Goal: Task Accomplishment & Management: Find specific page/section

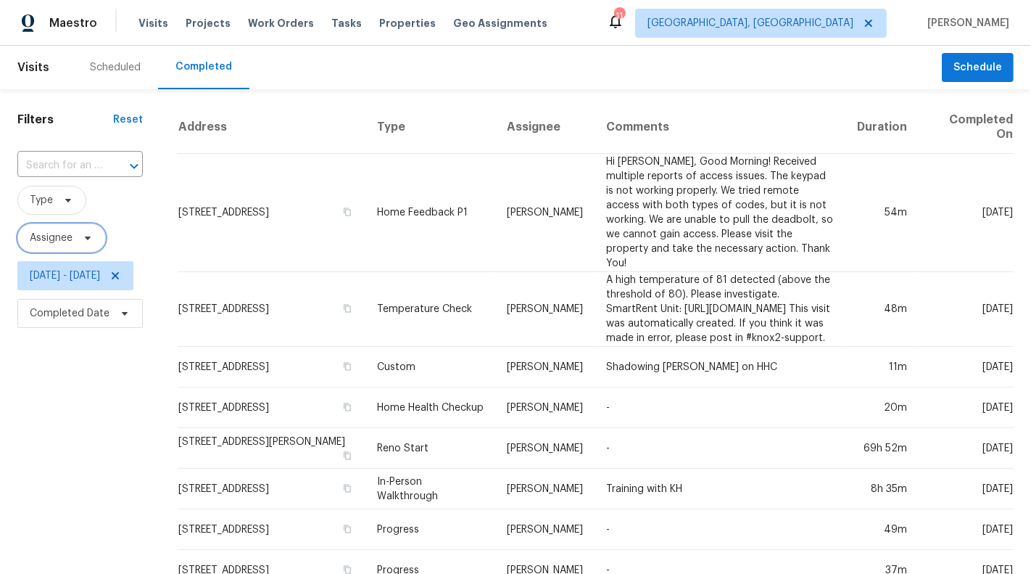
click at [62, 234] on span "Assignee" at bounding box center [51, 238] width 43 height 15
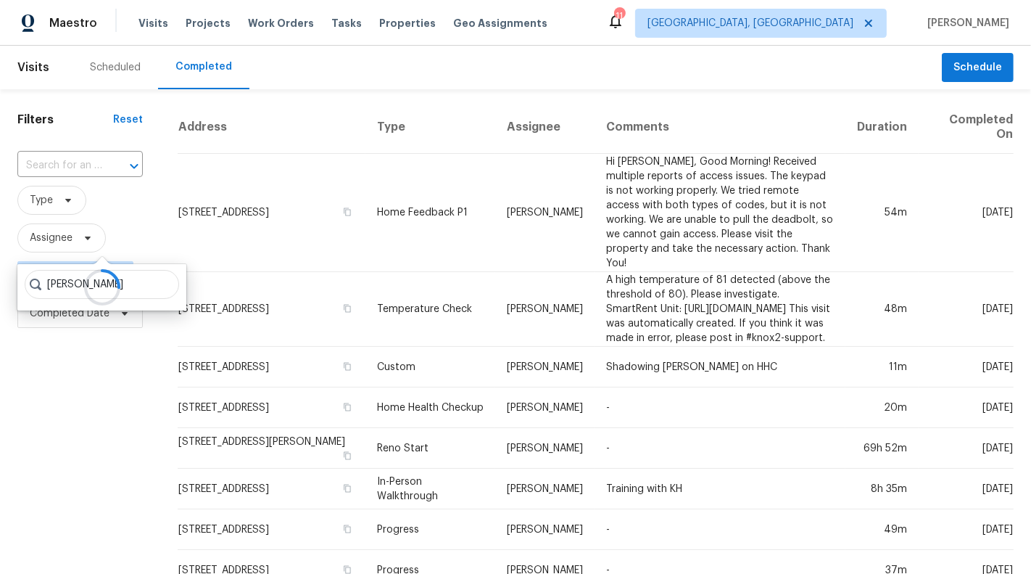
type input "[PERSON_NAME]"
click at [50, 281] on div at bounding box center [101, 287] width 169 height 46
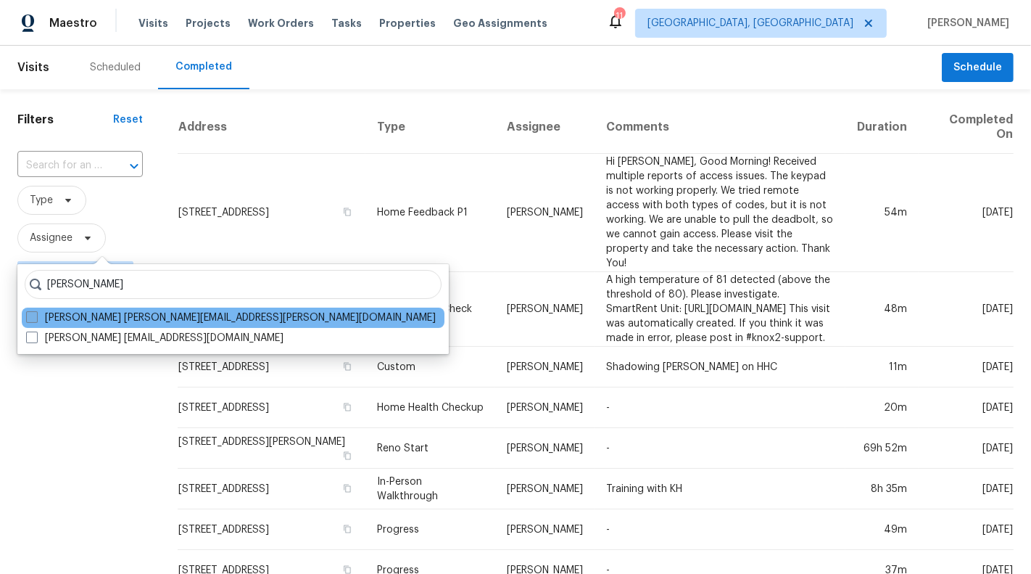
click at [31, 314] on span at bounding box center [32, 317] width 12 height 12
click at [31, 314] on input "[PERSON_NAME] [PERSON_NAME][EMAIL_ADDRESS][PERSON_NAME][DOMAIN_NAME]" at bounding box center [30, 314] width 9 height 9
checkbox input "true"
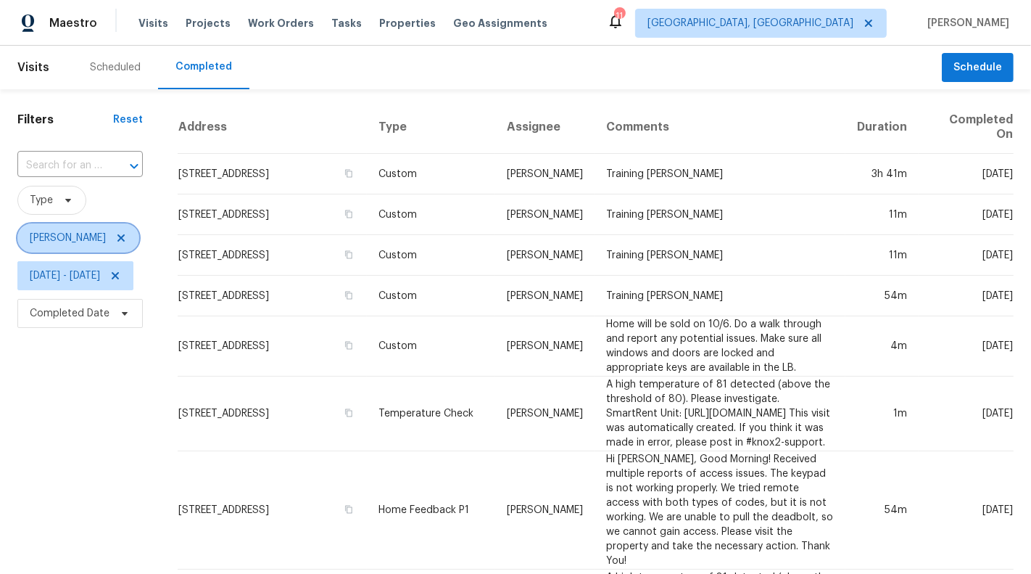
click at [93, 237] on span "[PERSON_NAME]" at bounding box center [68, 238] width 76 height 15
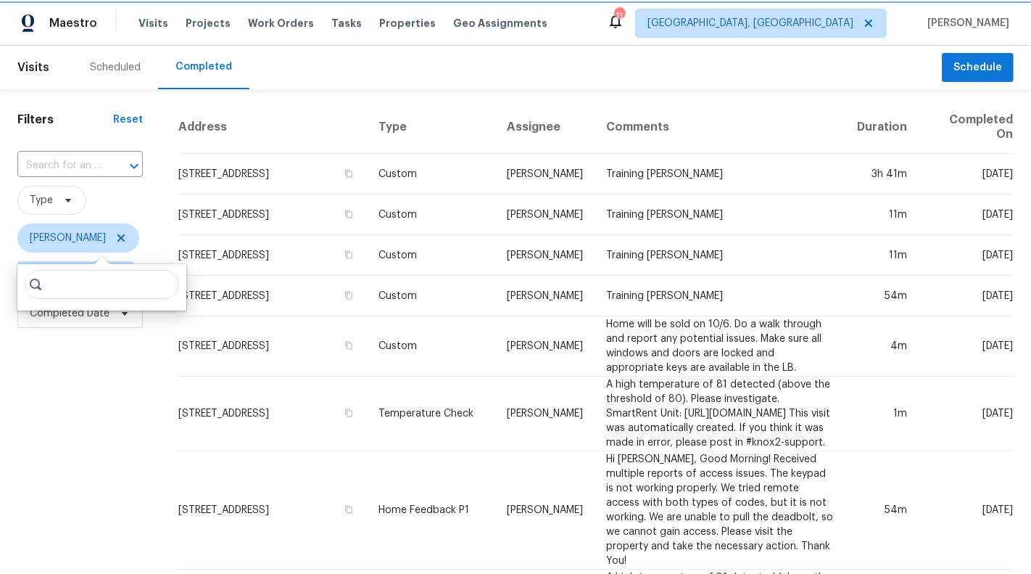
click at [122, 232] on icon at bounding box center [121, 238] width 12 height 12
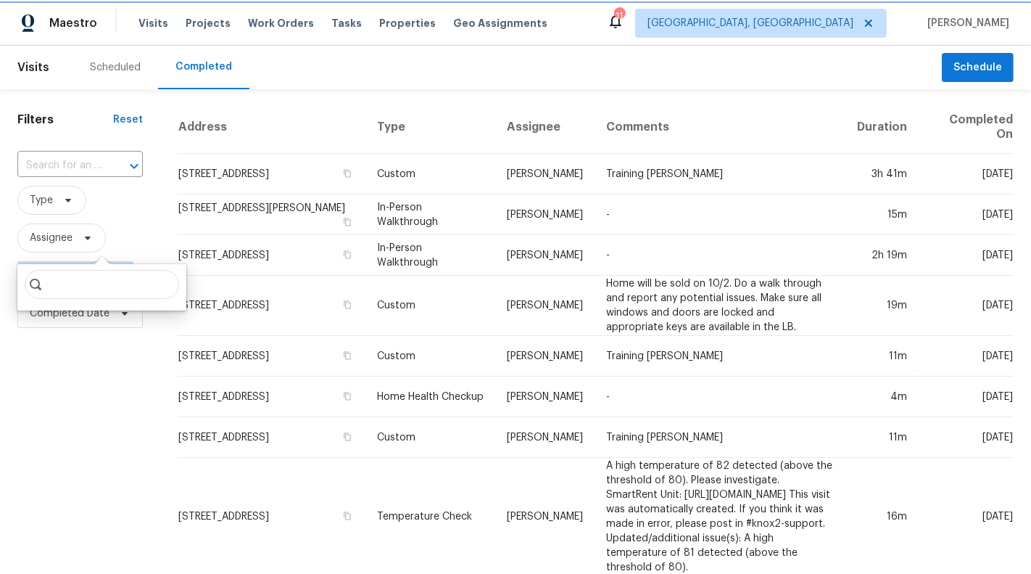
click at [68, 239] on span "Assignee" at bounding box center [51, 238] width 43 height 15
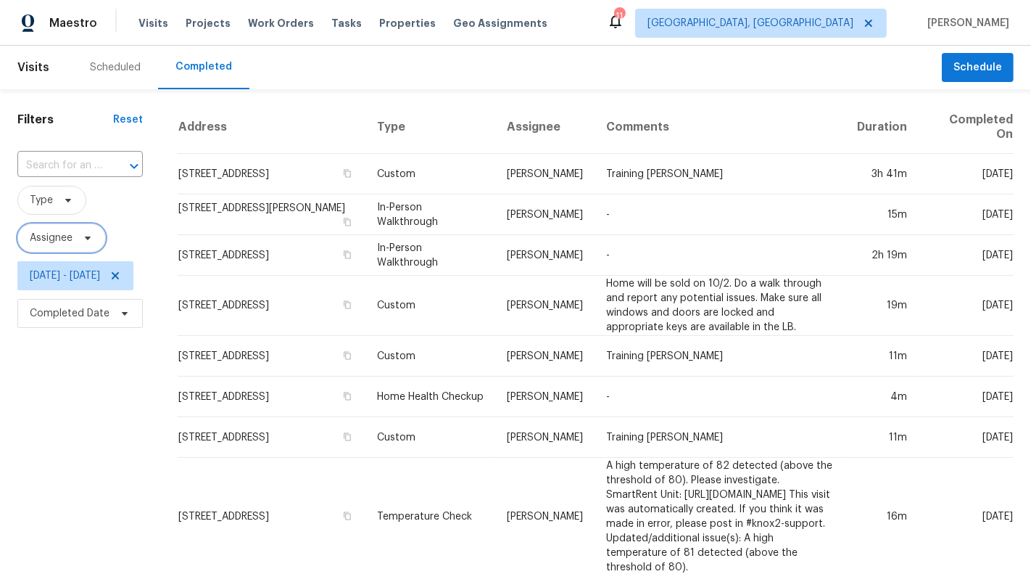
click at [49, 236] on span "Assignee" at bounding box center [51, 238] width 43 height 15
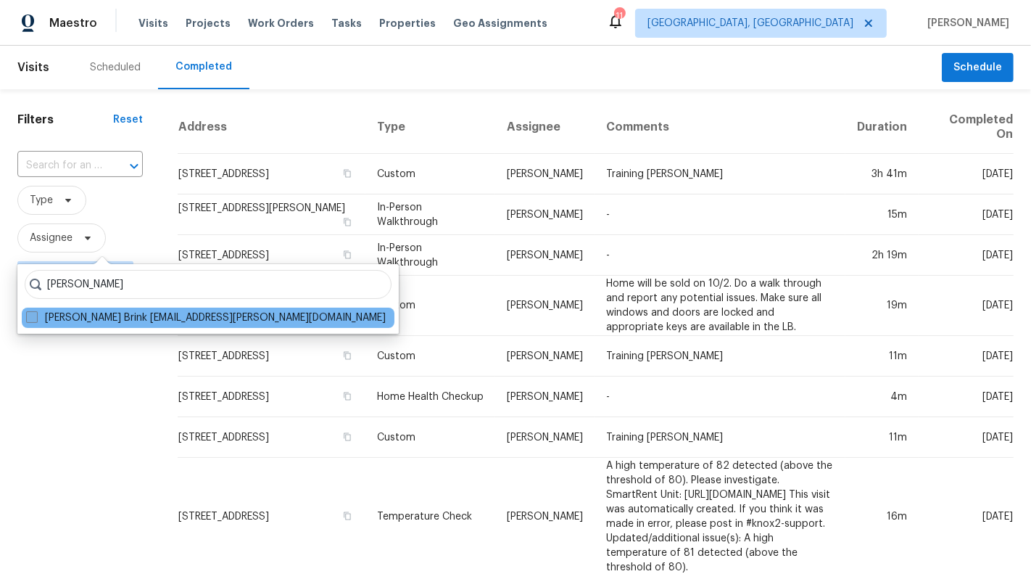
type input "[PERSON_NAME]"
click at [64, 321] on label "[PERSON_NAME] Brink [EMAIL_ADDRESS][PERSON_NAME][DOMAIN_NAME]" at bounding box center [206, 317] width 360 height 15
click at [36, 320] on input "[PERSON_NAME] Brink [EMAIL_ADDRESS][PERSON_NAME][DOMAIN_NAME]" at bounding box center [30, 314] width 9 height 9
checkbox input "true"
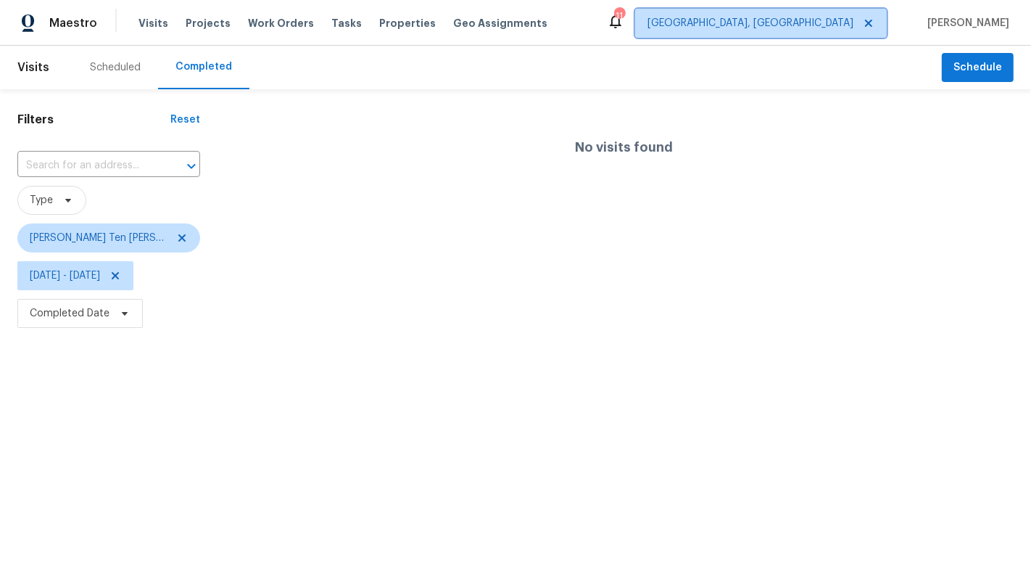
click at [821, 33] on span "[GEOGRAPHIC_DATA], [GEOGRAPHIC_DATA]" at bounding box center [761, 23] width 252 height 29
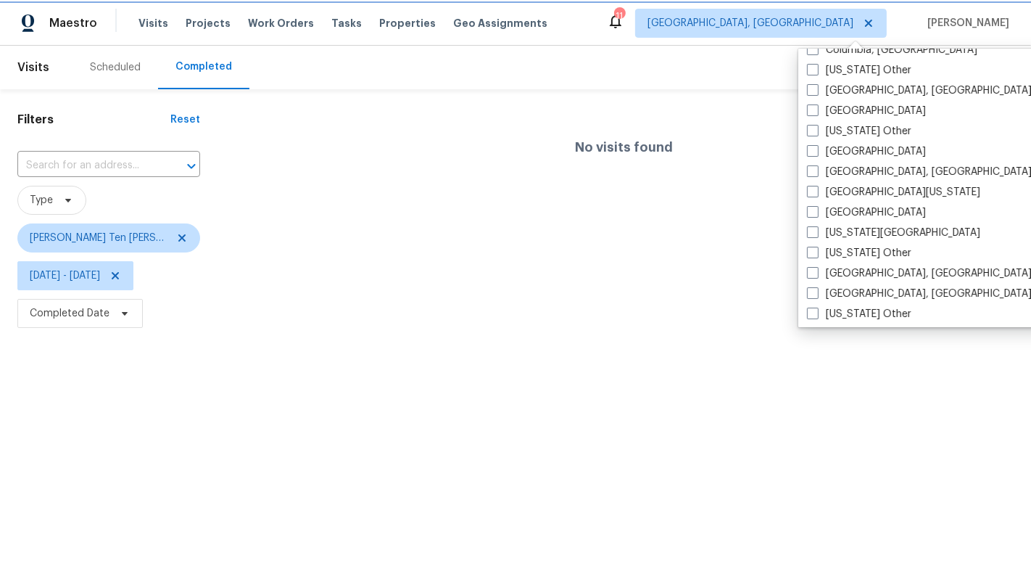
scroll to position [479, 0]
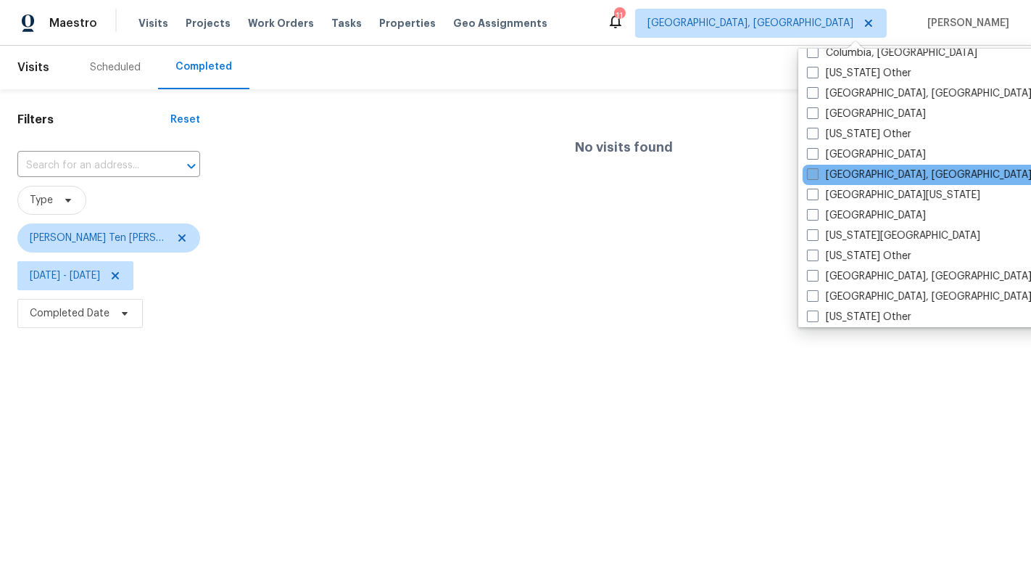
click at [848, 172] on label "[GEOGRAPHIC_DATA], [GEOGRAPHIC_DATA]" at bounding box center [919, 175] width 225 height 15
click at [817, 172] on input "[GEOGRAPHIC_DATA], [GEOGRAPHIC_DATA]" at bounding box center [811, 172] width 9 height 9
checkbox input "true"
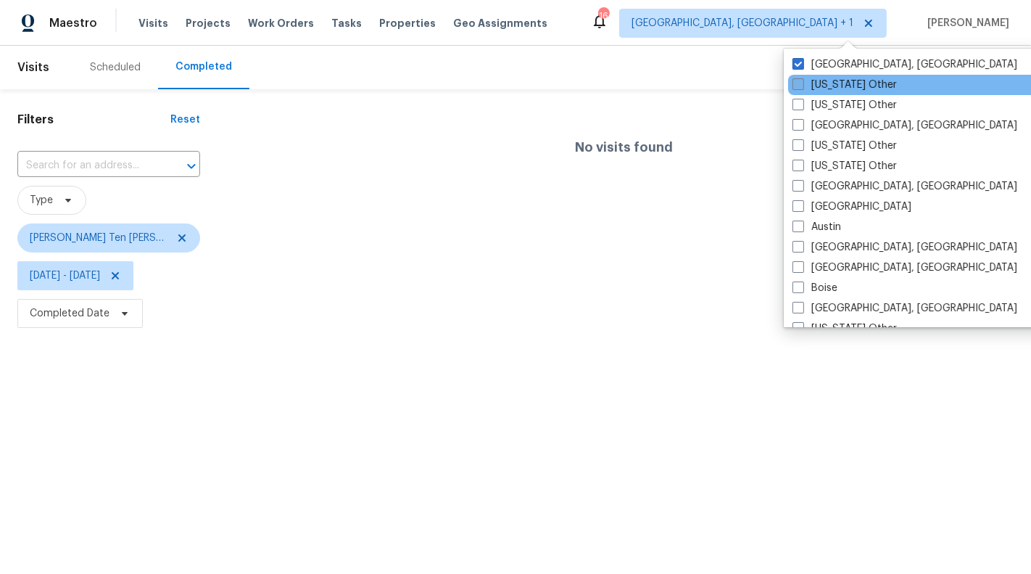
click at [843, 91] on label "[US_STATE] Other" at bounding box center [845, 85] width 104 height 15
click at [802, 87] on input "[US_STATE] Other" at bounding box center [797, 82] width 9 height 9
checkbox input "true"
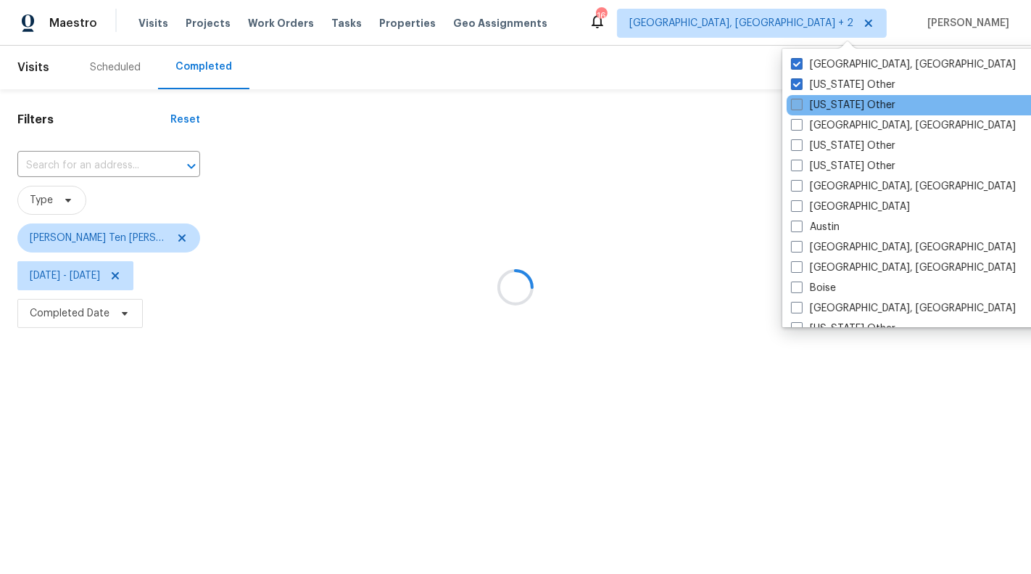
click at [843, 102] on label "[US_STATE] Other" at bounding box center [843, 105] width 104 height 15
click at [801, 102] on input "[US_STATE] Other" at bounding box center [795, 102] width 9 height 9
checkbox input "true"
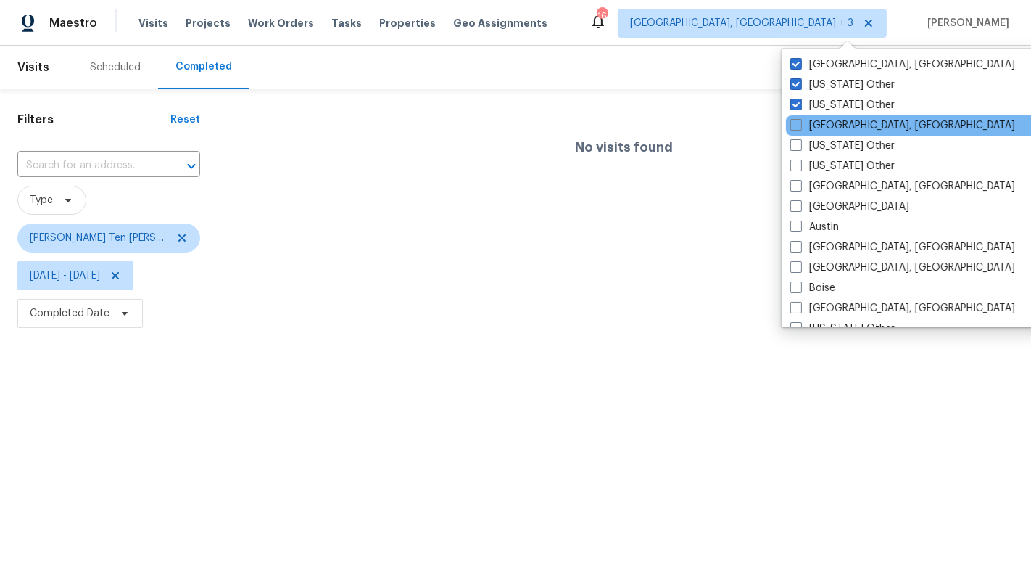
click at [843, 117] on div "[GEOGRAPHIC_DATA], [GEOGRAPHIC_DATA]" at bounding box center [932, 125] width 292 height 20
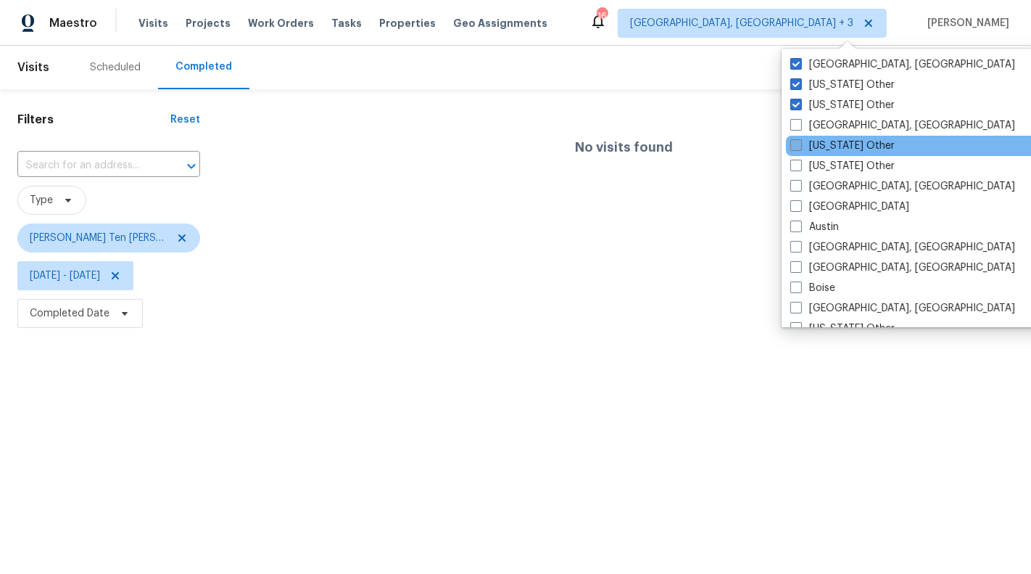
click at [843, 144] on label "[US_STATE] Other" at bounding box center [842, 146] width 104 height 15
click at [800, 144] on input "[US_STATE] Other" at bounding box center [794, 143] width 9 height 9
checkbox input "true"
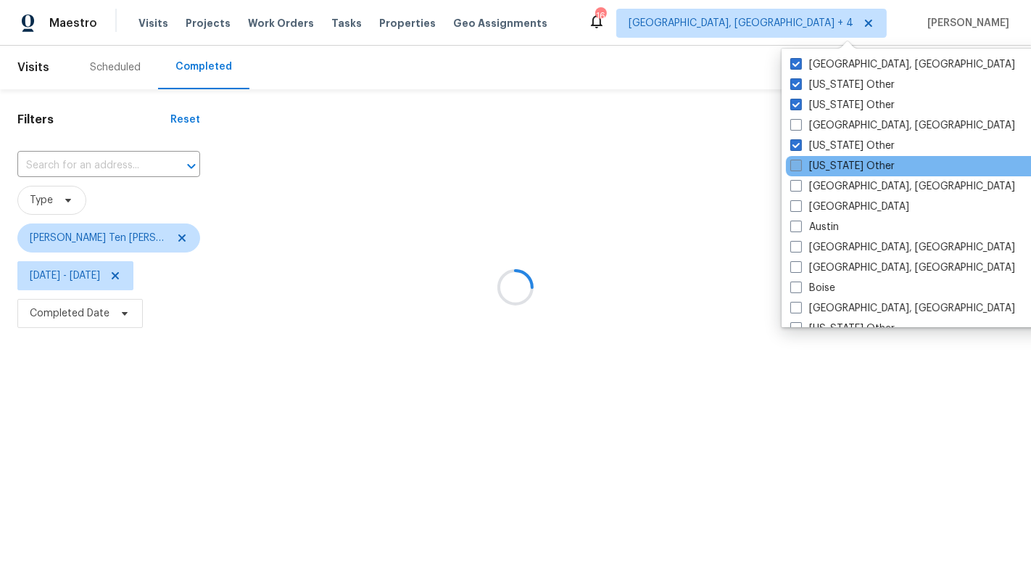
click at [843, 160] on label "[US_STATE] Other" at bounding box center [842, 166] width 104 height 15
click at [800, 160] on input "[US_STATE] Other" at bounding box center [794, 163] width 9 height 9
checkbox input "true"
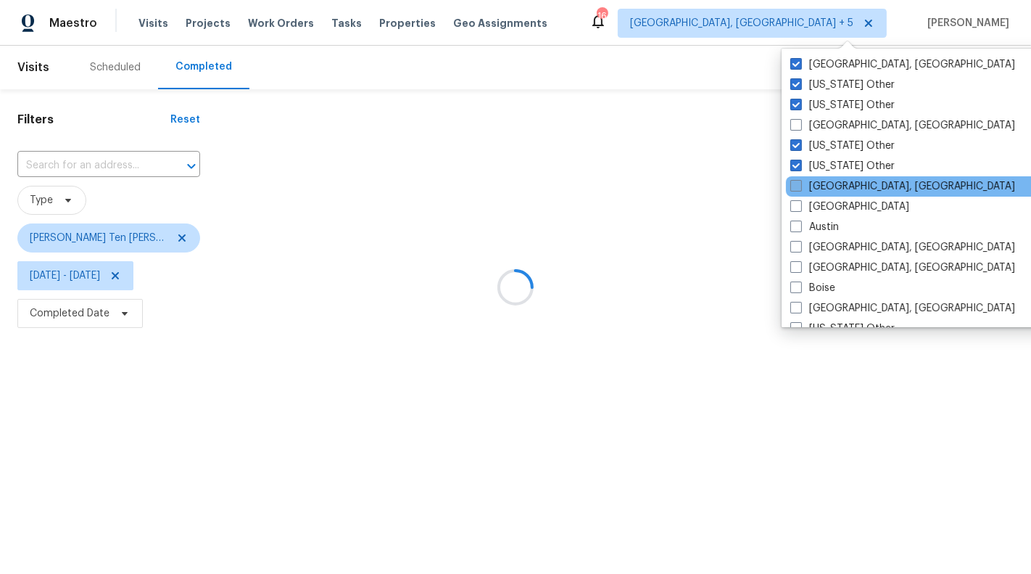
click at [843, 181] on label "[GEOGRAPHIC_DATA], [GEOGRAPHIC_DATA]" at bounding box center [902, 186] width 225 height 15
click at [800, 181] on input "[GEOGRAPHIC_DATA], [GEOGRAPHIC_DATA]" at bounding box center [794, 183] width 9 height 9
checkbox input "true"
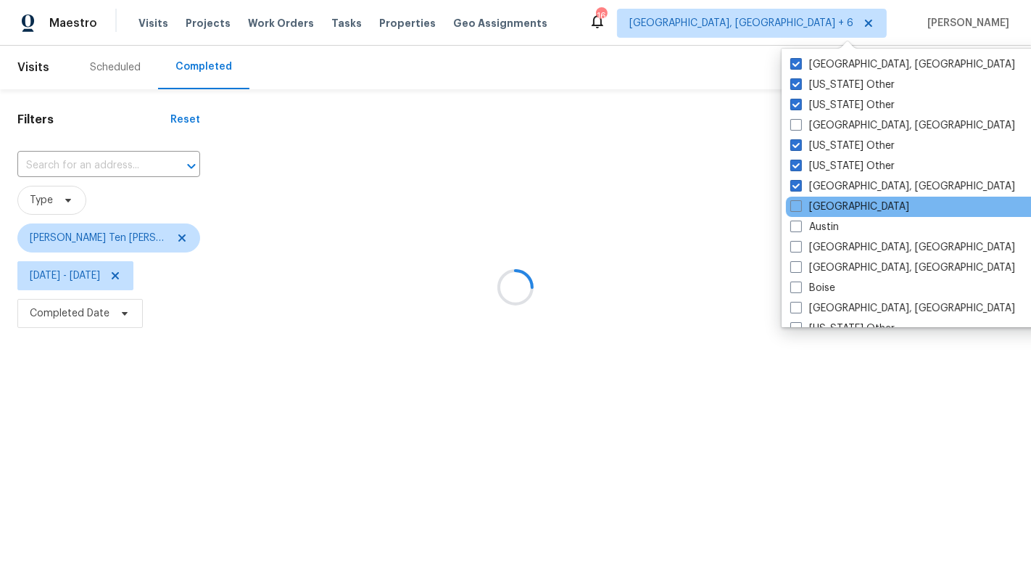
click at [843, 197] on div "[GEOGRAPHIC_DATA]" at bounding box center [932, 207] width 292 height 20
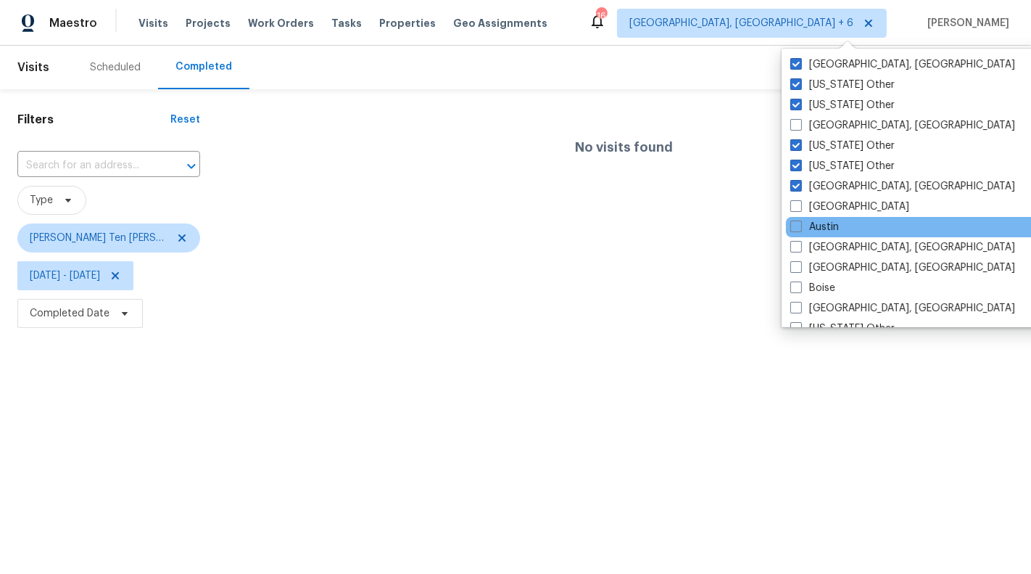
click at [843, 220] on div "Austin" at bounding box center [932, 227] width 292 height 20
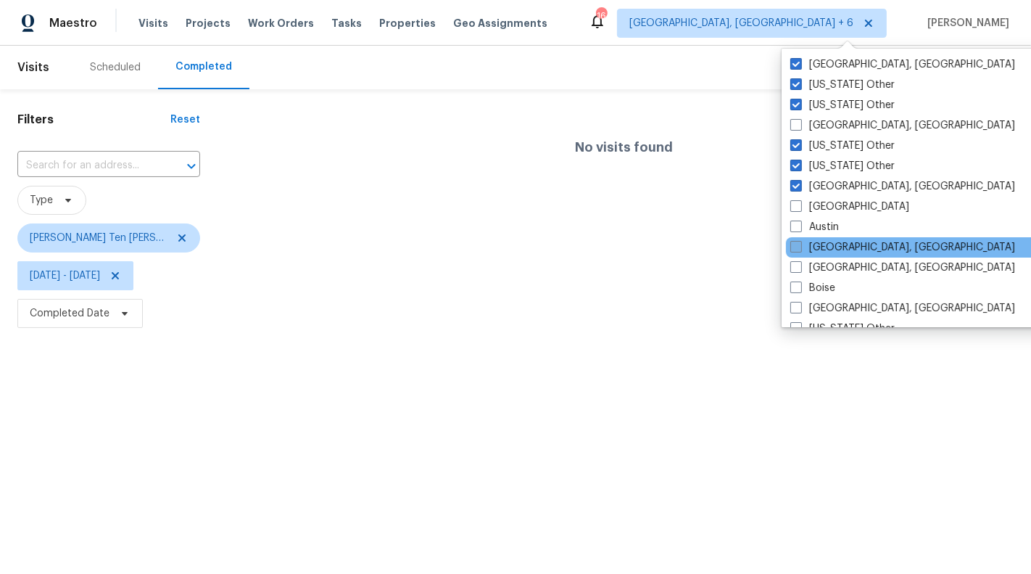
click at [843, 243] on label "[GEOGRAPHIC_DATA], [GEOGRAPHIC_DATA]" at bounding box center [902, 247] width 225 height 15
click at [800, 243] on input "[GEOGRAPHIC_DATA], [GEOGRAPHIC_DATA]" at bounding box center [794, 244] width 9 height 9
checkbox input "true"
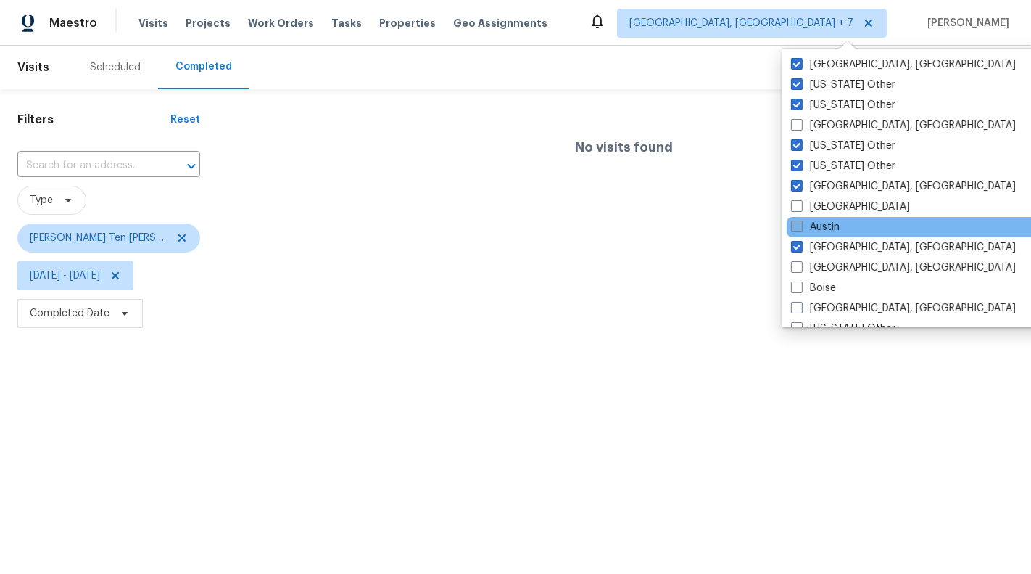
click at [822, 223] on label "Austin" at bounding box center [815, 227] width 49 height 15
click at [801, 223] on input "Austin" at bounding box center [795, 224] width 9 height 9
checkbox input "true"
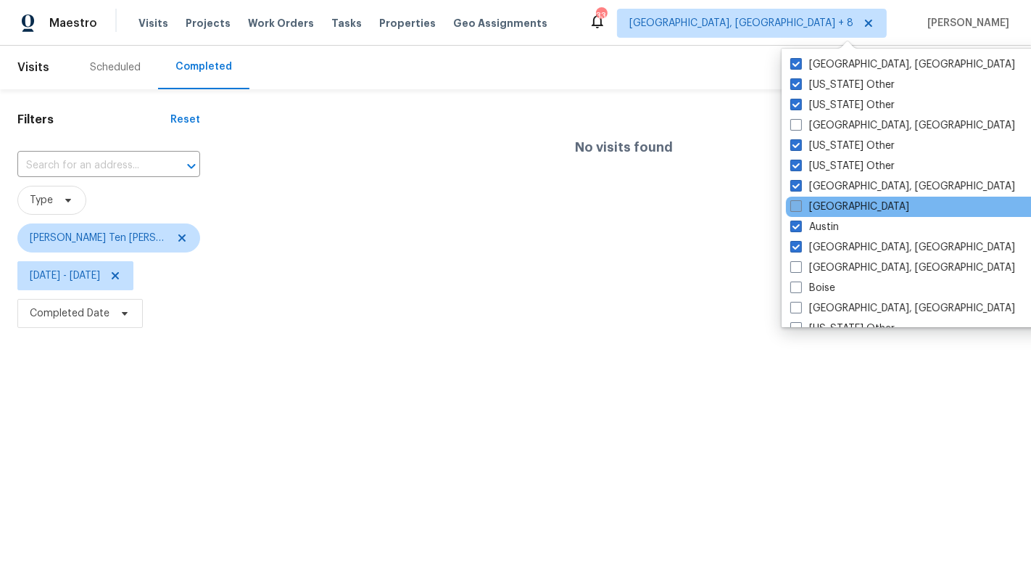
click at [819, 205] on label "[GEOGRAPHIC_DATA]" at bounding box center [849, 206] width 119 height 15
click at [800, 205] on input "[GEOGRAPHIC_DATA]" at bounding box center [794, 203] width 9 height 9
checkbox input "true"
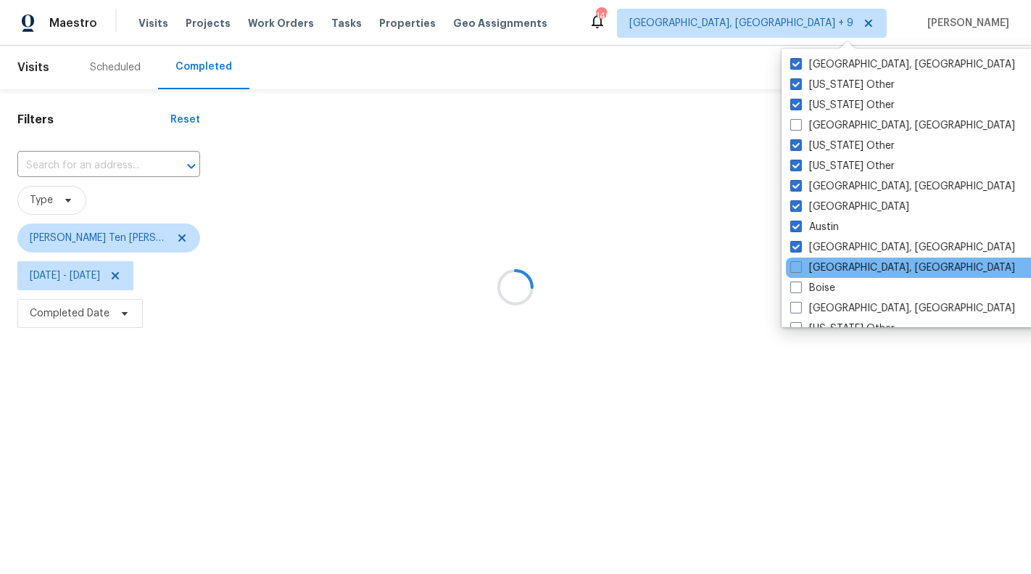
click at [832, 257] on div "[GEOGRAPHIC_DATA], [GEOGRAPHIC_DATA]" at bounding box center [932, 267] width 292 height 20
click at [818, 269] on label "[GEOGRAPHIC_DATA], [GEOGRAPHIC_DATA]" at bounding box center [902, 267] width 225 height 15
click at [800, 269] on input "[GEOGRAPHIC_DATA], [GEOGRAPHIC_DATA]" at bounding box center [794, 264] width 9 height 9
checkbox input "true"
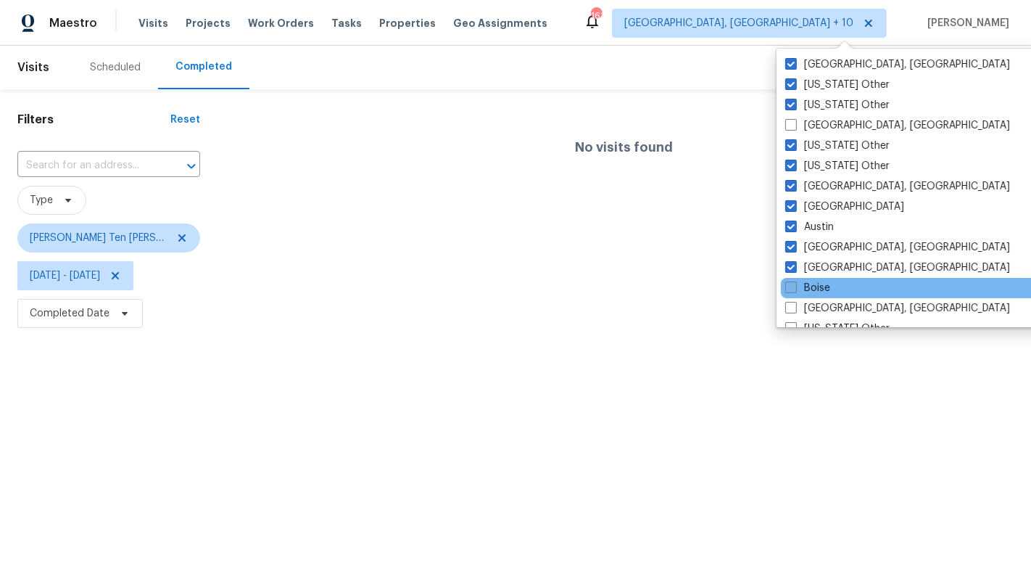
click at [818, 284] on label "Boise" at bounding box center [807, 288] width 45 height 15
click at [795, 284] on input "Boise" at bounding box center [789, 285] width 9 height 9
checkbox input "true"
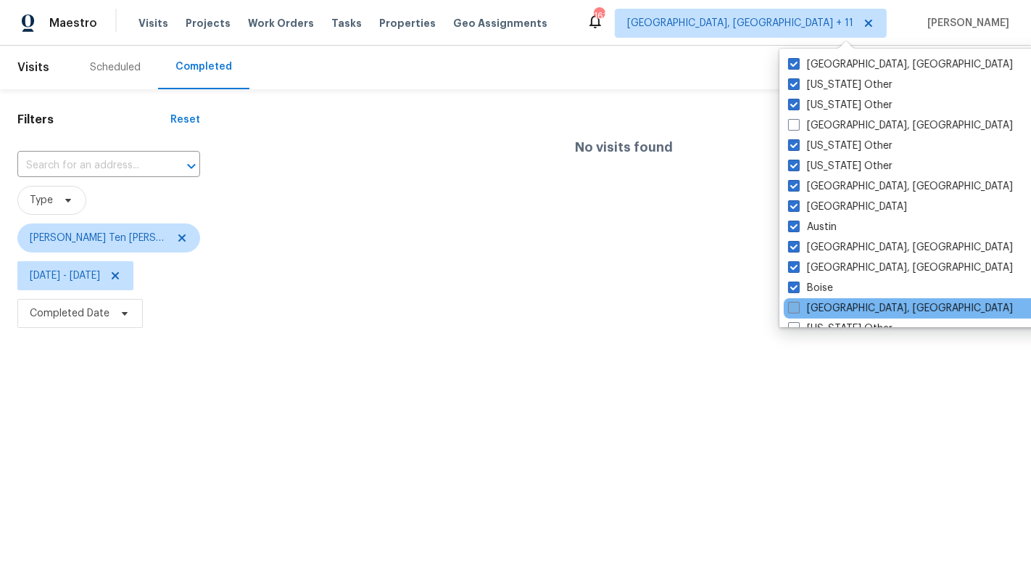
click at [820, 303] on label "[GEOGRAPHIC_DATA], [GEOGRAPHIC_DATA]" at bounding box center [900, 308] width 225 height 15
click at [798, 303] on input "[GEOGRAPHIC_DATA], [GEOGRAPHIC_DATA]" at bounding box center [792, 305] width 9 height 9
checkbox input "true"
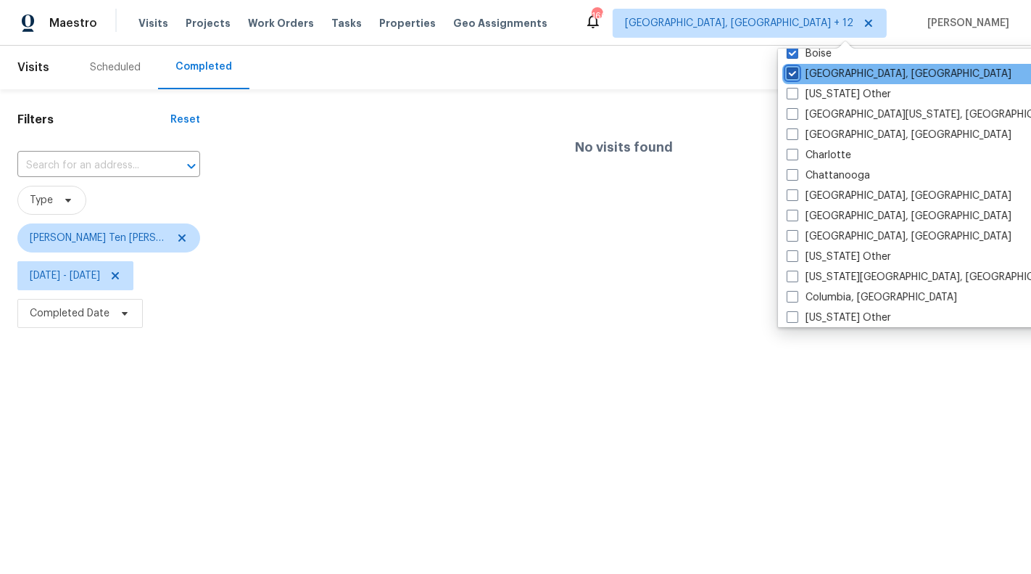
scroll to position [242, 0]
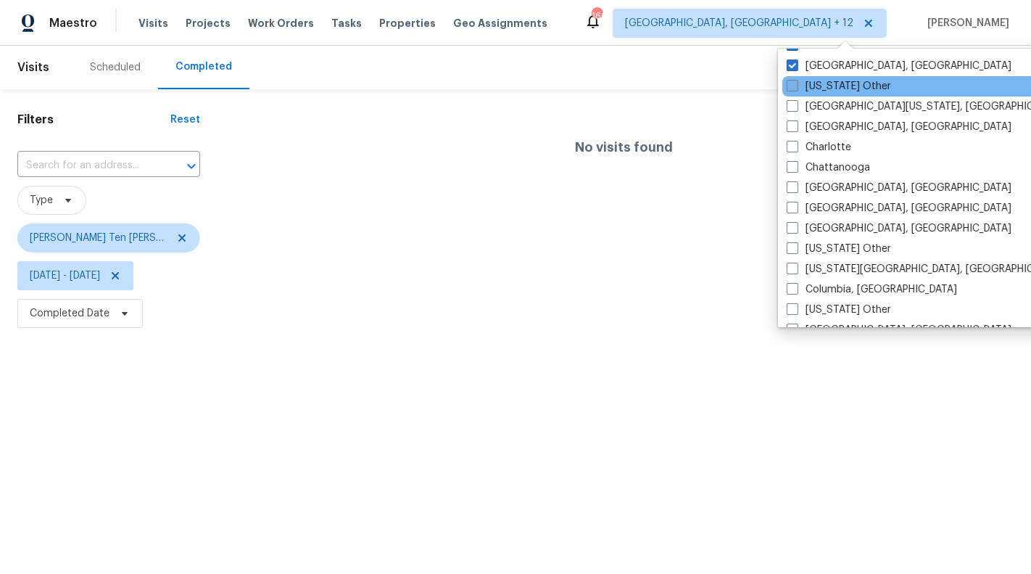
click at [827, 92] on label "[US_STATE] Other" at bounding box center [839, 86] width 104 height 15
click at [796, 88] on input "[US_STATE] Other" at bounding box center [791, 83] width 9 height 9
checkbox input "true"
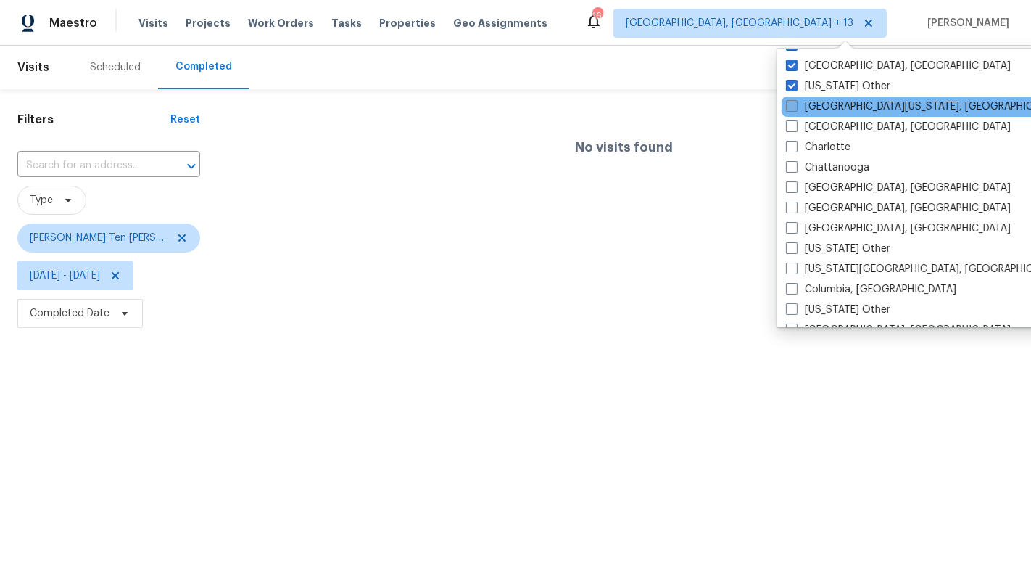
click at [827, 102] on label "[GEOGRAPHIC_DATA][US_STATE], [GEOGRAPHIC_DATA]" at bounding box center [925, 106] width 279 height 15
click at [796, 102] on input "[GEOGRAPHIC_DATA][US_STATE], [GEOGRAPHIC_DATA]" at bounding box center [790, 103] width 9 height 9
checkbox input "true"
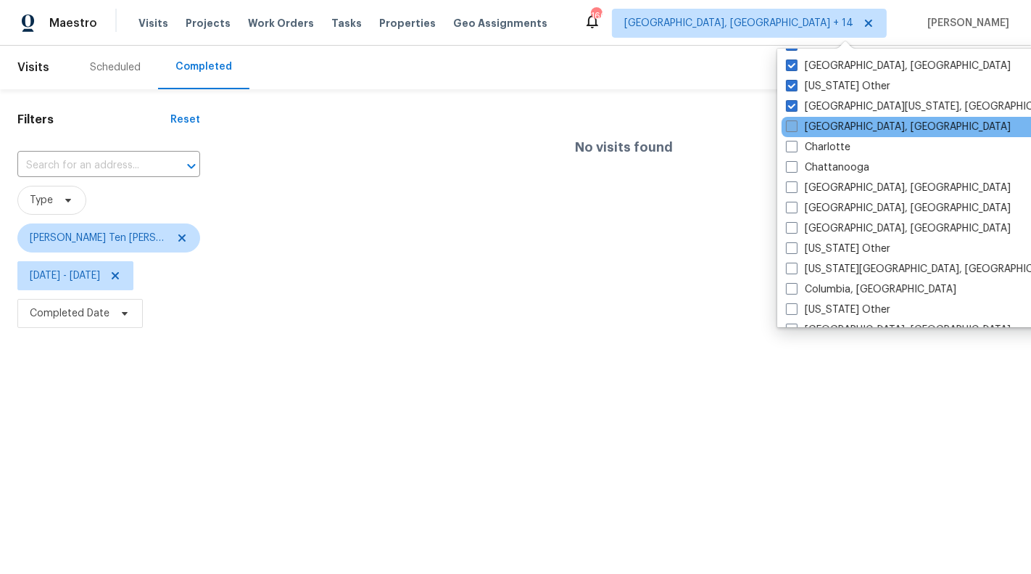
click at [826, 121] on label "[GEOGRAPHIC_DATA], [GEOGRAPHIC_DATA]" at bounding box center [898, 127] width 225 height 15
click at [796, 121] on input "[GEOGRAPHIC_DATA], [GEOGRAPHIC_DATA]" at bounding box center [790, 124] width 9 height 9
checkbox input "true"
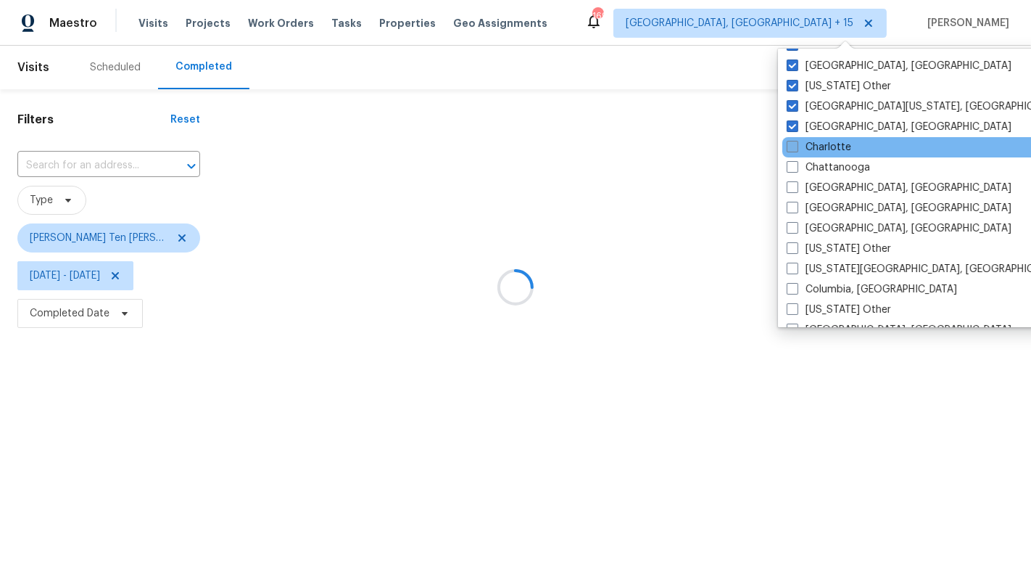
click at [825, 142] on label "Charlotte" at bounding box center [819, 147] width 65 height 15
click at [796, 142] on input "Charlotte" at bounding box center [791, 144] width 9 height 9
checkbox input "true"
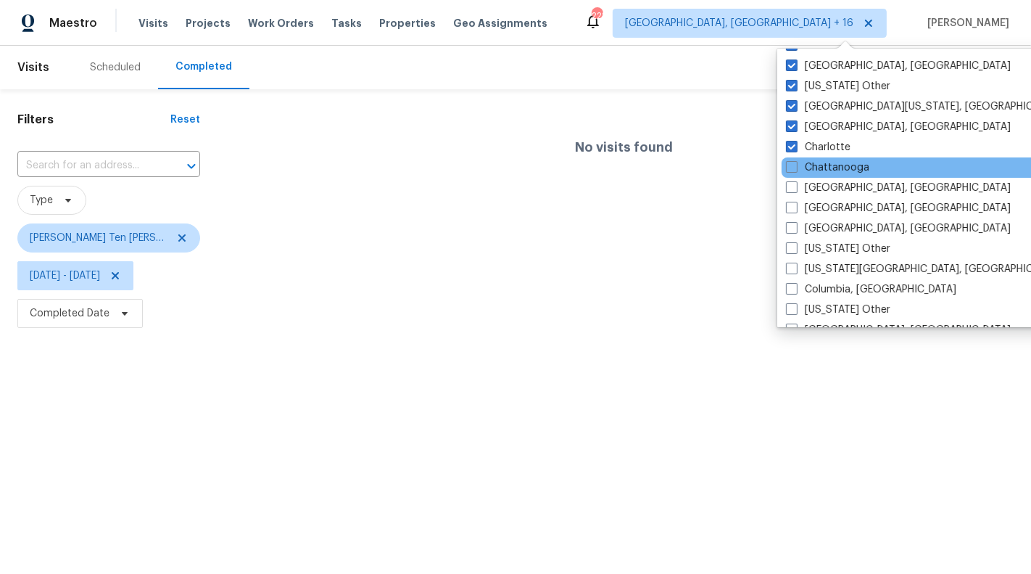
click at [827, 157] on div "Chattanooga" at bounding box center [928, 167] width 292 height 20
click at [825, 170] on label "Chattanooga" at bounding box center [827, 167] width 83 height 15
click at [796, 170] on input "Chattanooga" at bounding box center [790, 164] width 9 height 9
checkbox input "true"
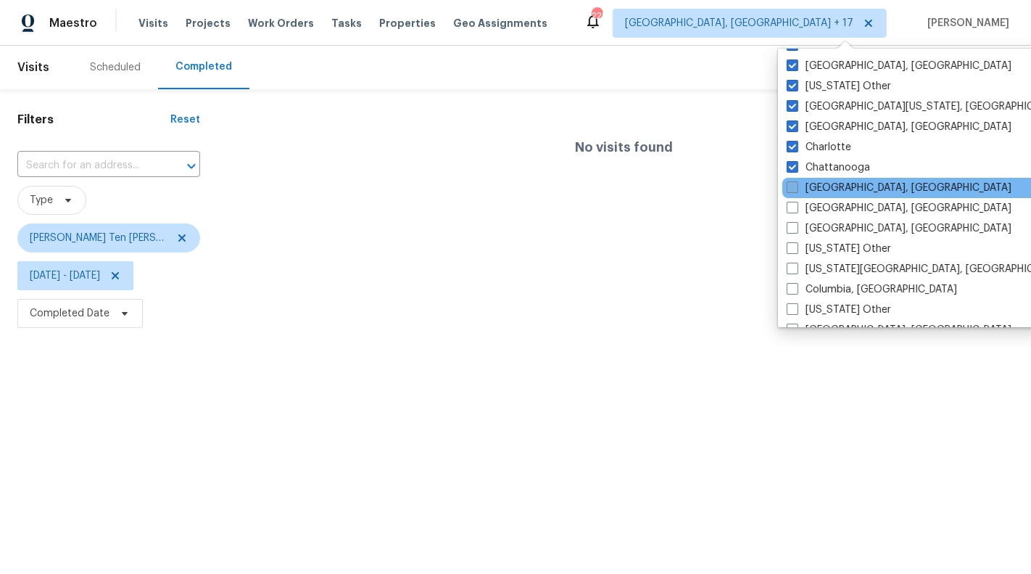
click at [825, 184] on label "[GEOGRAPHIC_DATA], [GEOGRAPHIC_DATA]" at bounding box center [899, 188] width 225 height 15
click at [796, 184] on input "[GEOGRAPHIC_DATA], [GEOGRAPHIC_DATA]" at bounding box center [791, 185] width 9 height 9
checkbox input "true"
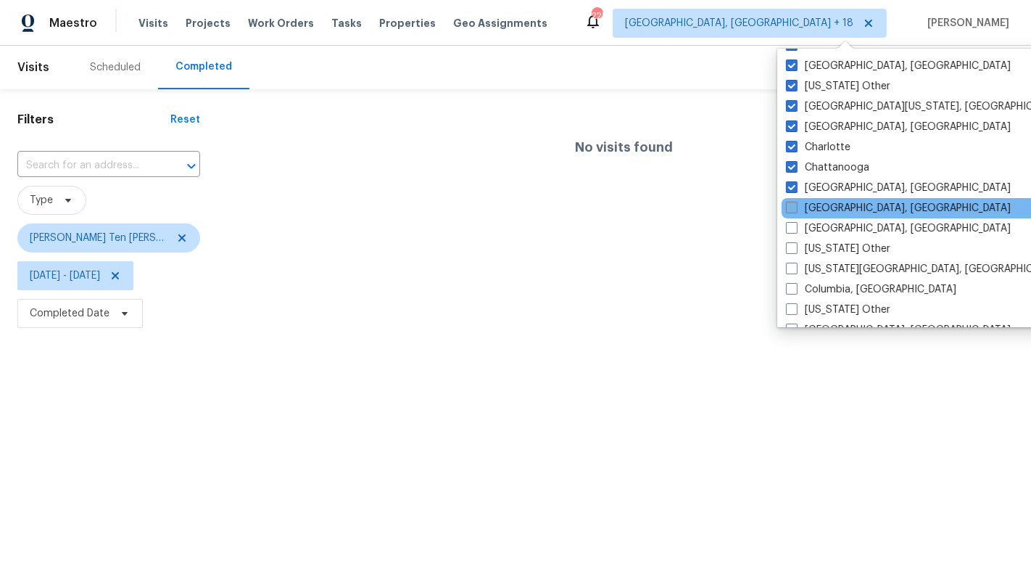
click at [825, 206] on label "[GEOGRAPHIC_DATA], [GEOGRAPHIC_DATA]" at bounding box center [898, 208] width 225 height 15
click at [796, 206] on input "[GEOGRAPHIC_DATA], [GEOGRAPHIC_DATA]" at bounding box center [790, 205] width 9 height 9
checkbox input "true"
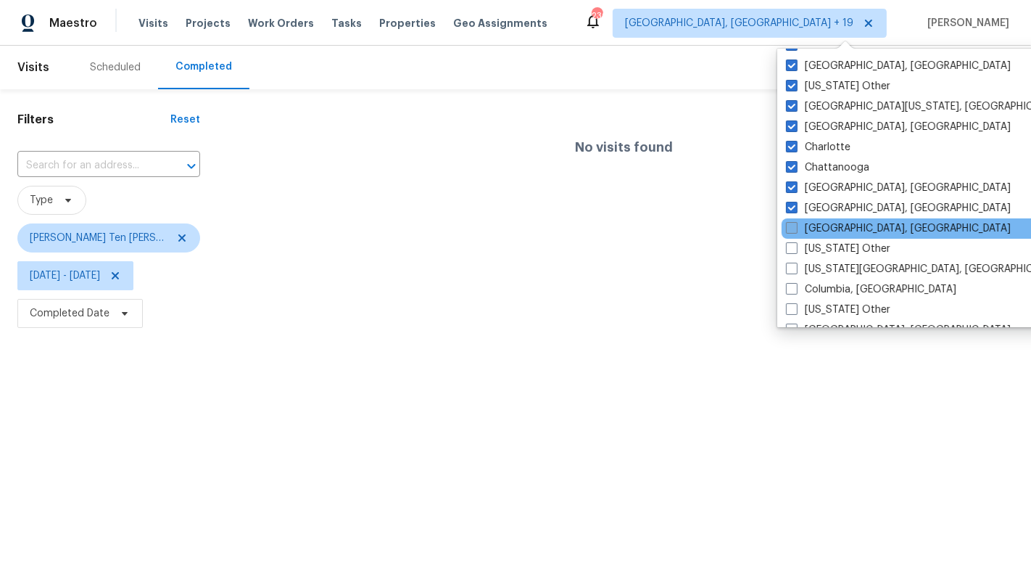
click at [825, 226] on label "[GEOGRAPHIC_DATA], [GEOGRAPHIC_DATA]" at bounding box center [898, 228] width 225 height 15
click at [796, 226] on input "[GEOGRAPHIC_DATA], [GEOGRAPHIC_DATA]" at bounding box center [790, 225] width 9 height 9
checkbox input "true"
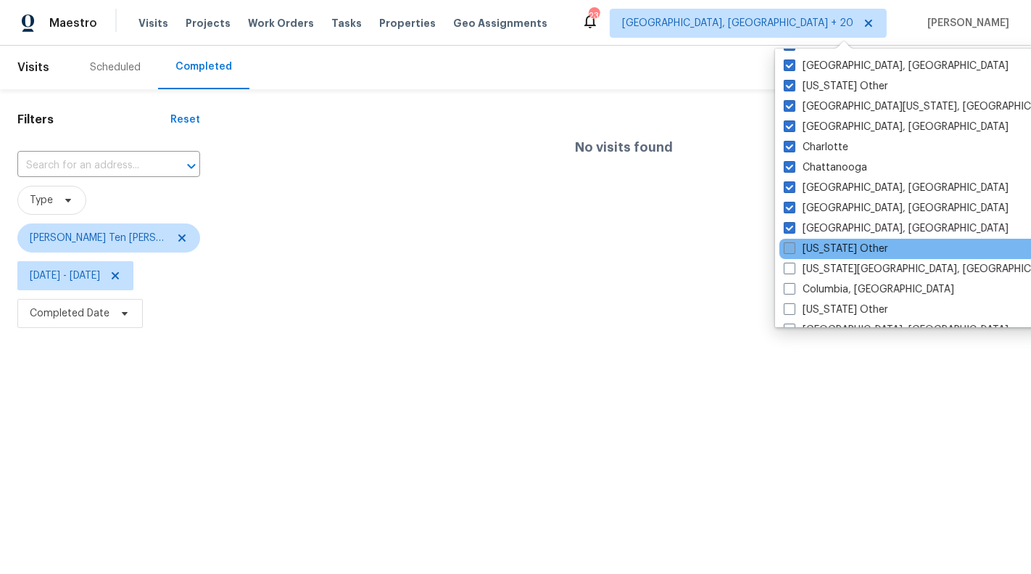
click at [825, 248] on label "[US_STATE] Other" at bounding box center [836, 248] width 104 height 15
click at [793, 248] on input "[US_STATE] Other" at bounding box center [788, 245] width 9 height 9
checkbox input "true"
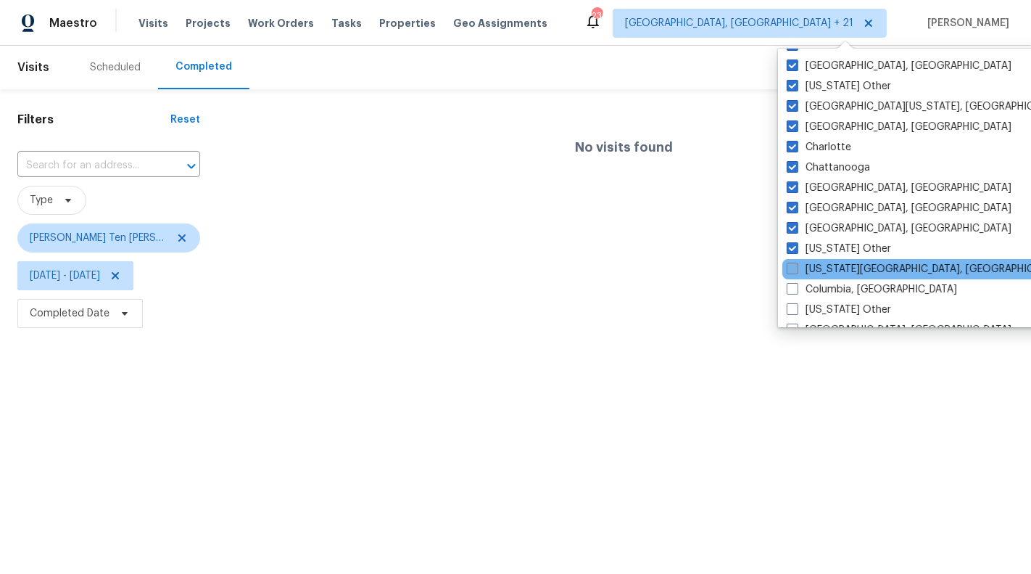
click at [826, 265] on label "[US_STATE][GEOGRAPHIC_DATA], [GEOGRAPHIC_DATA]" at bounding box center [926, 269] width 279 height 15
click at [796, 265] on input "[US_STATE][GEOGRAPHIC_DATA], [GEOGRAPHIC_DATA]" at bounding box center [791, 266] width 9 height 9
checkbox input "true"
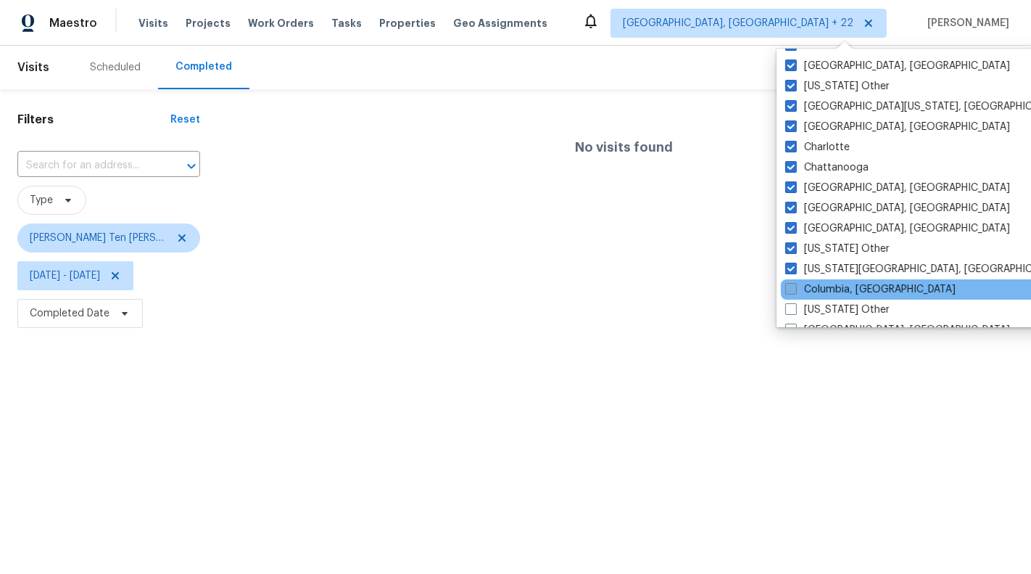
click at [827, 283] on label "Columbia, [GEOGRAPHIC_DATA]" at bounding box center [870, 289] width 170 height 15
click at [795, 283] on input "Columbia, [GEOGRAPHIC_DATA]" at bounding box center [789, 286] width 9 height 9
checkbox input "true"
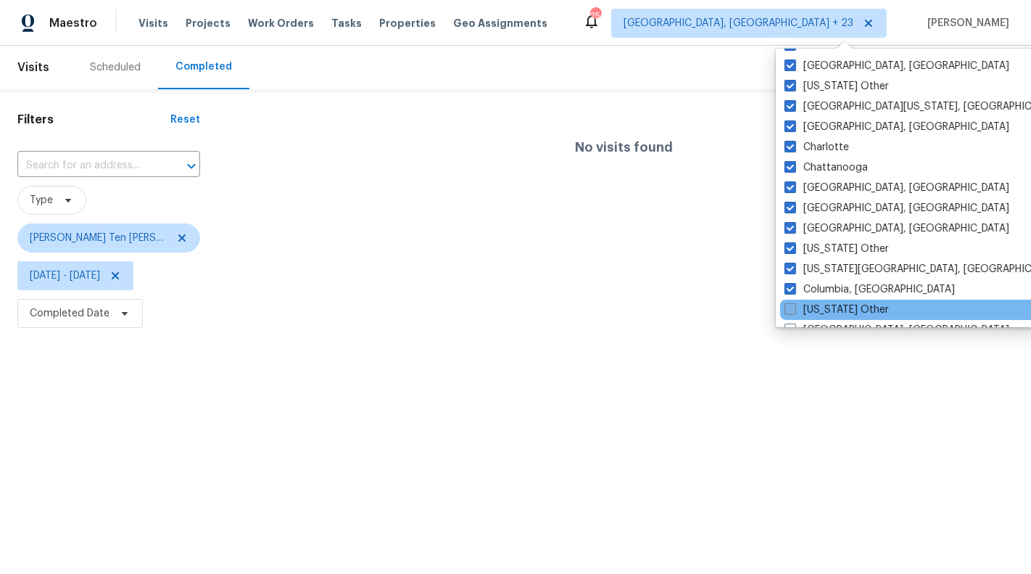
click at [830, 304] on label "[US_STATE] Other" at bounding box center [837, 309] width 104 height 15
click at [794, 304] on input "[US_STATE] Other" at bounding box center [789, 306] width 9 height 9
checkbox input "true"
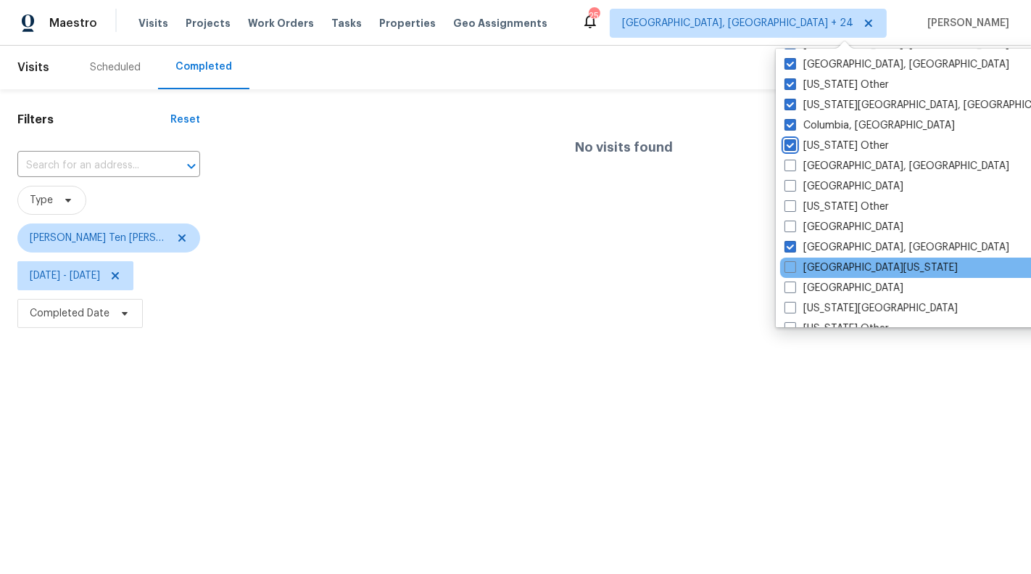
scroll to position [408, 0]
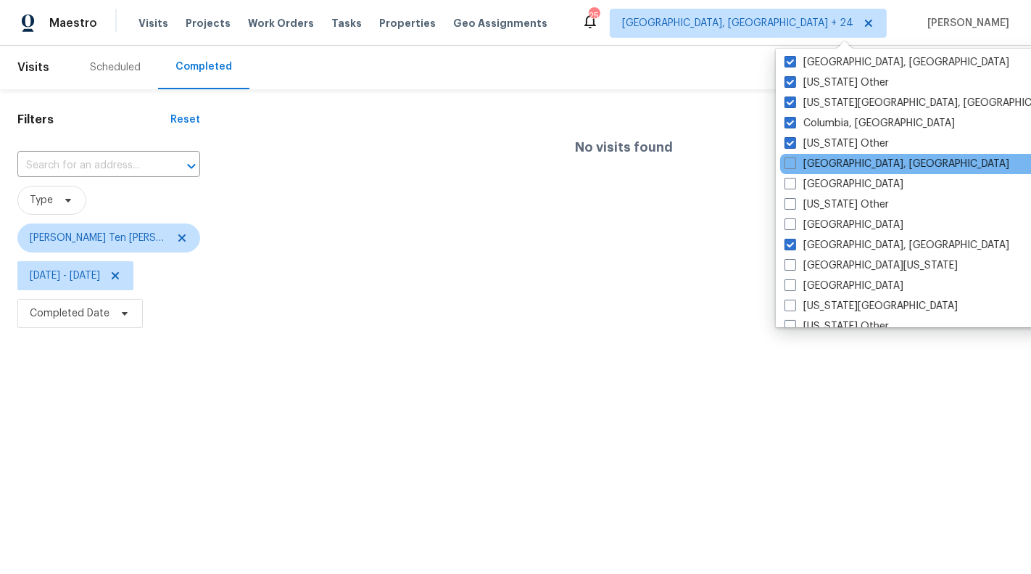
click at [822, 171] on div "[GEOGRAPHIC_DATA], [GEOGRAPHIC_DATA]" at bounding box center [926, 164] width 292 height 20
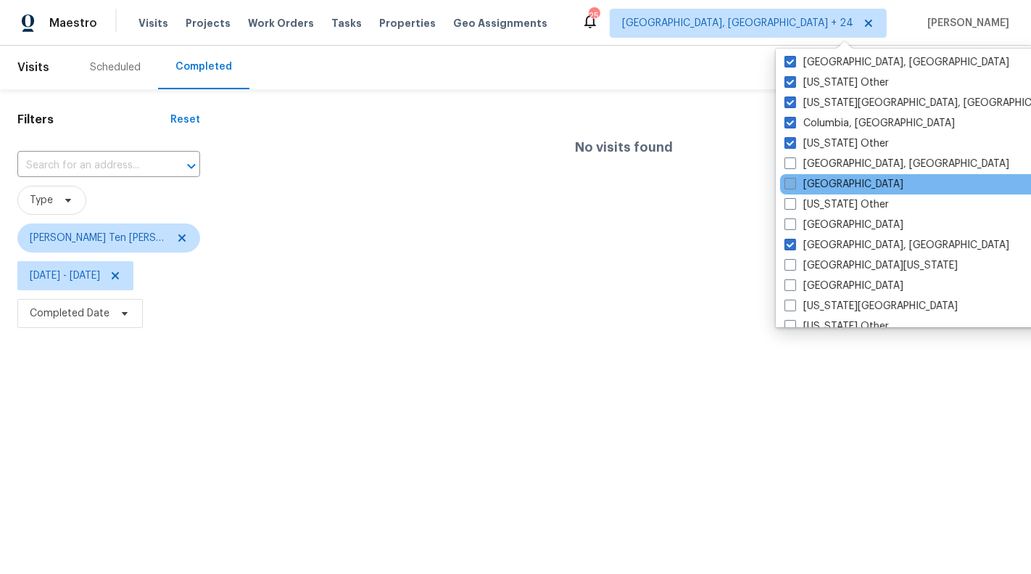
click at [819, 178] on label "[GEOGRAPHIC_DATA]" at bounding box center [844, 184] width 119 height 15
click at [794, 178] on input "[GEOGRAPHIC_DATA]" at bounding box center [789, 181] width 9 height 9
checkbox input "true"
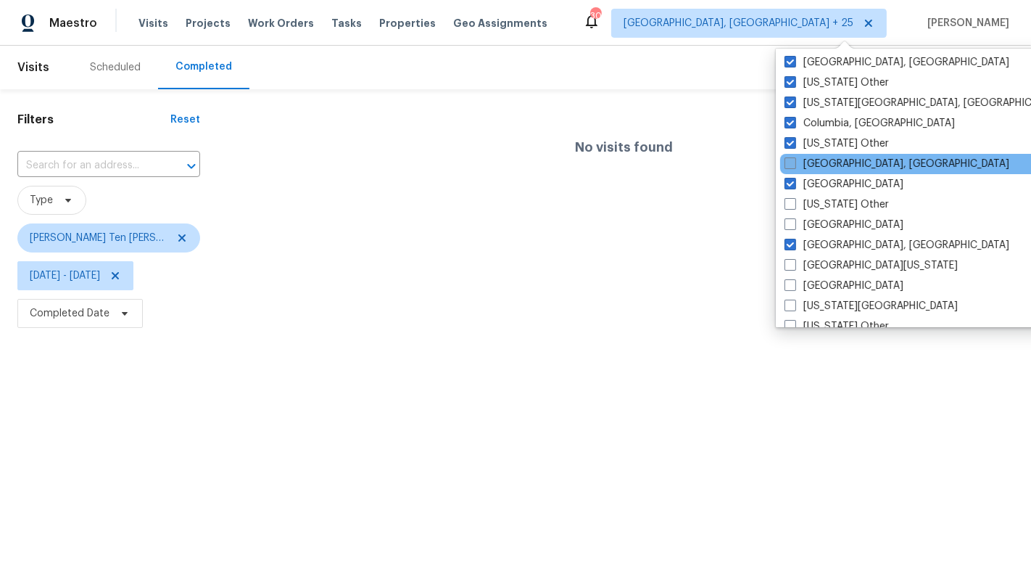
click at [819, 165] on label "[GEOGRAPHIC_DATA], [GEOGRAPHIC_DATA]" at bounding box center [897, 164] width 225 height 15
click at [794, 165] on input "[GEOGRAPHIC_DATA], [GEOGRAPHIC_DATA]" at bounding box center [789, 161] width 9 height 9
checkbox input "true"
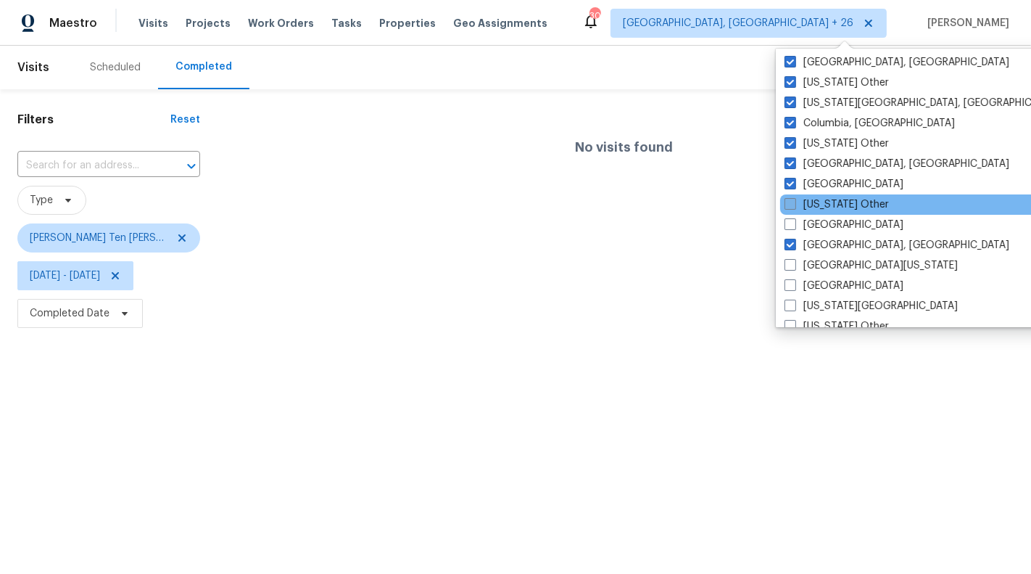
click at [822, 204] on label "[US_STATE] Other" at bounding box center [837, 204] width 104 height 15
click at [794, 204] on input "[US_STATE] Other" at bounding box center [789, 201] width 9 height 9
checkbox input "true"
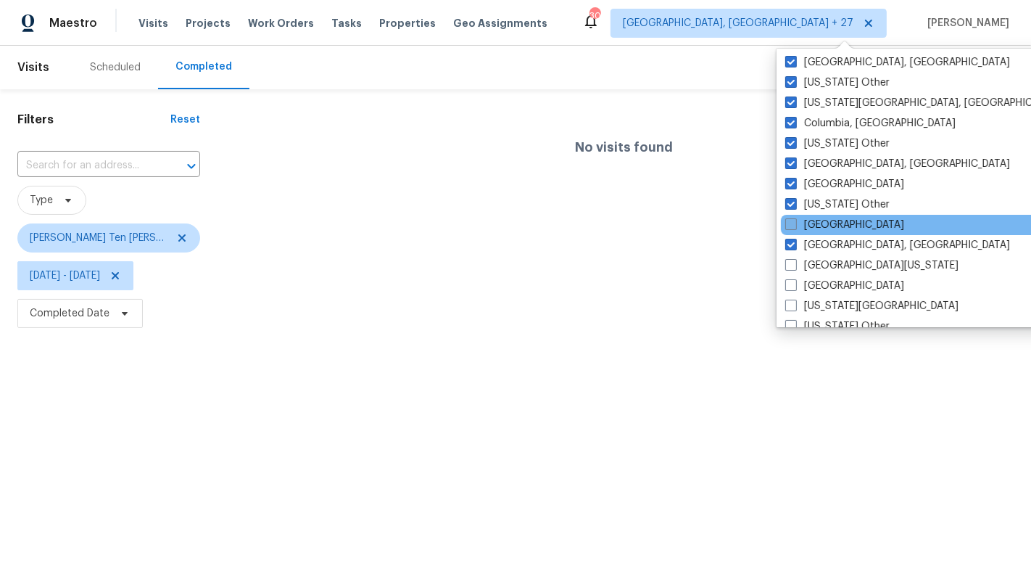
click at [822, 222] on label "[GEOGRAPHIC_DATA]" at bounding box center [844, 225] width 119 height 15
click at [795, 222] on input "[GEOGRAPHIC_DATA]" at bounding box center [789, 222] width 9 height 9
checkbox input "true"
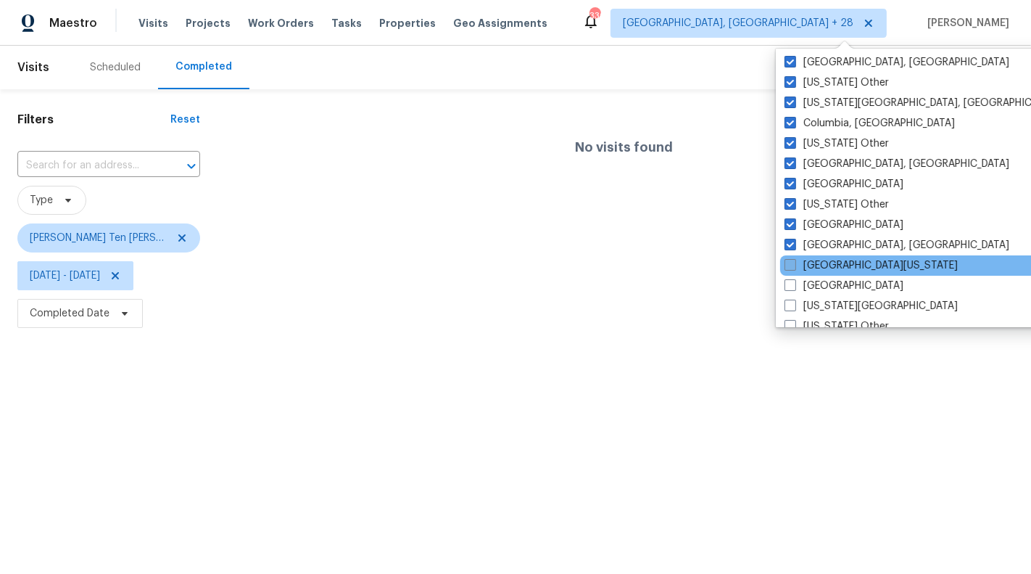
click at [829, 262] on label "[GEOGRAPHIC_DATA][US_STATE]" at bounding box center [871, 265] width 173 height 15
click at [794, 262] on input "[GEOGRAPHIC_DATA][US_STATE]" at bounding box center [789, 262] width 9 height 9
checkbox input "true"
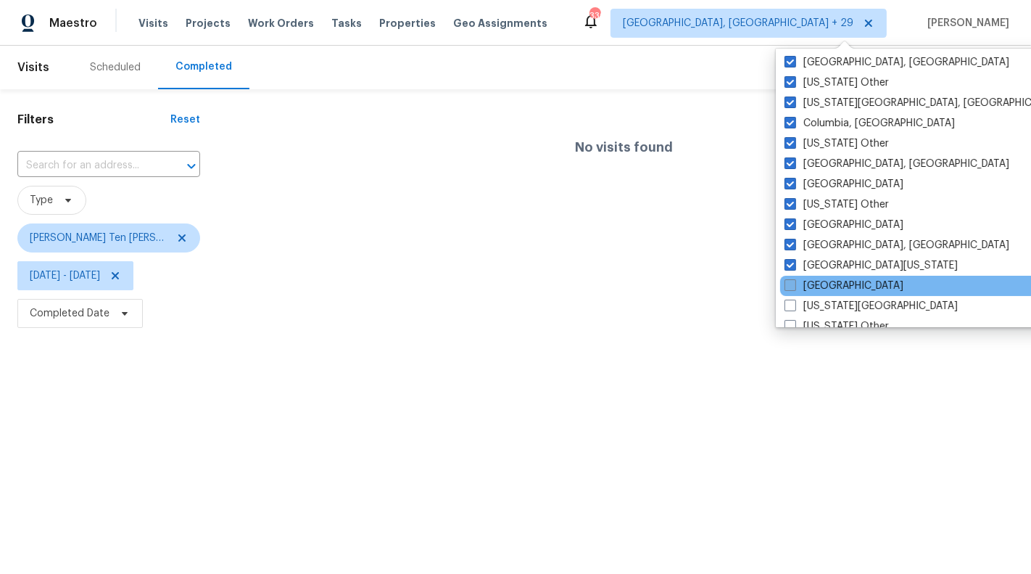
click at [829, 286] on label "[GEOGRAPHIC_DATA]" at bounding box center [844, 285] width 119 height 15
click at [794, 286] on input "[GEOGRAPHIC_DATA]" at bounding box center [789, 282] width 9 height 9
checkbox input "true"
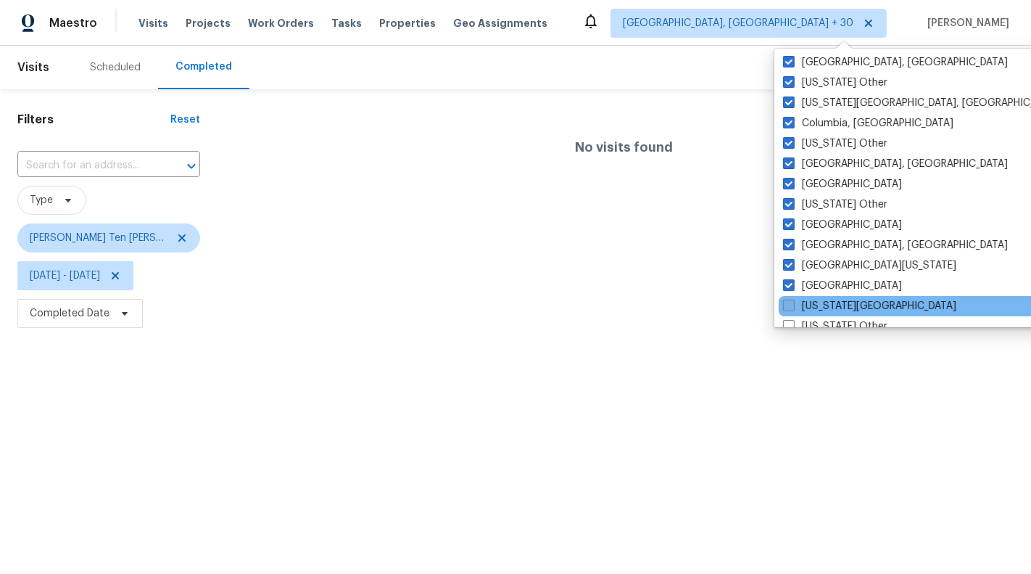
click at [830, 305] on label "[US_STATE][GEOGRAPHIC_DATA]" at bounding box center [869, 306] width 173 height 15
click at [793, 305] on input "[US_STATE][GEOGRAPHIC_DATA]" at bounding box center [787, 303] width 9 height 9
checkbox input "true"
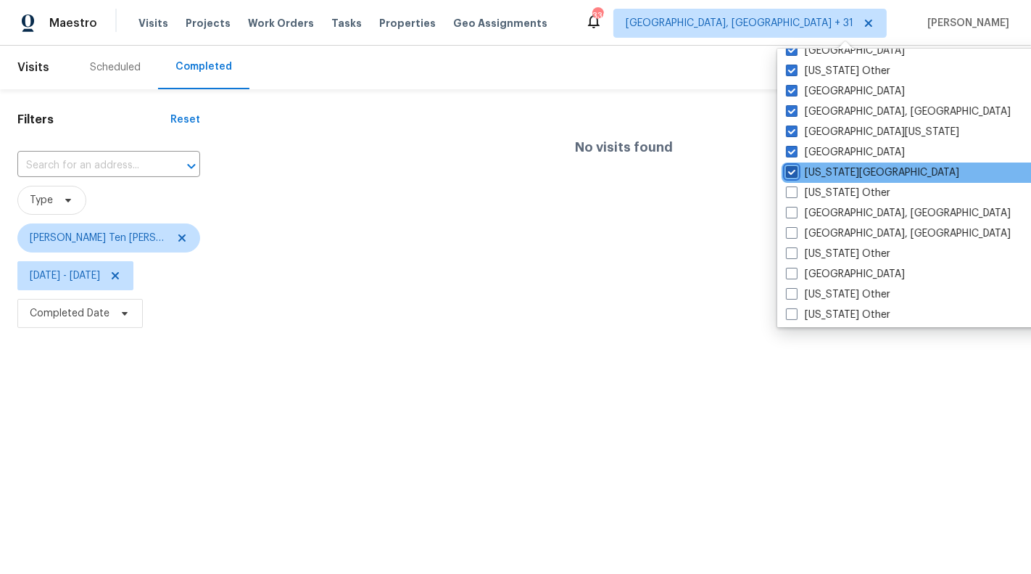
scroll to position [566, 0]
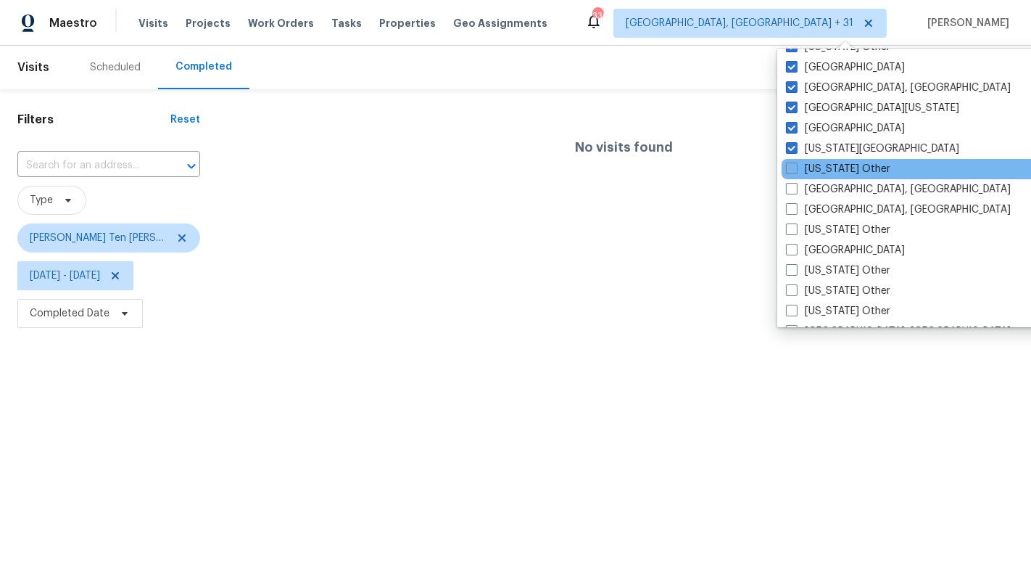
click at [846, 176] on div "[US_STATE] Other" at bounding box center [928, 169] width 292 height 20
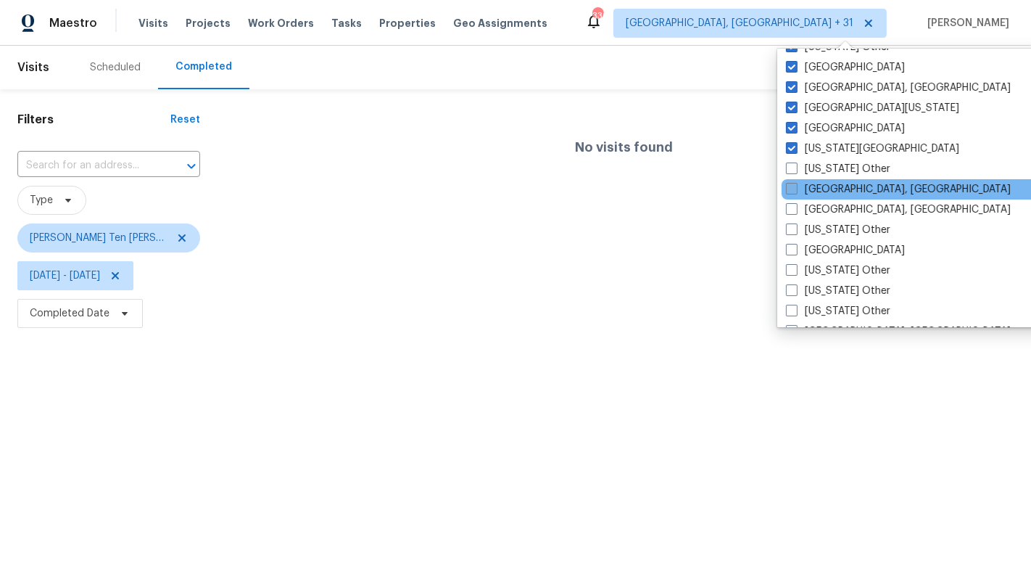
click at [839, 185] on label "[GEOGRAPHIC_DATA], [GEOGRAPHIC_DATA]" at bounding box center [898, 189] width 225 height 15
click at [796, 185] on input "[GEOGRAPHIC_DATA], [GEOGRAPHIC_DATA]" at bounding box center [790, 186] width 9 height 9
checkbox input "true"
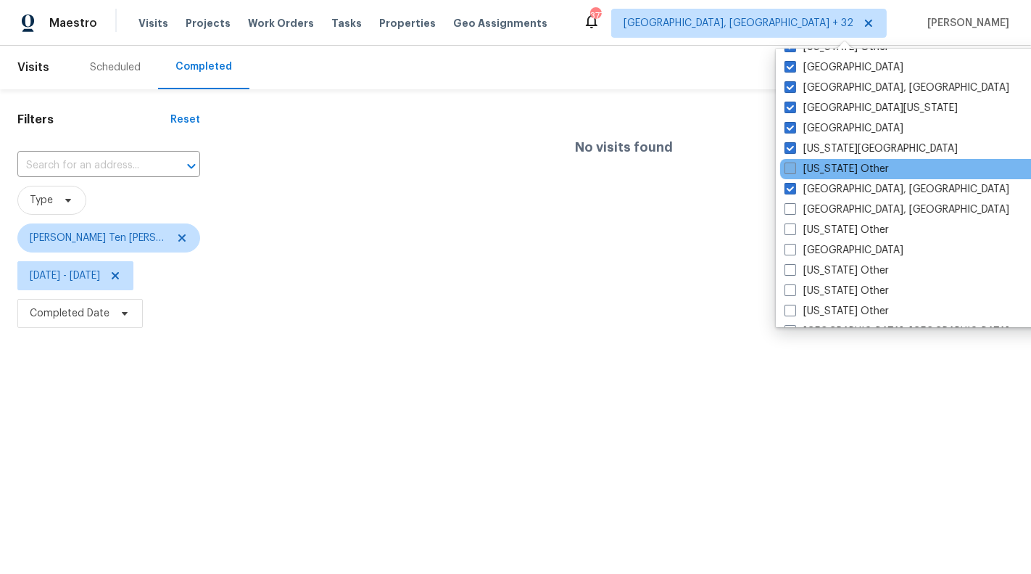
click at [837, 169] on label "[US_STATE] Other" at bounding box center [837, 169] width 104 height 15
click at [794, 169] on input "[US_STATE] Other" at bounding box center [789, 166] width 9 height 9
checkbox input "true"
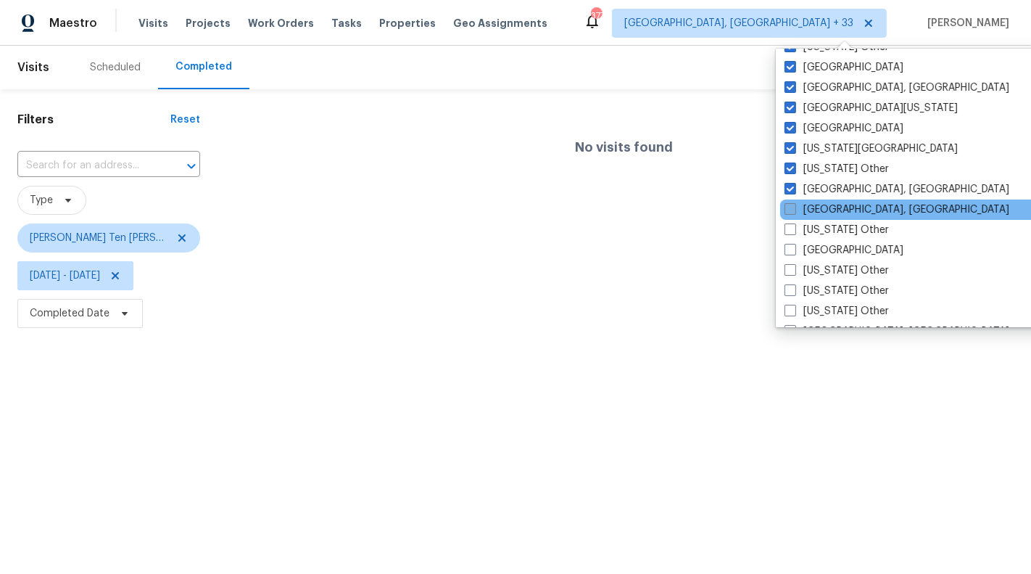
click at [836, 208] on label "[GEOGRAPHIC_DATA], [GEOGRAPHIC_DATA]" at bounding box center [897, 209] width 225 height 15
click at [794, 208] on input "[GEOGRAPHIC_DATA], [GEOGRAPHIC_DATA]" at bounding box center [789, 206] width 9 height 9
checkbox input "true"
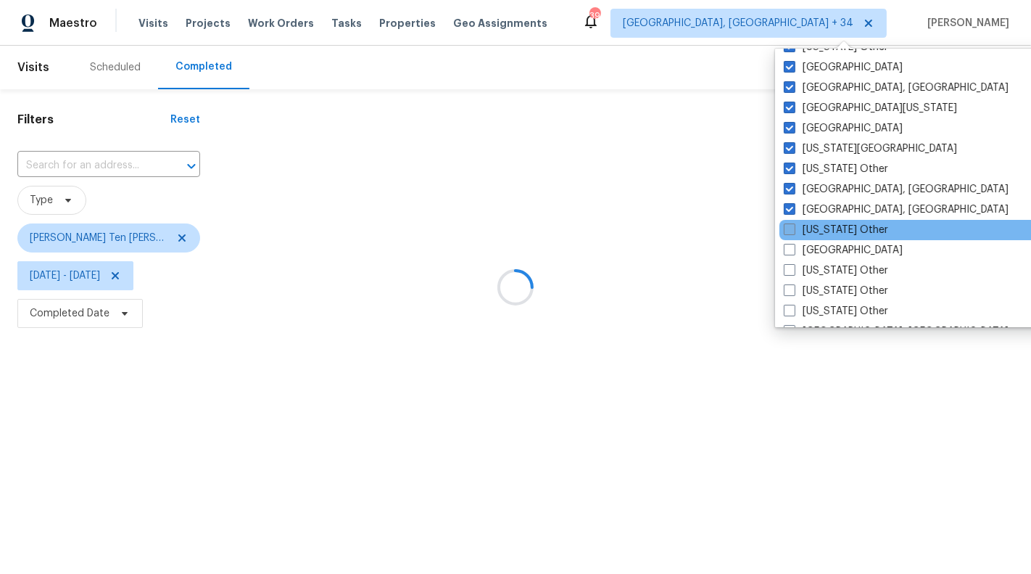
click at [836, 223] on label "[US_STATE] Other" at bounding box center [836, 230] width 104 height 15
click at [793, 223] on input "[US_STATE] Other" at bounding box center [788, 227] width 9 height 9
checkbox input "true"
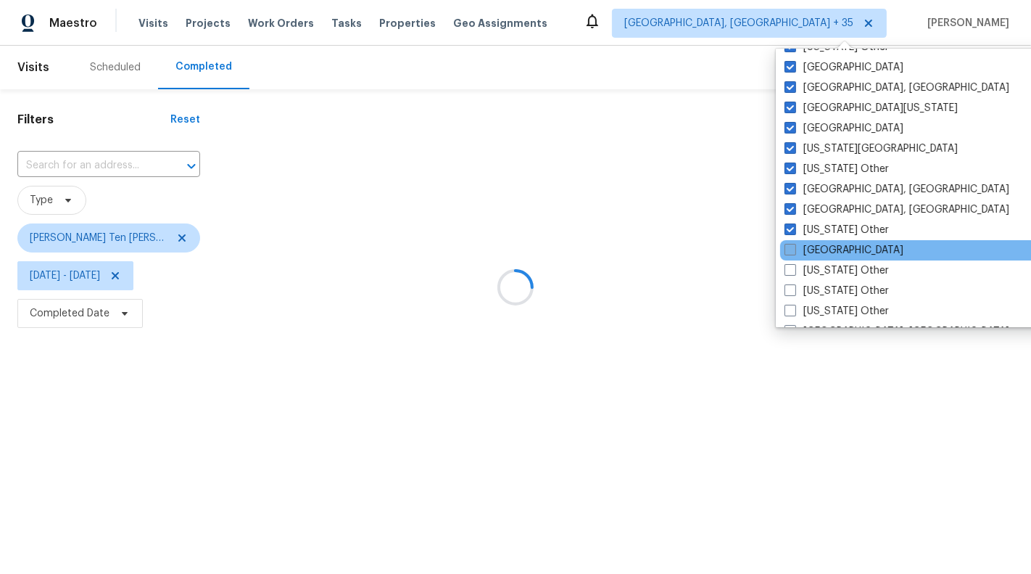
click at [836, 243] on label "[GEOGRAPHIC_DATA]" at bounding box center [844, 250] width 119 height 15
click at [794, 243] on input "[GEOGRAPHIC_DATA]" at bounding box center [789, 247] width 9 height 9
checkbox input "true"
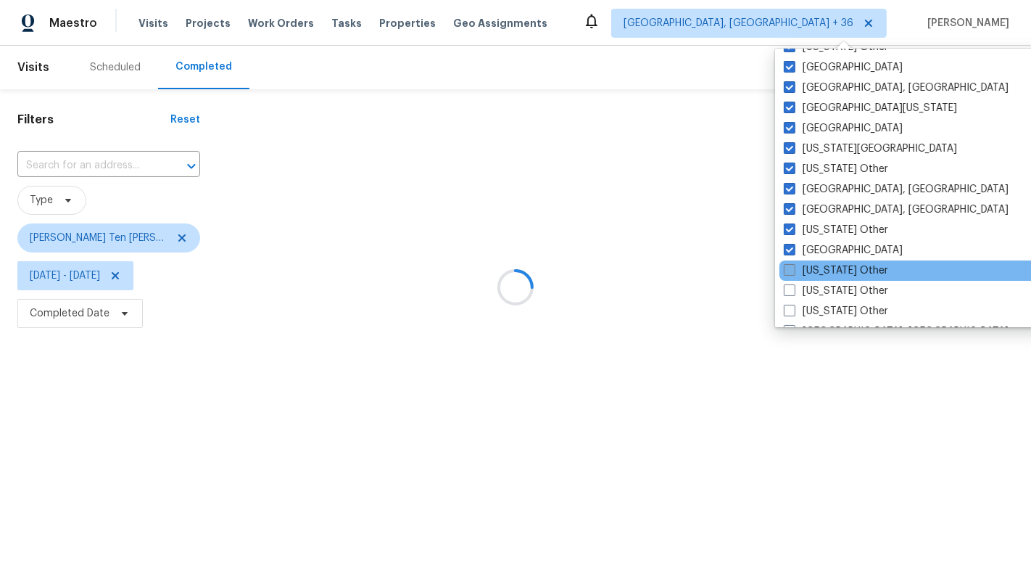
click at [836, 263] on label "[US_STATE] Other" at bounding box center [836, 270] width 104 height 15
click at [793, 263] on input "[US_STATE] Other" at bounding box center [788, 267] width 9 height 9
checkbox input "true"
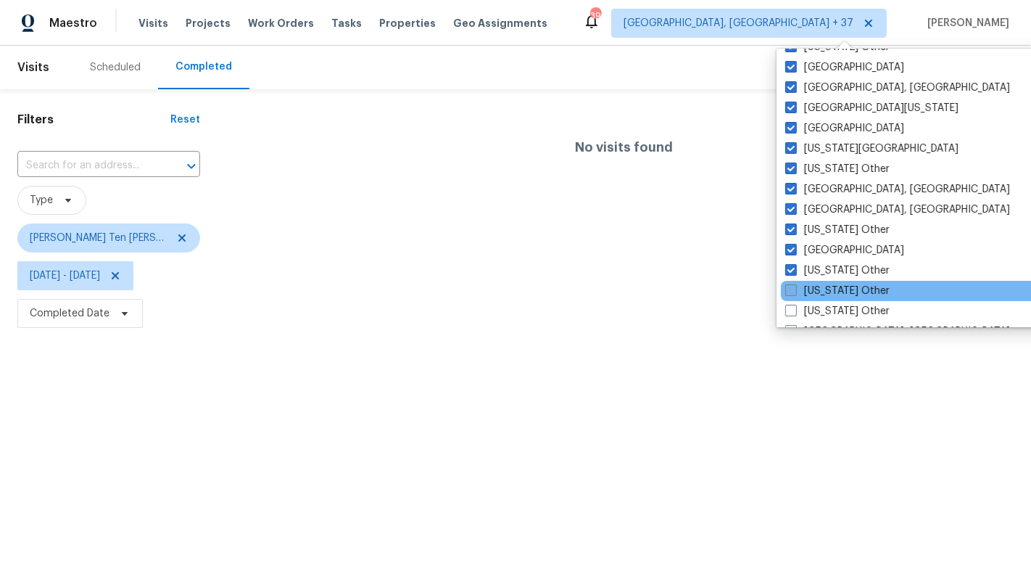
click at [836, 284] on label "[US_STATE] Other" at bounding box center [837, 291] width 104 height 15
click at [795, 284] on input "[US_STATE] Other" at bounding box center [789, 288] width 9 height 9
checkbox input "true"
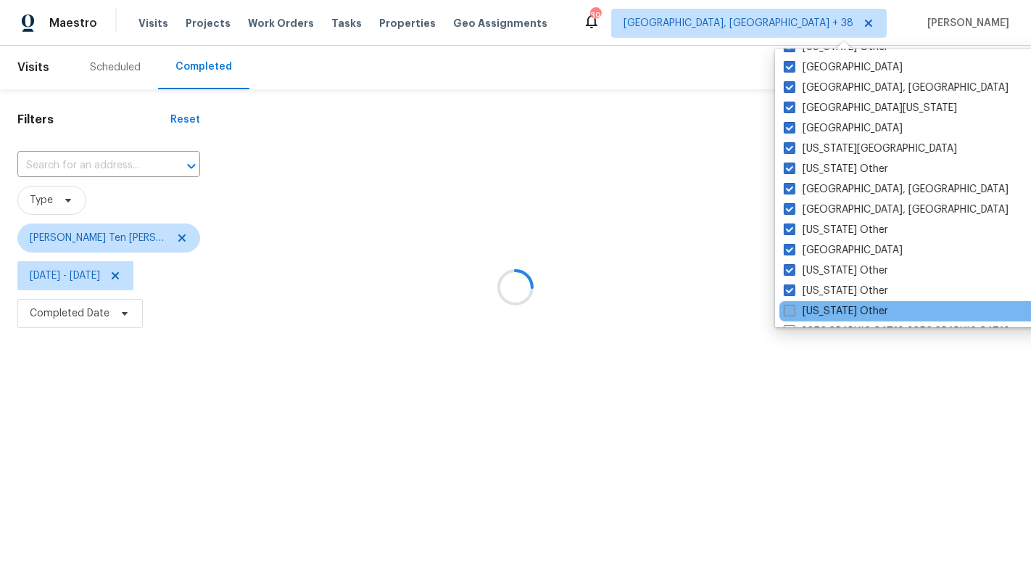
click at [837, 304] on label "[US_STATE] Other" at bounding box center [836, 311] width 104 height 15
click at [793, 304] on input "[US_STATE] Other" at bounding box center [788, 308] width 9 height 9
checkbox input "true"
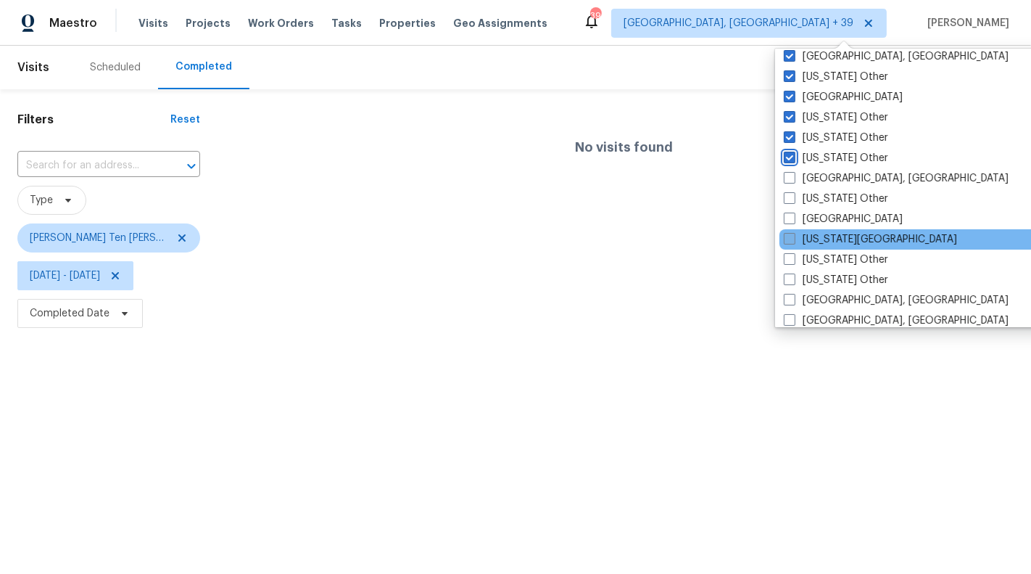
scroll to position [721, 0]
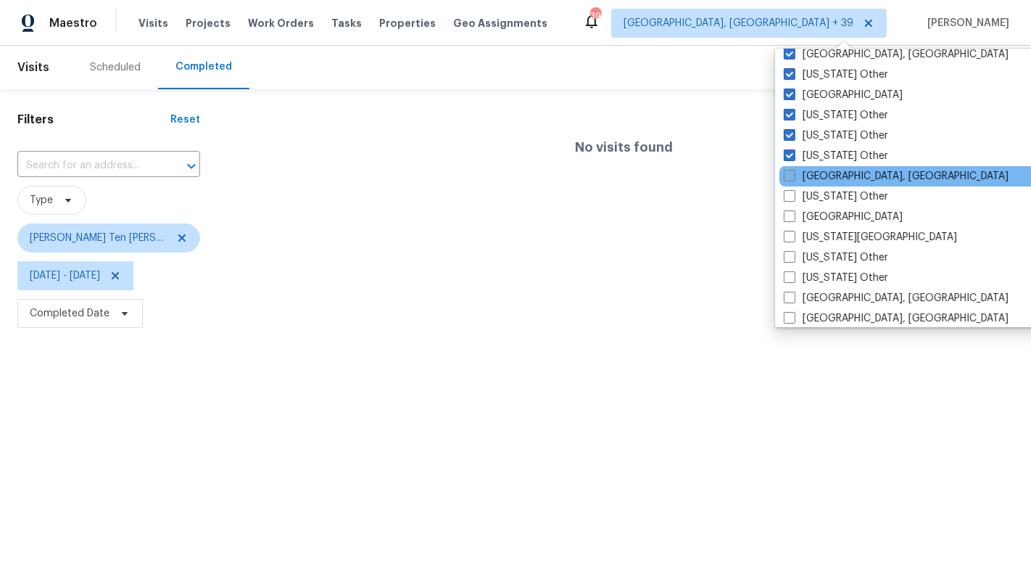
click at [840, 178] on label "[GEOGRAPHIC_DATA], [GEOGRAPHIC_DATA]" at bounding box center [896, 176] width 225 height 15
click at [793, 178] on input "[GEOGRAPHIC_DATA], [GEOGRAPHIC_DATA]" at bounding box center [788, 173] width 9 height 9
checkbox input "true"
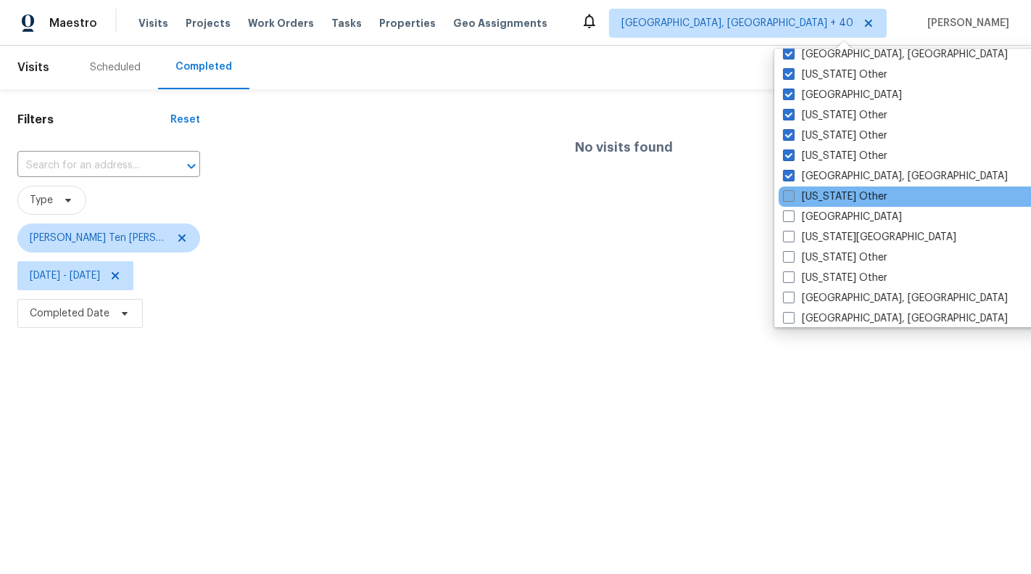
click at [840, 198] on label "[US_STATE] Other" at bounding box center [835, 196] width 104 height 15
click at [793, 198] on input "[US_STATE] Other" at bounding box center [787, 193] width 9 height 9
checkbox input "true"
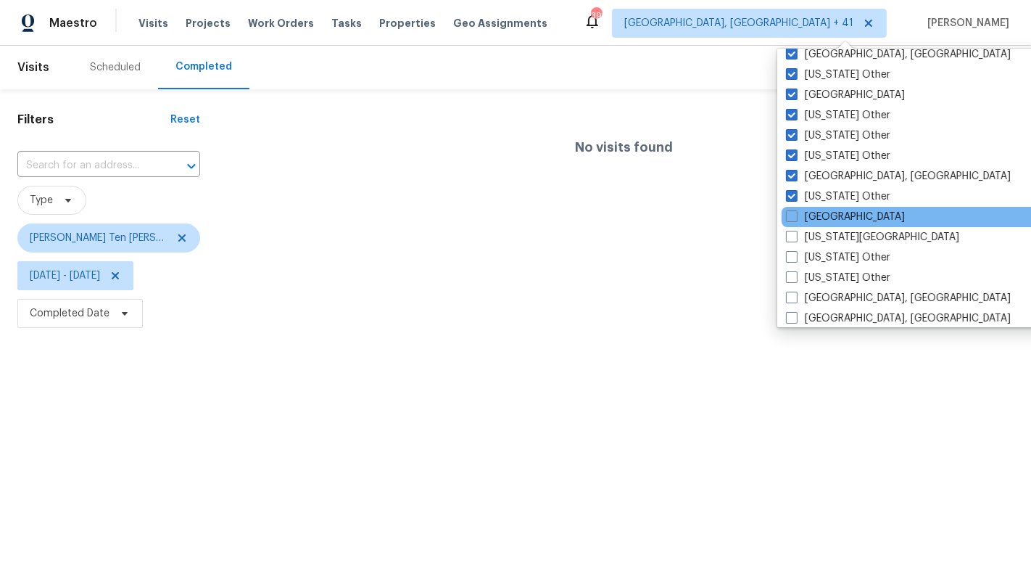
click at [840, 207] on div "[GEOGRAPHIC_DATA]" at bounding box center [928, 217] width 292 height 20
click at [839, 223] on div "[GEOGRAPHIC_DATA]" at bounding box center [928, 217] width 292 height 20
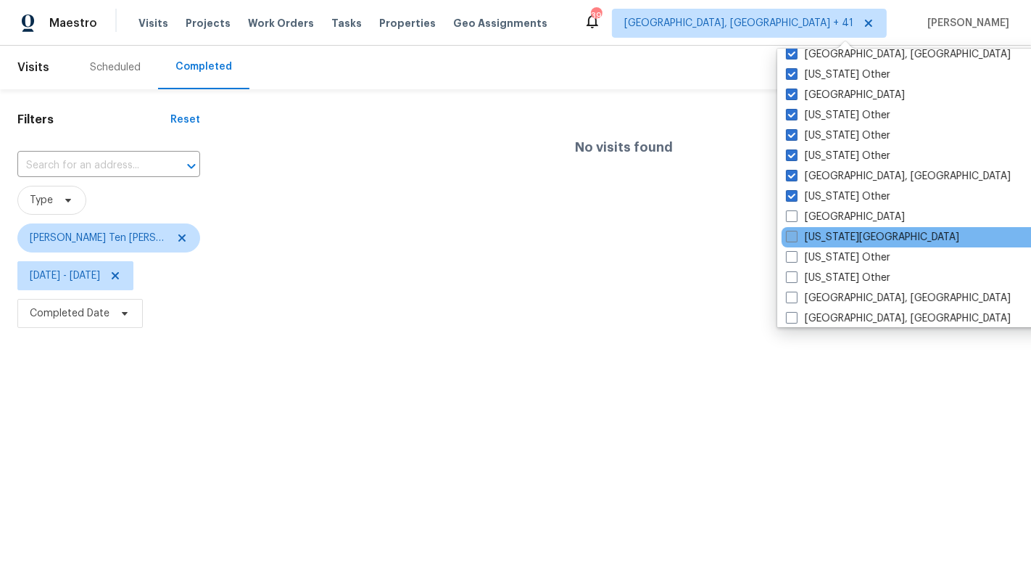
click at [839, 236] on label "[US_STATE][GEOGRAPHIC_DATA]" at bounding box center [872, 237] width 173 height 15
click at [796, 236] on input "[US_STATE][GEOGRAPHIC_DATA]" at bounding box center [790, 234] width 9 height 9
checkbox input "true"
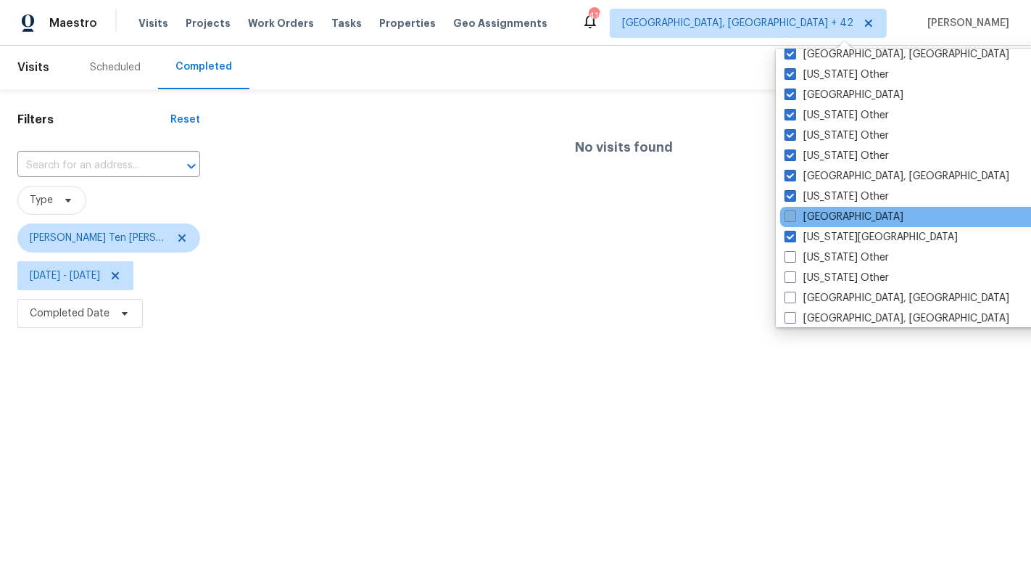
click at [835, 217] on label "[GEOGRAPHIC_DATA]" at bounding box center [844, 217] width 119 height 15
click at [794, 217] on input "[GEOGRAPHIC_DATA]" at bounding box center [789, 214] width 9 height 9
checkbox input "true"
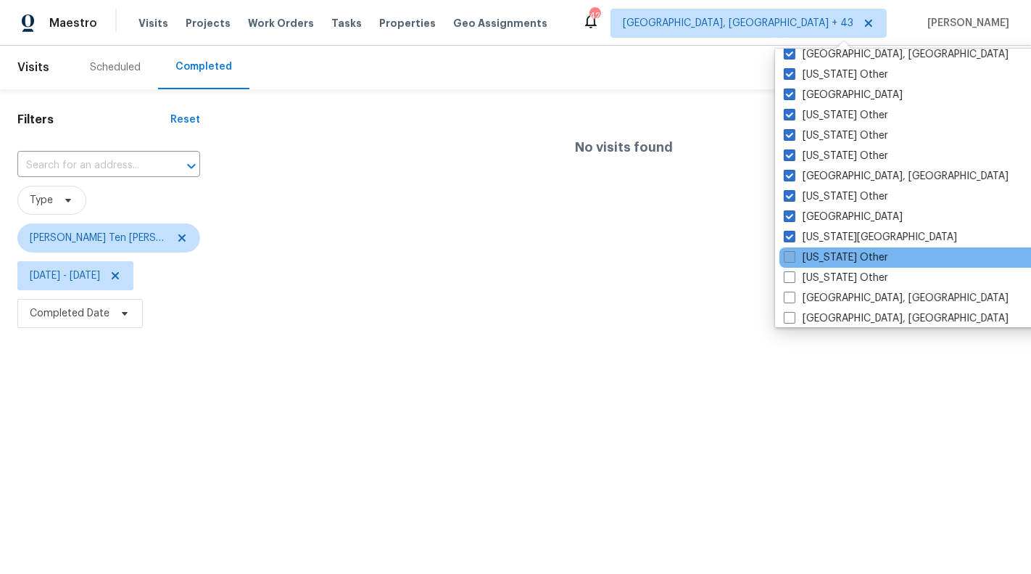
click at [835, 253] on label "[US_STATE] Other" at bounding box center [836, 257] width 104 height 15
click at [793, 253] on input "[US_STATE] Other" at bounding box center [788, 254] width 9 height 9
checkbox input "true"
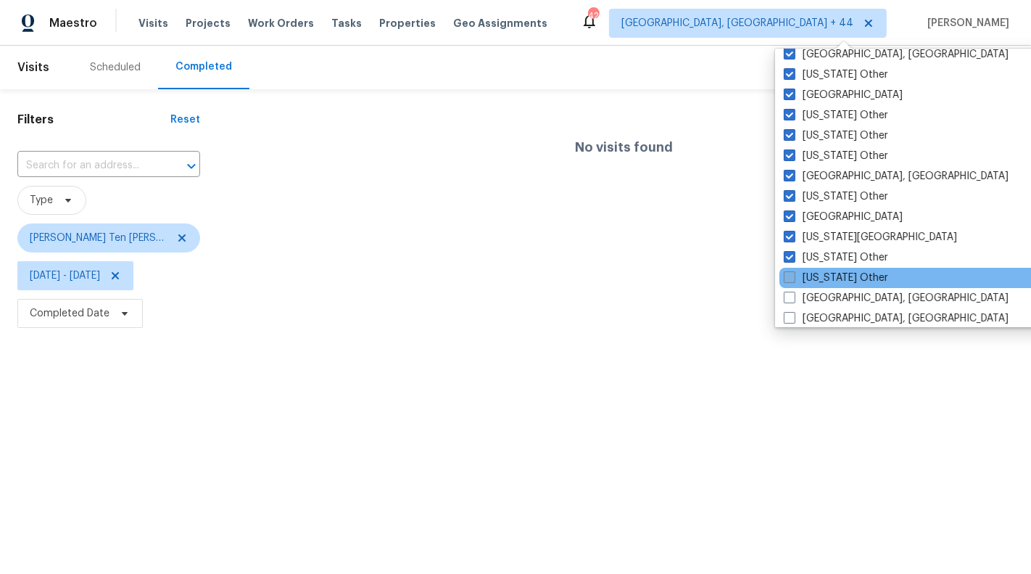
click at [835, 276] on label "[US_STATE] Other" at bounding box center [836, 278] width 104 height 15
click at [793, 276] on input "[US_STATE] Other" at bounding box center [788, 275] width 9 height 9
checkbox input "true"
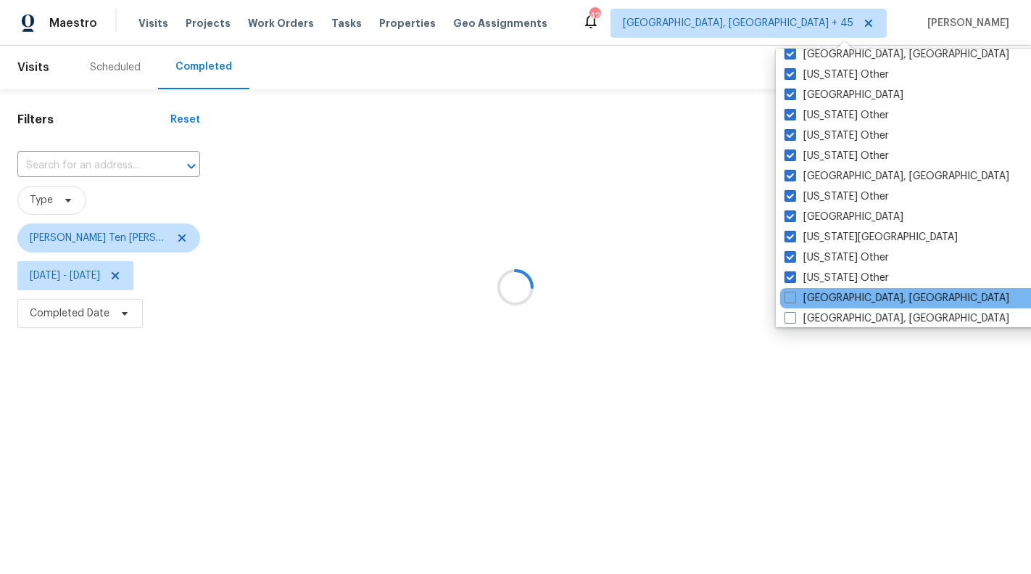
click at [835, 289] on div "[GEOGRAPHIC_DATA], [GEOGRAPHIC_DATA]" at bounding box center [926, 298] width 292 height 20
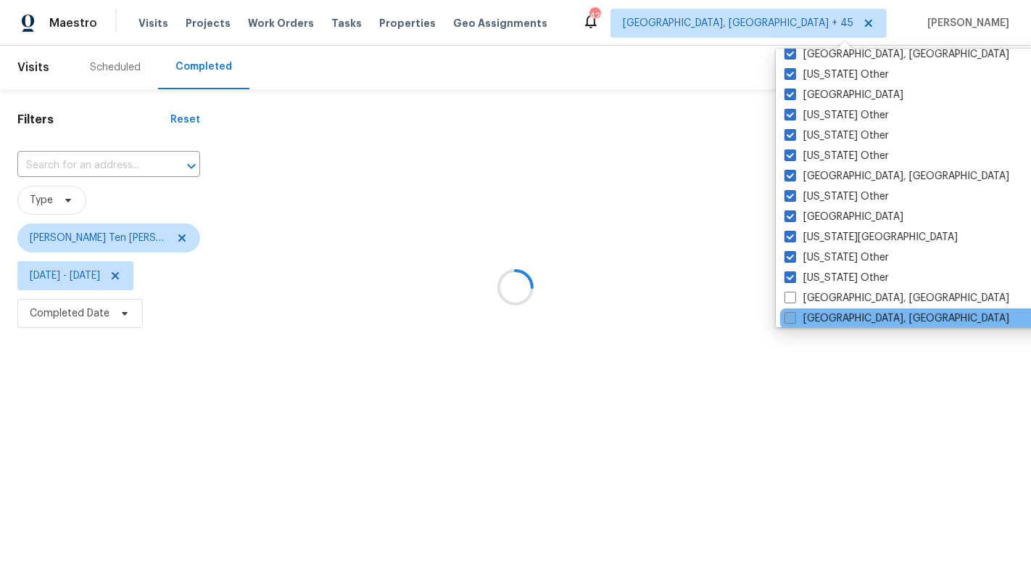
click at [837, 316] on label "[GEOGRAPHIC_DATA], [GEOGRAPHIC_DATA]" at bounding box center [897, 318] width 225 height 15
click at [794, 316] on input "[GEOGRAPHIC_DATA], [GEOGRAPHIC_DATA]" at bounding box center [789, 315] width 9 height 9
checkbox input "true"
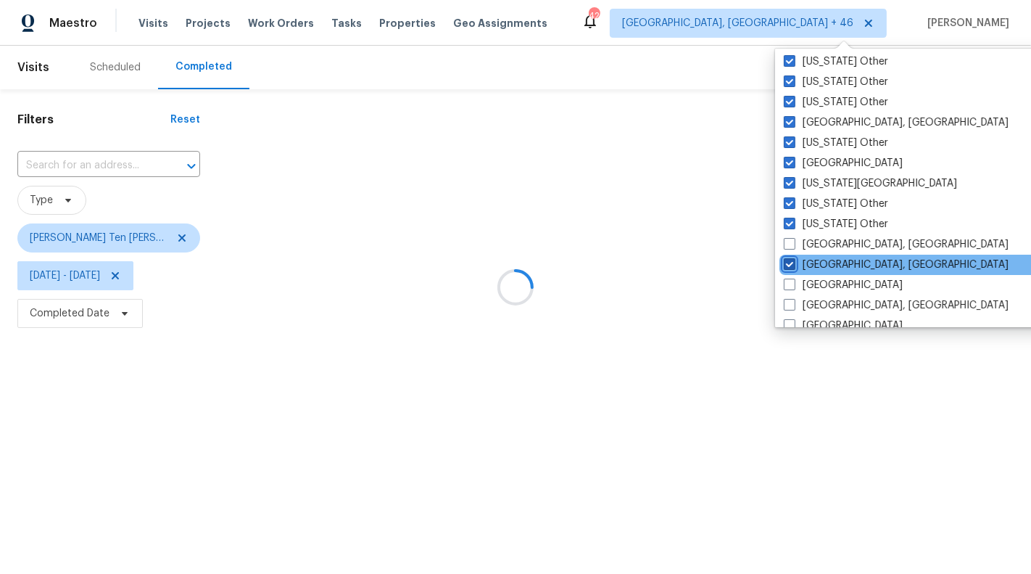
scroll to position [800, 0]
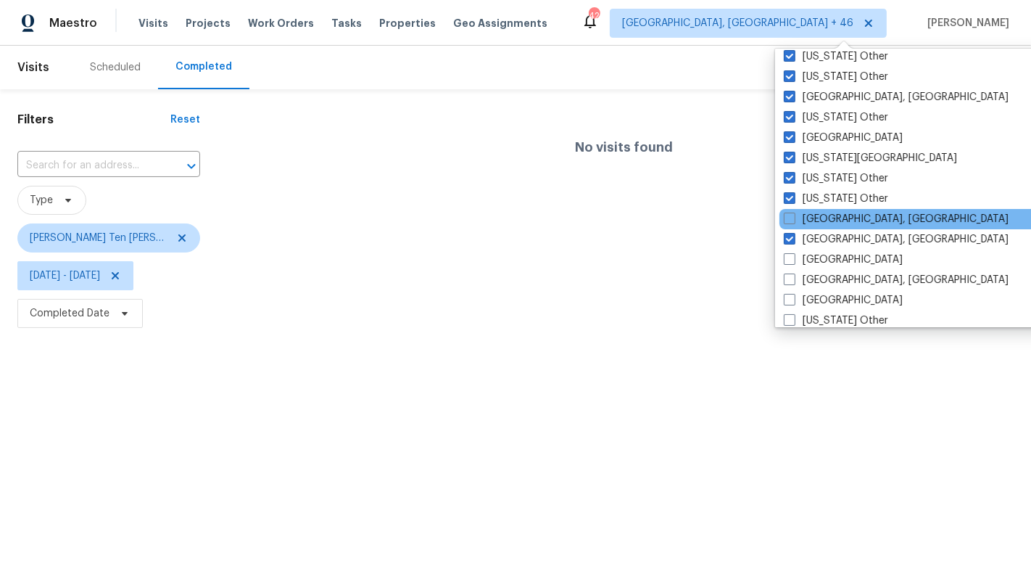
click at [830, 227] on div "[GEOGRAPHIC_DATA], [GEOGRAPHIC_DATA]" at bounding box center [926, 219] width 292 height 20
click at [817, 223] on label "[GEOGRAPHIC_DATA], [GEOGRAPHIC_DATA]" at bounding box center [896, 219] width 225 height 15
click at [793, 221] on input "[GEOGRAPHIC_DATA], [GEOGRAPHIC_DATA]" at bounding box center [788, 216] width 9 height 9
checkbox input "true"
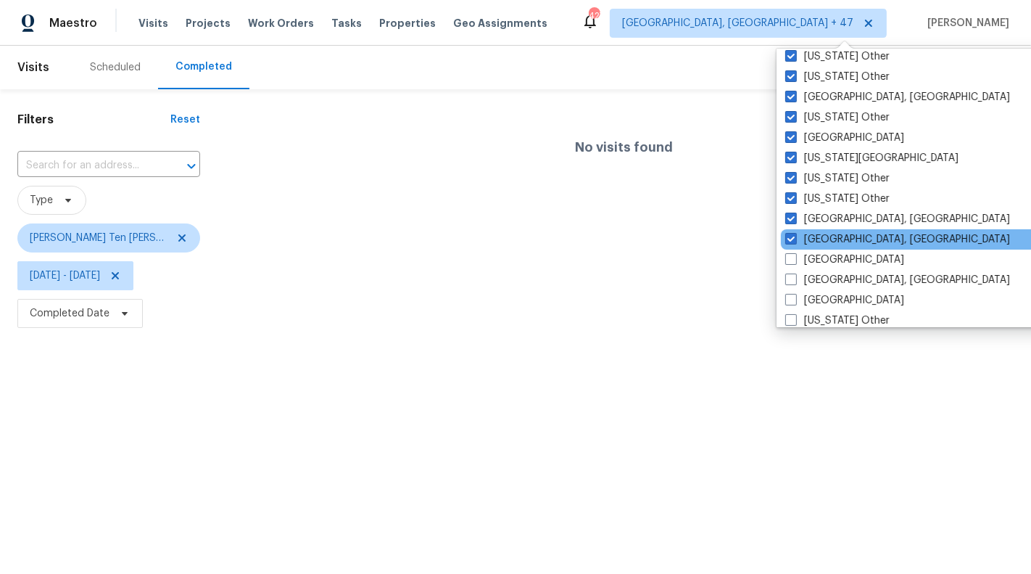
click at [822, 247] on div "[GEOGRAPHIC_DATA], [GEOGRAPHIC_DATA]" at bounding box center [927, 239] width 292 height 20
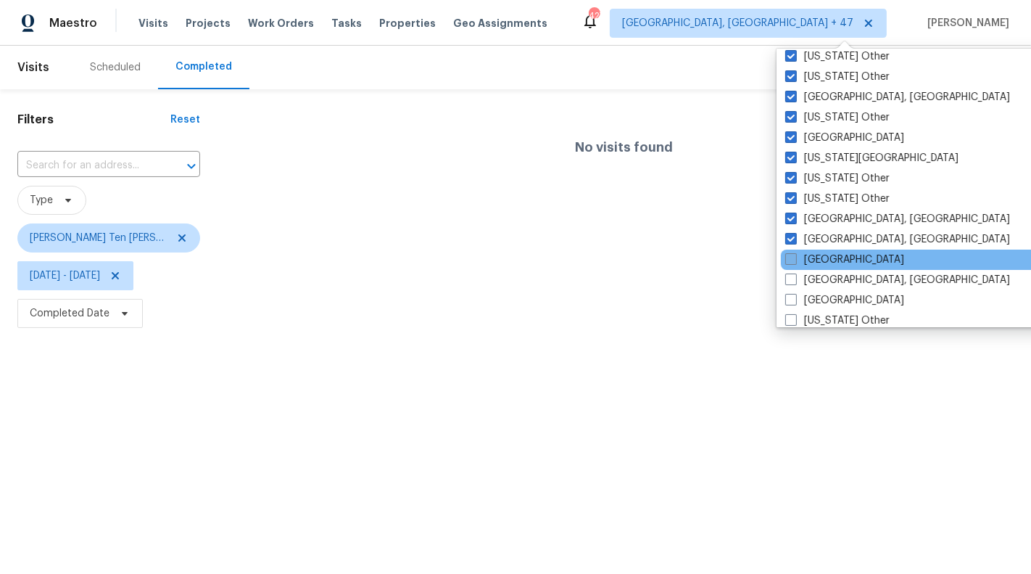
click at [824, 257] on label "[GEOGRAPHIC_DATA]" at bounding box center [844, 259] width 119 height 15
click at [795, 257] on input "[GEOGRAPHIC_DATA]" at bounding box center [789, 256] width 9 height 9
checkbox input "true"
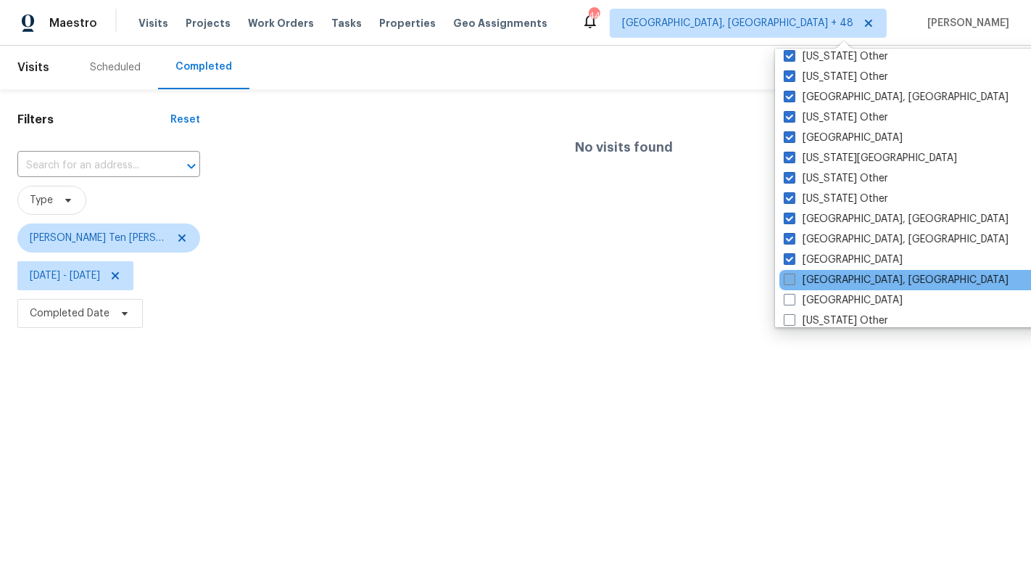
click at [825, 274] on label "[GEOGRAPHIC_DATA], [GEOGRAPHIC_DATA]" at bounding box center [896, 280] width 225 height 15
click at [793, 274] on input "[GEOGRAPHIC_DATA], [GEOGRAPHIC_DATA]" at bounding box center [788, 277] width 9 height 9
checkbox input "true"
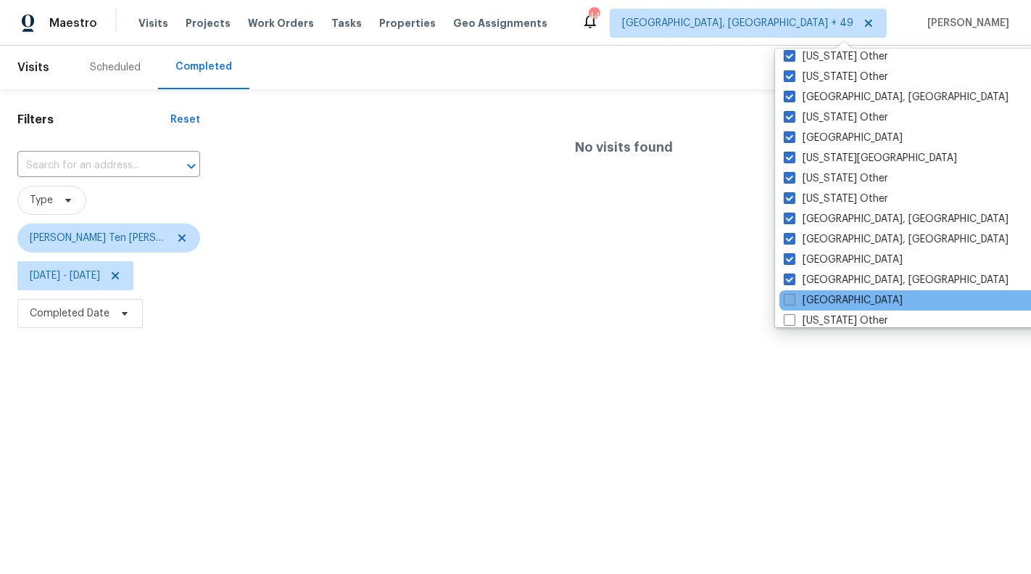
click at [827, 293] on label "[GEOGRAPHIC_DATA]" at bounding box center [843, 300] width 119 height 15
click at [793, 293] on input "[GEOGRAPHIC_DATA]" at bounding box center [788, 297] width 9 height 9
checkbox input "true"
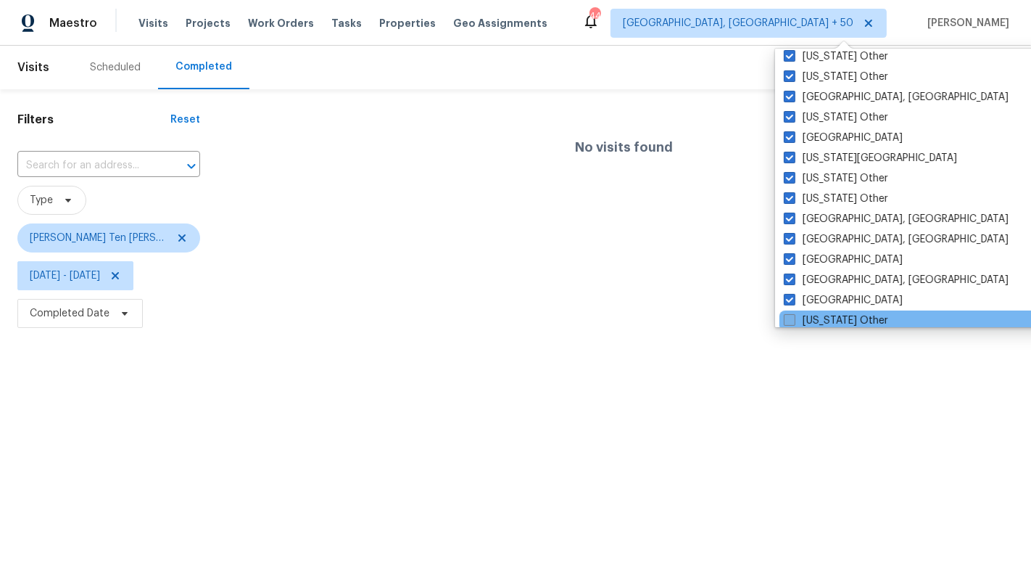
click at [831, 316] on label "[US_STATE] Other" at bounding box center [836, 320] width 104 height 15
click at [793, 316] on input "[US_STATE] Other" at bounding box center [788, 317] width 9 height 9
checkbox input "true"
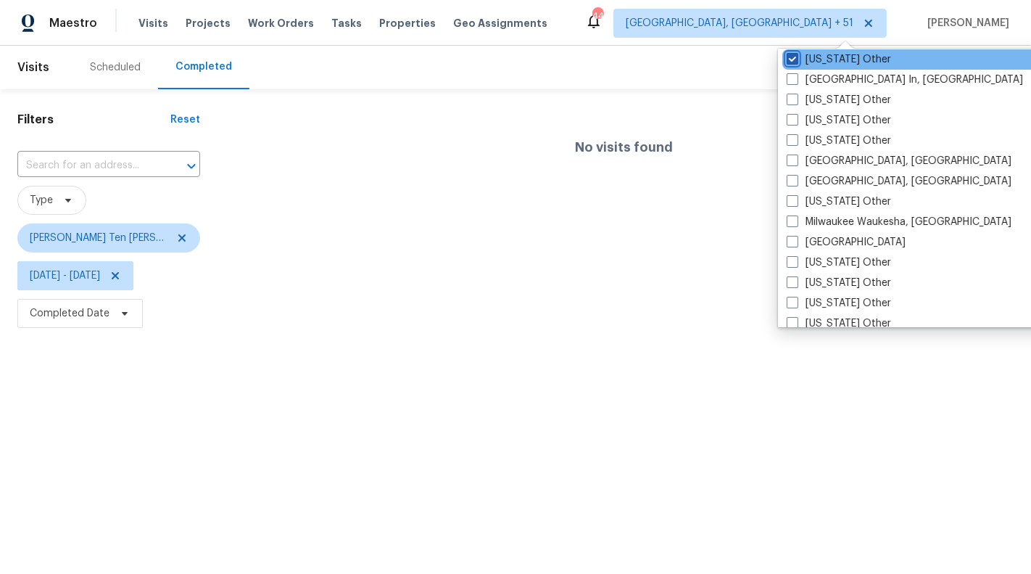
scroll to position [1063, 0]
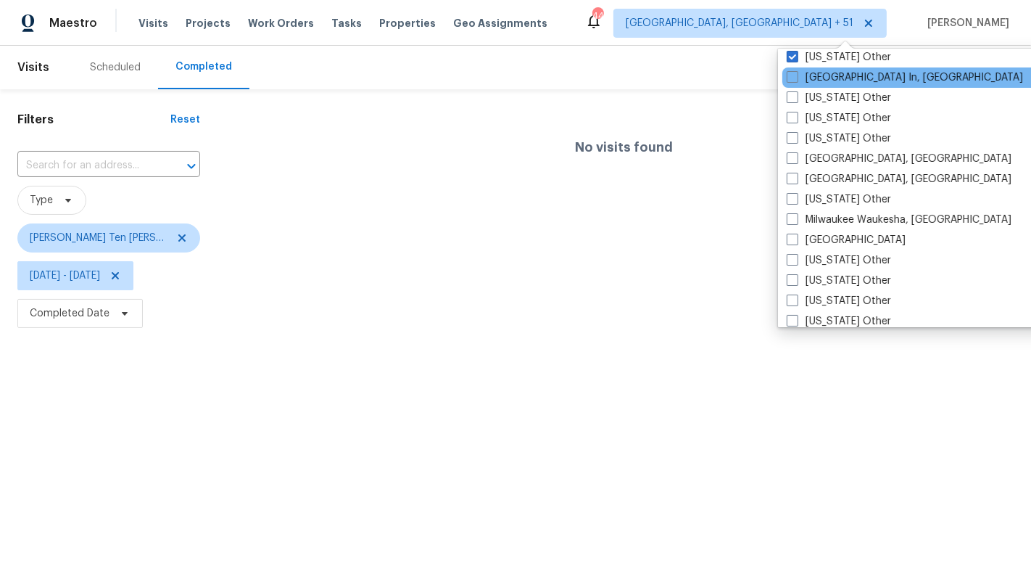
click at [831, 85] on div "[GEOGRAPHIC_DATA] In, [GEOGRAPHIC_DATA]" at bounding box center [928, 77] width 292 height 20
click at [825, 78] on label "[GEOGRAPHIC_DATA] In, [GEOGRAPHIC_DATA]" at bounding box center [905, 77] width 236 height 15
click at [796, 78] on input "[GEOGRAPHIC_DATA] In, [GEOGRAPHIC_DATA]" at bounding box center [791, 74] width 9 height 9
checkbox input "true"
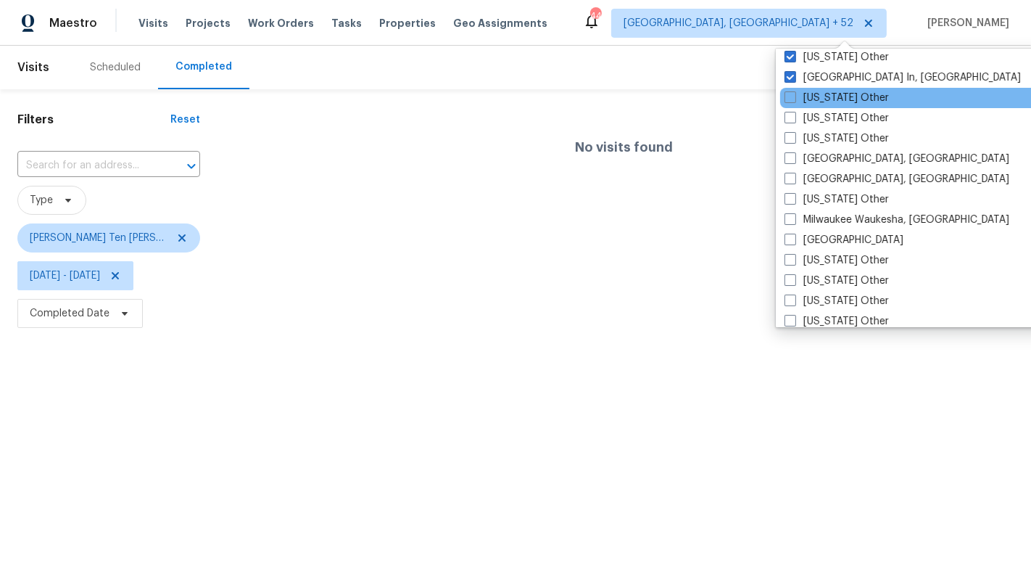
click at [826, 88] on div "[US_STATE] Other" at bounding box center [926, 98] width 292 height 20
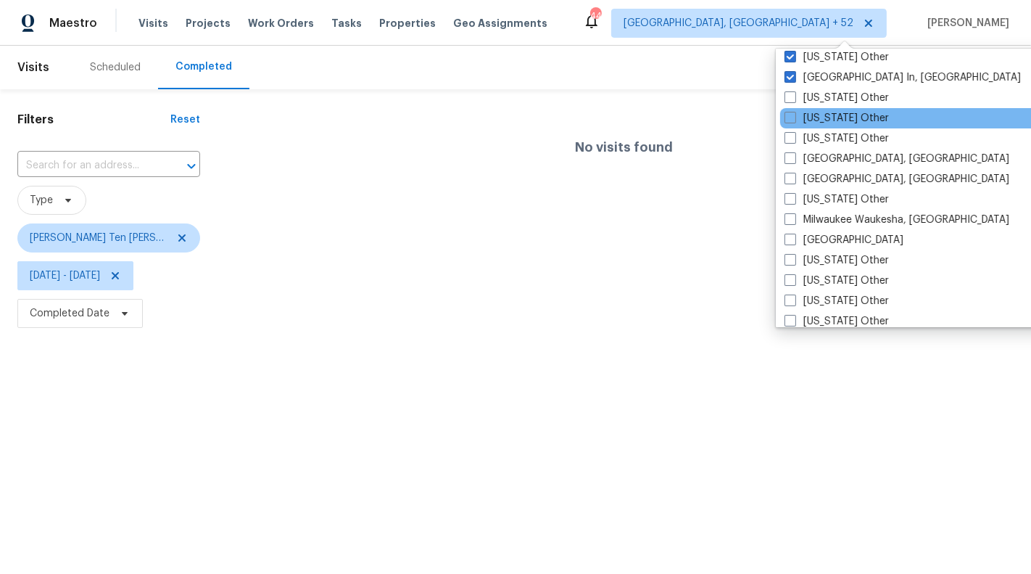
click at [826, 109] on div "[US_STATE] Other" at bounding box center [926, 118] width 292 height 20
click at [826, 118] on label "[US_STATE] Other" at bounding box center [837, 118] width 104 height 15
click at [794, 118] on input "[US_STATE] Other" at bounding box center [789, 115] width 9 height 9
checkbox input "true"
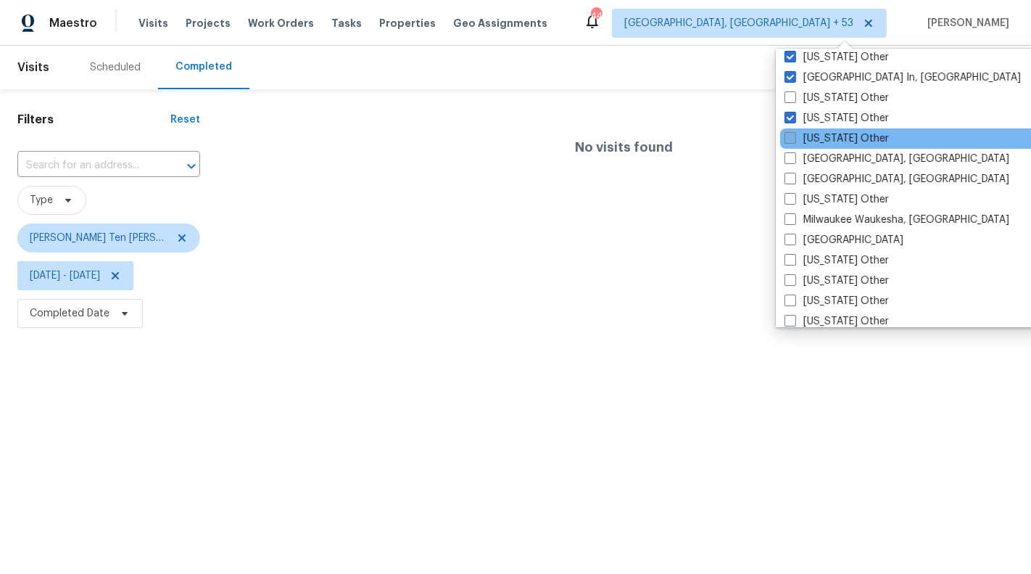
click at [828, 133] on label "[US_STATE] Other" at bounding box center [837, 138] width 104 height 15
click at [794, 133] on input "[US_STATE] Other" at bounding box center [789, 135] width 9 height 9
checkbox input "true"
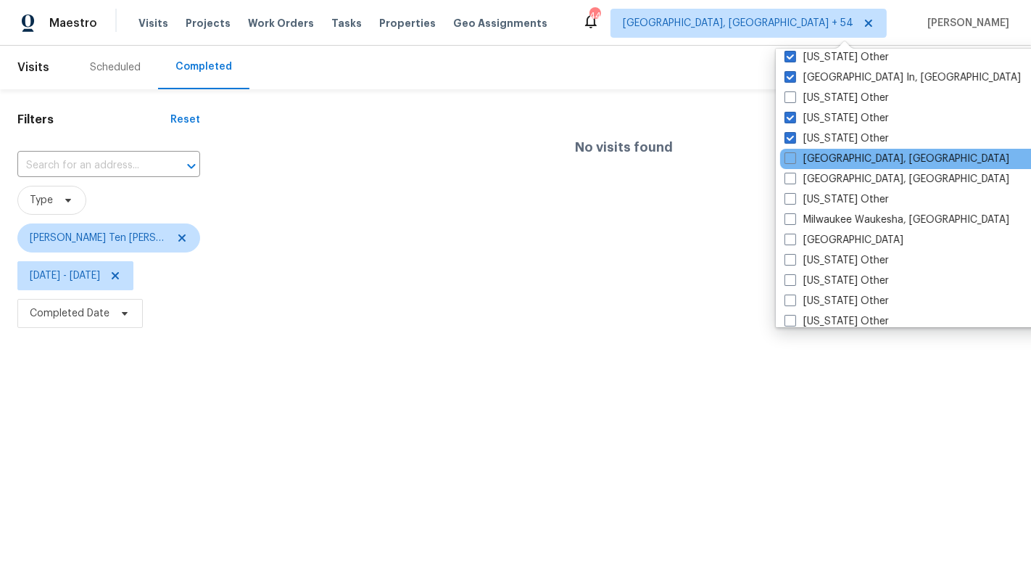
click at [830, 149] on div "[GEOGRAPHIC_DATA], [GEOGRAPHIC_DATA]" at bounding box center [926, 159] width 292 height 20
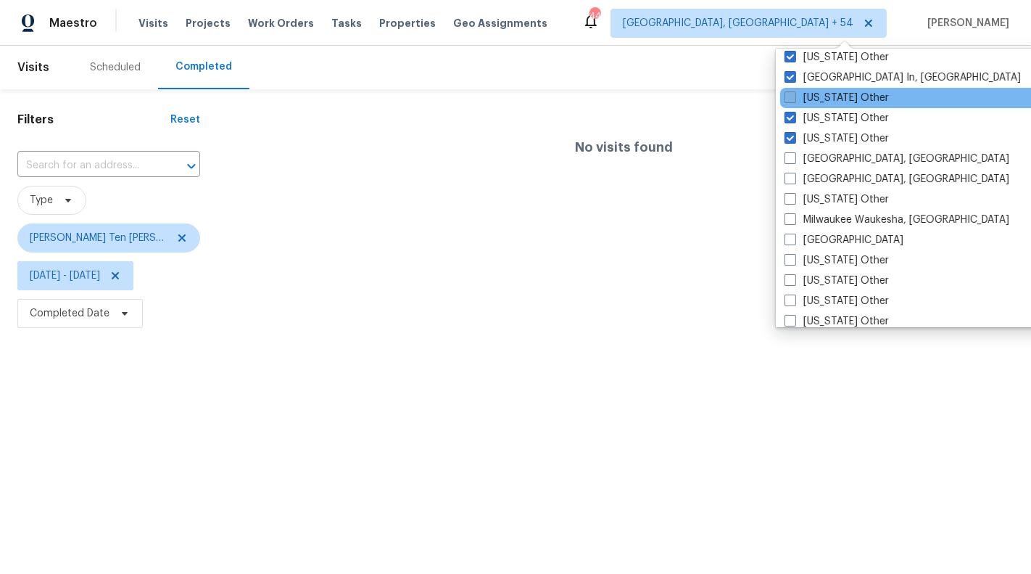
click at [819, 97] on label "[US_STATE] Other" at bounding box center [837, 98] width 104 height 15
click at [794, 97] on input "[US_STATE] Other" at bounding box center [789, 95] width 9 height 9
checkbox input "true"
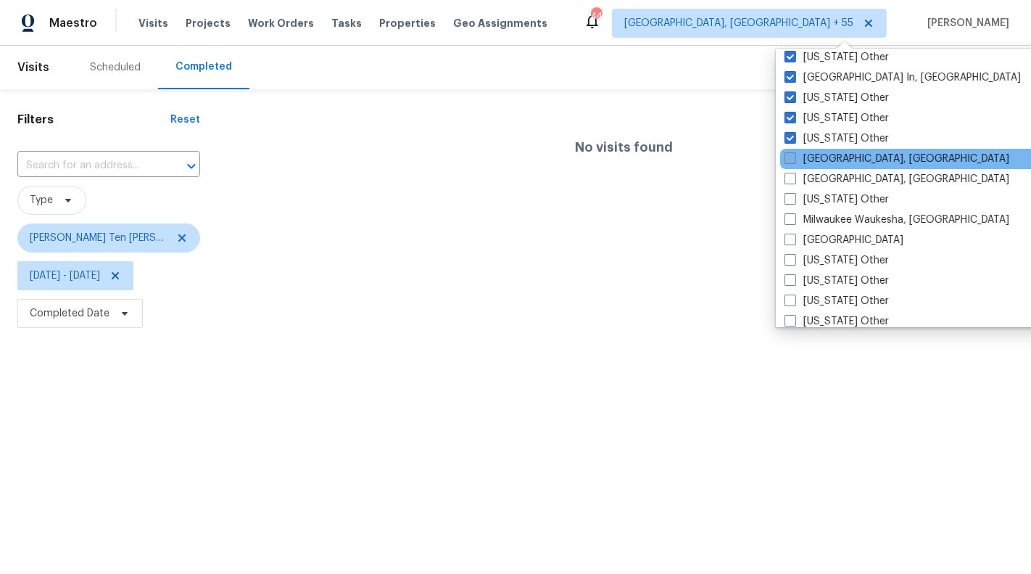
click at [832, 152] on label "[GEOGRAPHIC_DATA], [GEOGRAPHIC_DATA]" at bounding box center [897, 159] width 225 height 15
click at [794, 152] on input "[GEOGRAPHIC_DATA], [GEOGRAPHIC_DATA]" at bounding box center [789, 156] width 9 height 9
checkbox input "true"
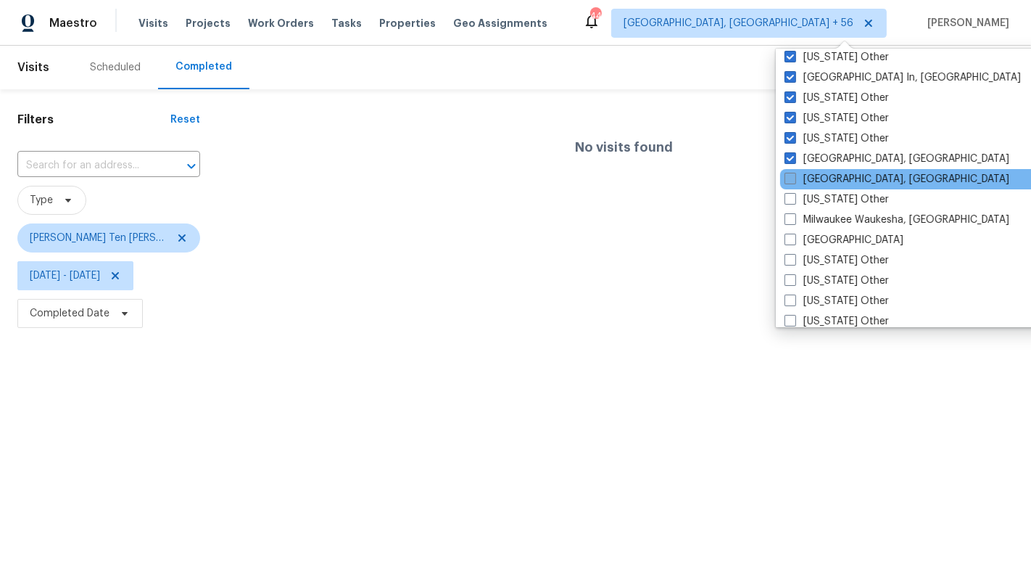
click at [831, 176] on label "[GEOGRAPHIC_DATA], [GEOGRAPHIC_DATA]" at bounding box center [897, 179] width 225 height 15
click at [794, 176] on input "[GEOGRAPHIC_DATA], [GEOGRAPHIC_DATA]" at bounding box center [789, 176] width 9 height 9
checkbox input "true"
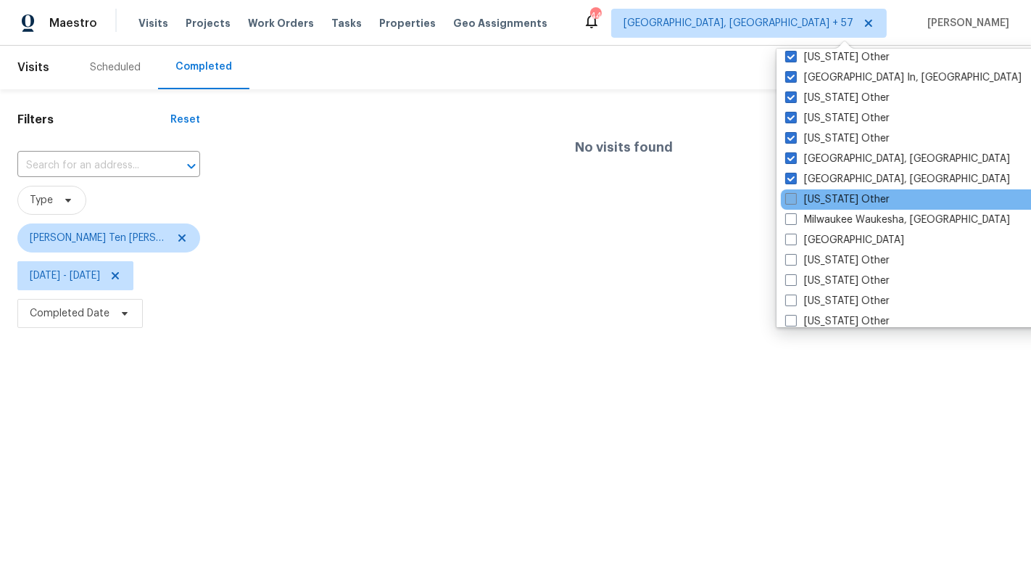
click at [833, 192] on label "[US_STATE] Other" at bounding box center [837, 199] width 104 height 15
click at [795, 192] on input "[US_STATE] Other" at bounding box center [789, 196] width 9 height 9
click at [833, 202] on label "[US_STATE] Other" at bounding box center [837, 199] width 104 height 15
click at [794, 202] on input "[US_STATE] Other" at bounding box center [789, 196] width 9 height 9
click at [833, 202] on label "[US_STATE] Other" at bounding box center [837, 199] width 104 height 15
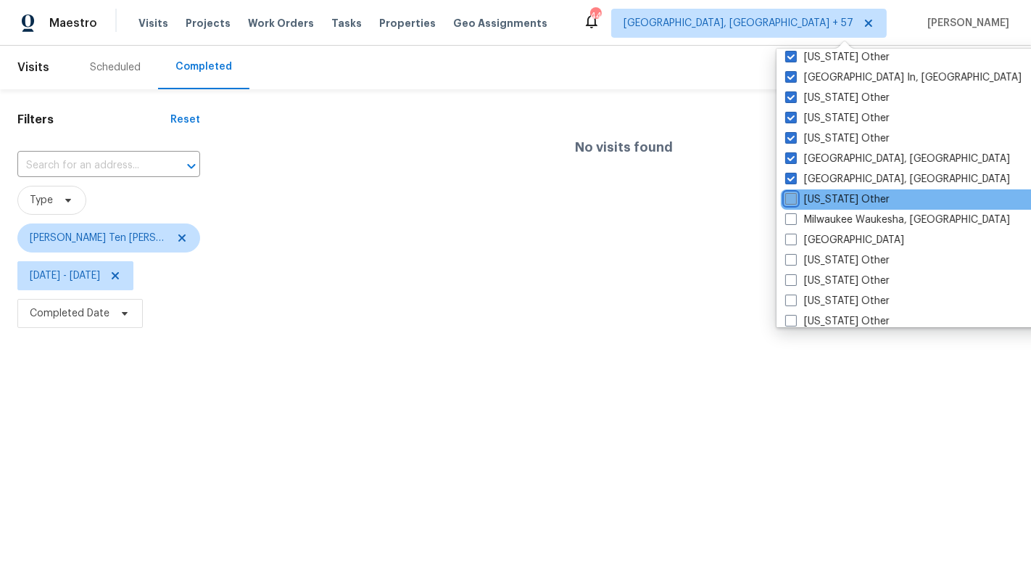
click at [795, 202] on input "[US_STATE] Other" at bounding box center [789, 196] width 9 height 9
checkbox input "true"
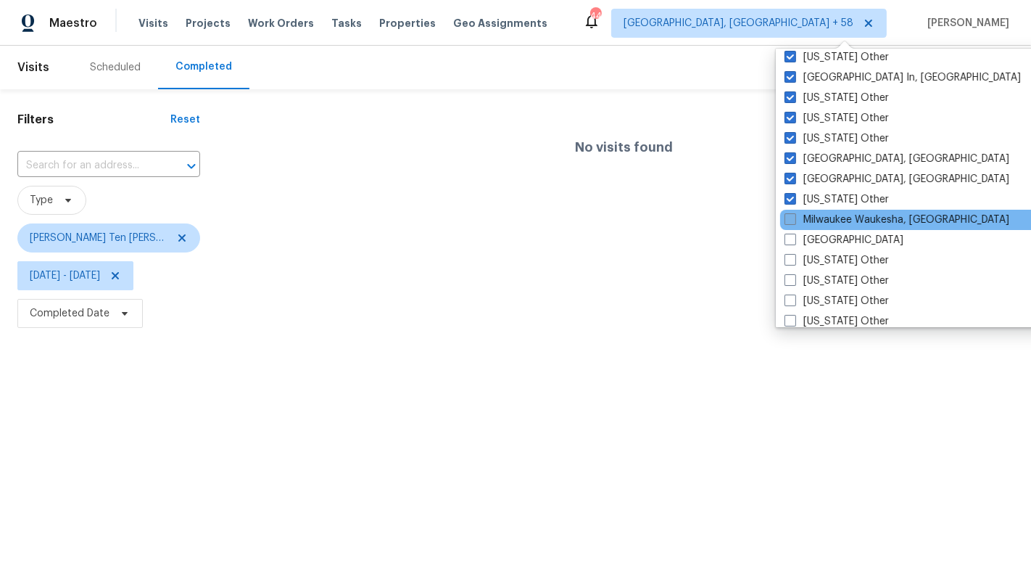
click at [836, 213] on label "Milwaukee Waukesha, [GEOGRAPHIC_DATA]" at bounding box center [897, 219] width 225 height 15
click at [794, 213] on input "Milwaukee Waukesha, [GEOGRAPHIC_DATA]" at bounding box center [789, 216] width 9 height 9
checkbox input "true"
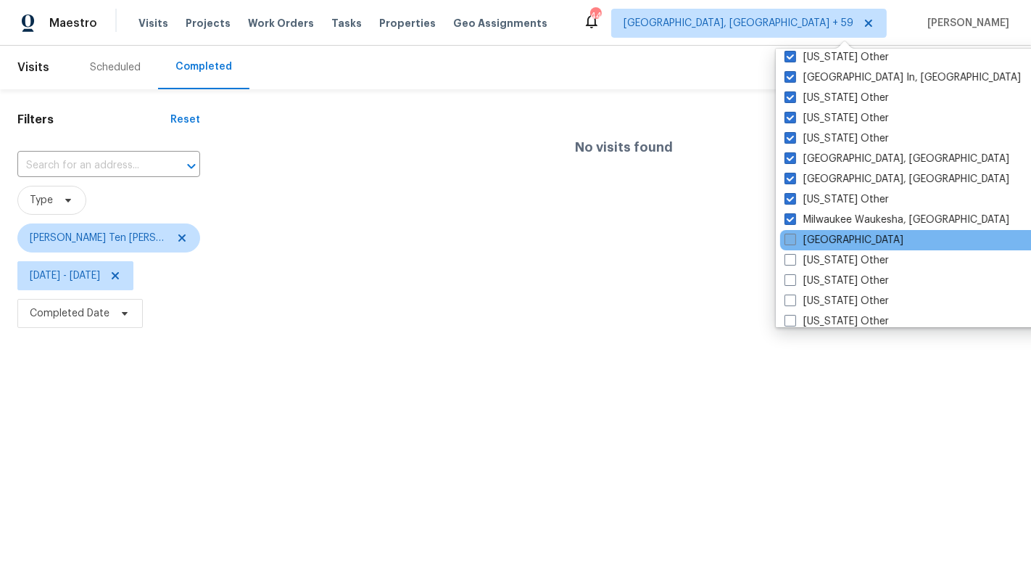
click at [837, 233] on label "[GEOGRAPHIC_DATA]" at bounding box center [844, 240] width 119 height 15
click at [794, 233] on input "[GEOGRAPHIC_DATA]" at bounding box center [789, 237] width 9 height 9
checkbox input "true"
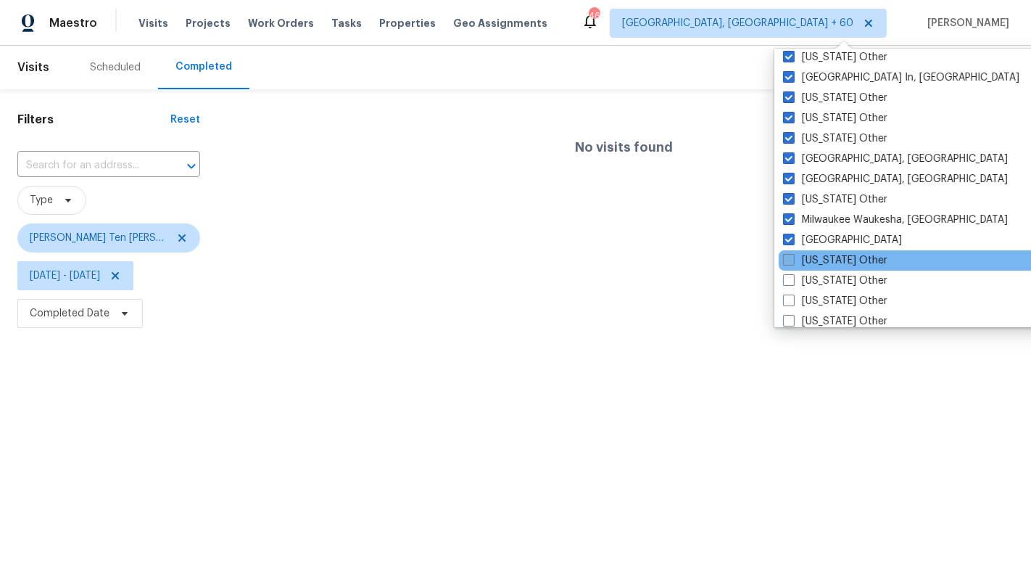
click at [838, 254] on label "[US_STATE] Other" at bounding box center [835, 260] width 104 height 15
click at [793, 254] on input "[US_STATE] Other" at bounding box center [787, 257] width 9 height 9
checkbox input "true"
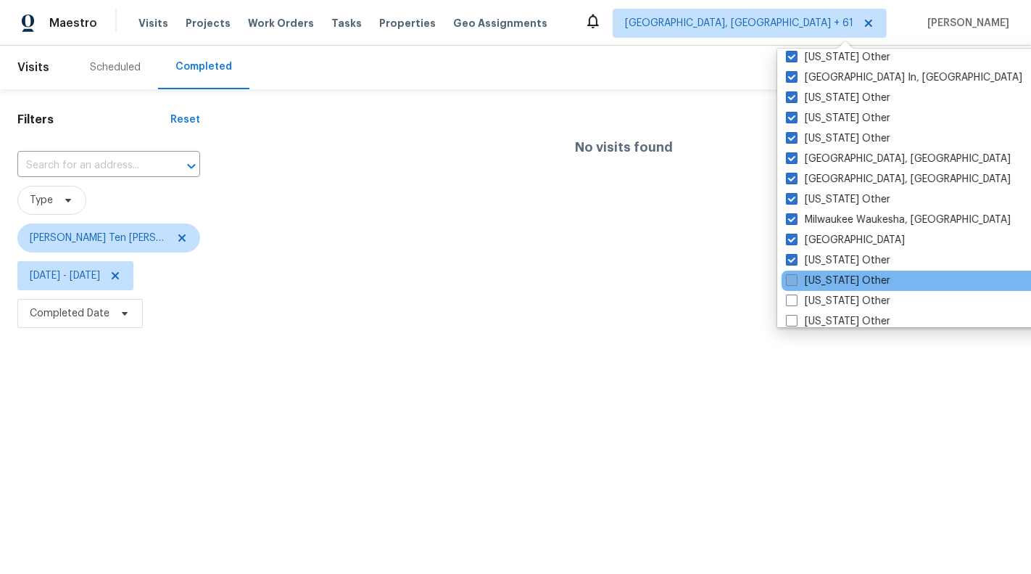
click at [838, 273] on label "[US_STATE] Other" at bounding box center [838, 280] width 104 height 15
click at [796, 273] on input "[US_STATE] Other" at bounding box center [790, 277] width 9 height 9
checkbox input "true"
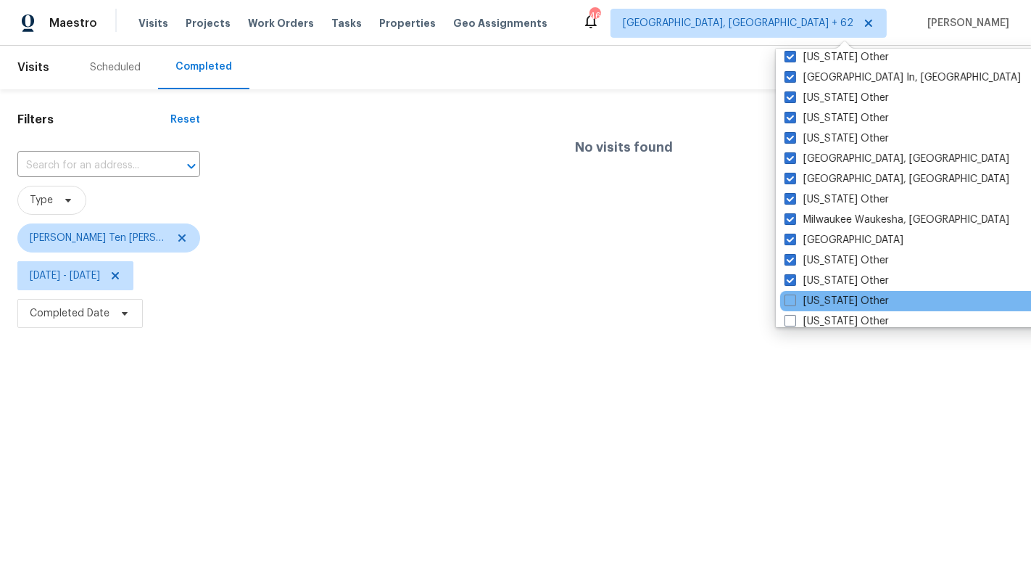
click at [838, 291] on div "[US_STATE] Other" at bounding box center [926, 301] width 292 height 20
click at [833, 302] on label "[US_STATE] Other" at bounding box center [837, 301] width 104 height 15
click at [794, 302] on input "[US_STATE] Other" at bounding box center [789, 298] width 9 height 9
checkbox input "true"
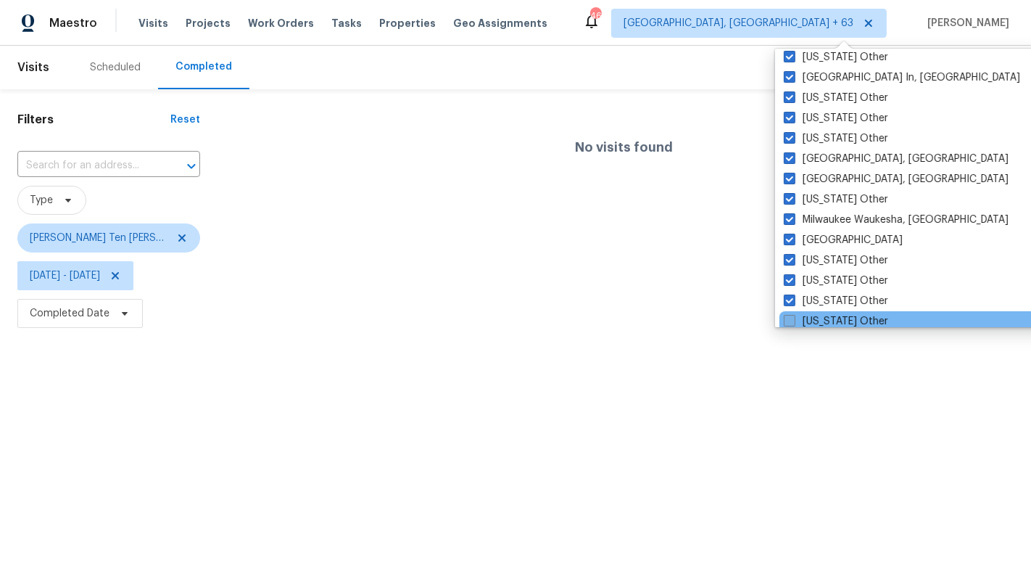
click at [835, 314] on label "[US_STATE] Other" at bounding box center [836, 321] width 104 height 15
click at [793, 314] on input "[US_STATE] Other" at bounding box center [788, 318] width 9 height 9
checkbox input "true"
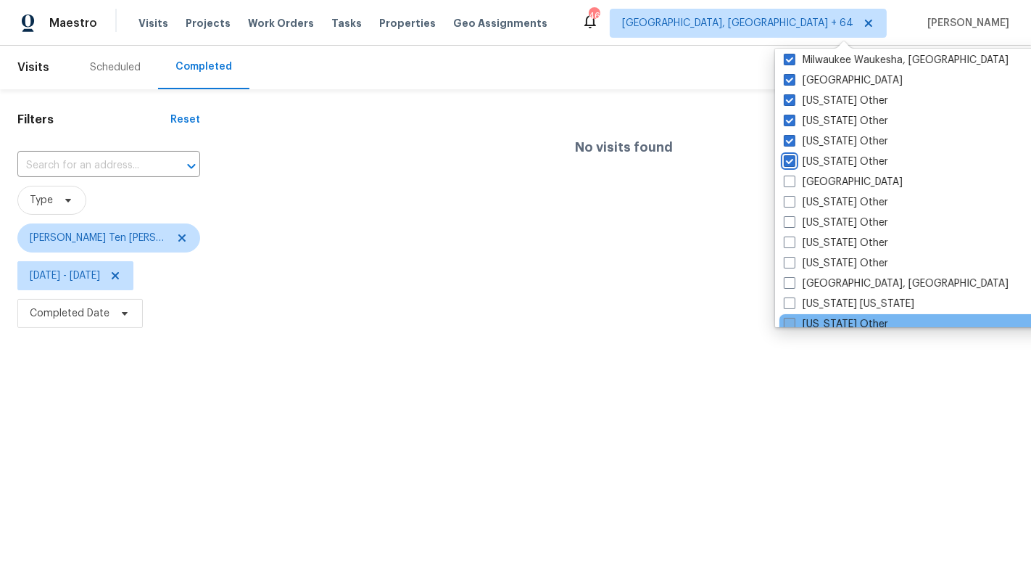
scroll to position [1239, 0]
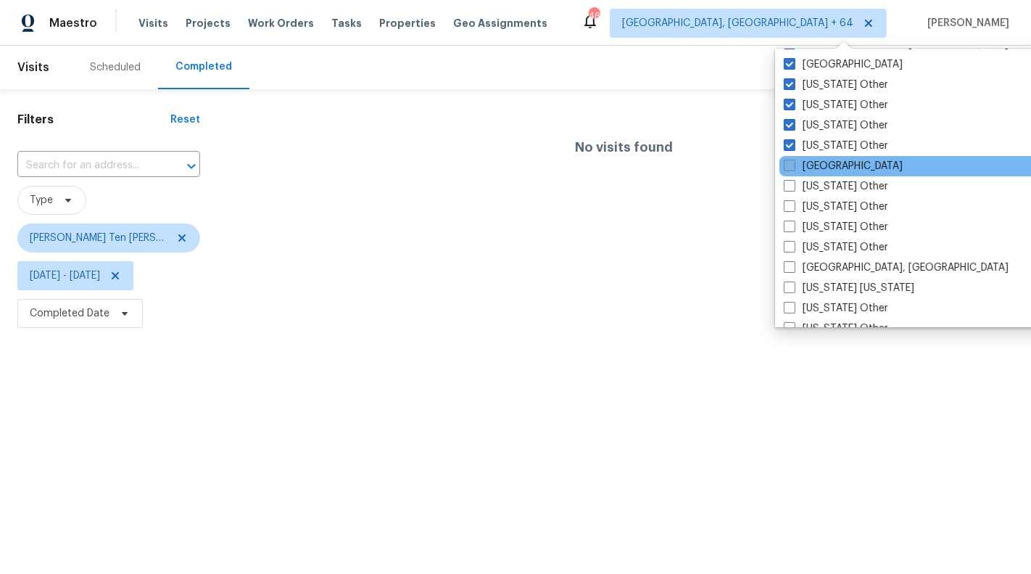
click at [827, 170] on label "[GEOGRAPHIC_DATA]" at bounding box center [843, 166] width 119 height 15
click at [793, 168] on input "[GEOGRAPHIC_DATA]" at bounding box center [788, 163] width 9 height 9
checkbox input "true"
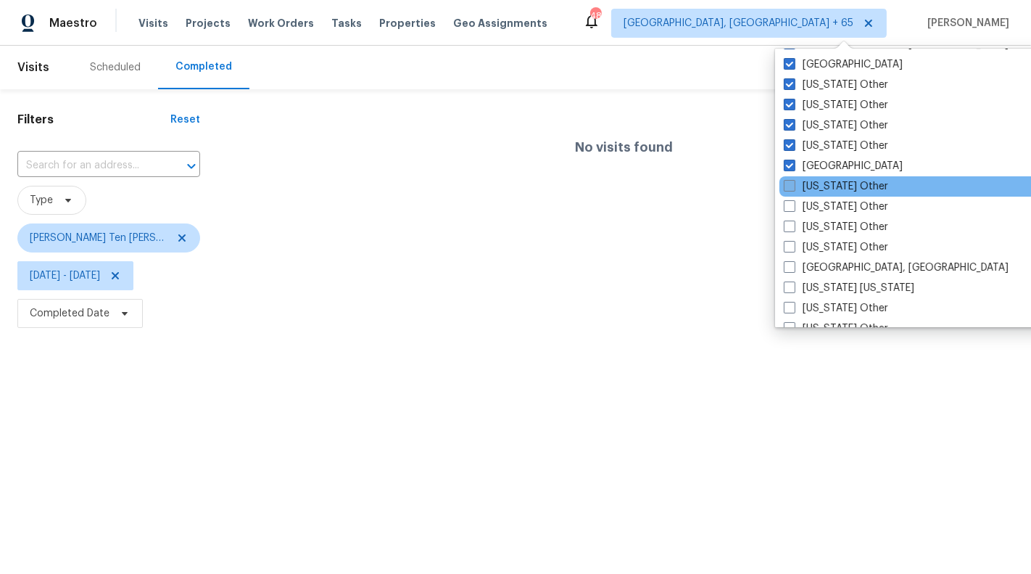
click at [829, 182] on label "[US_STATE] Other" at bounding box center [836, 186] width 104 height 15
click at [793, 182] on input "[US_STATE] Other" at bounding box center [788, 183] width 9 height 9
checkbox input "true"
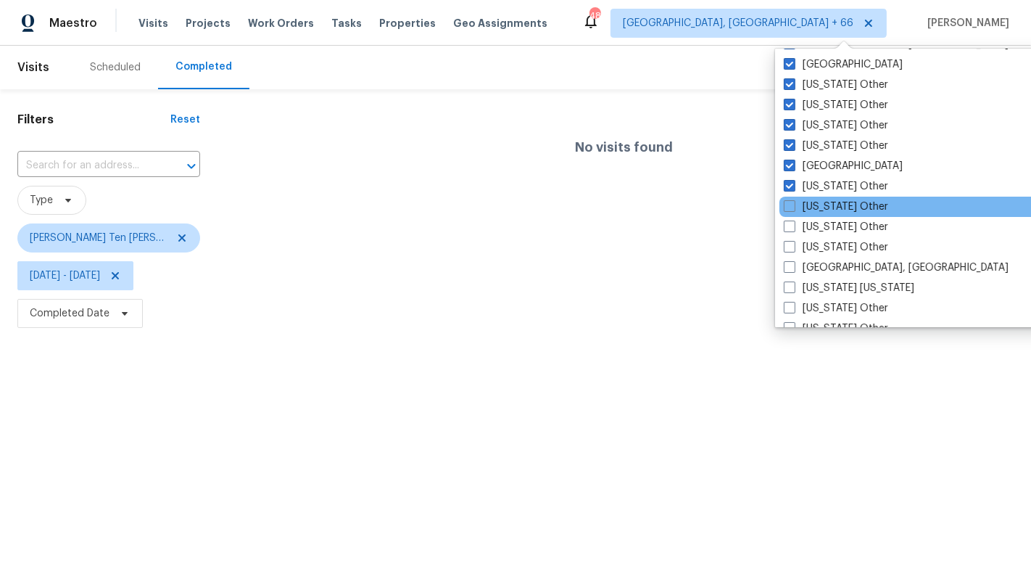
click at [829, 197] on div "[US_STATE] Other" at bounding box center [926, 207] width 292 height 20
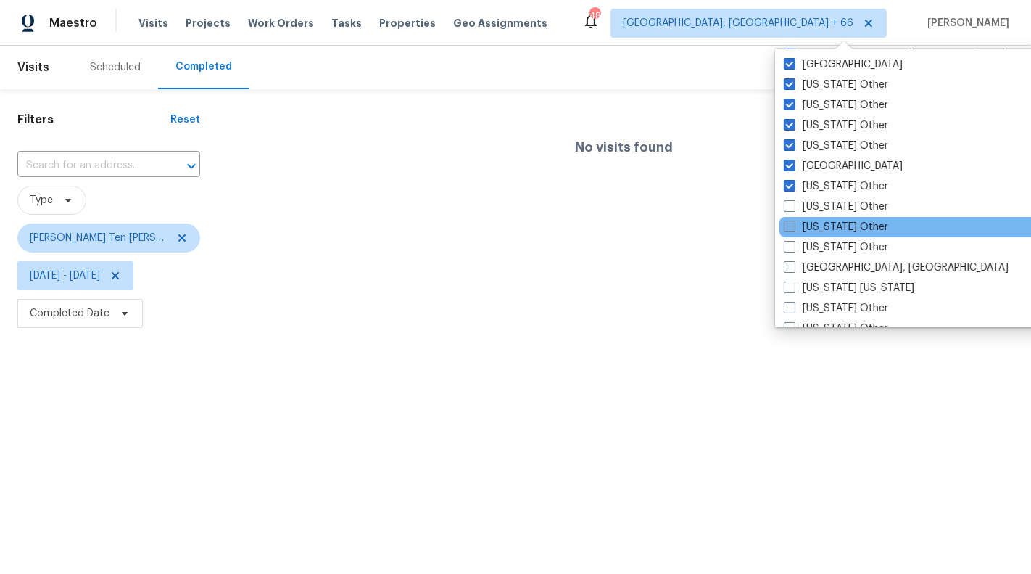
click at [829, 223] on label "[US_STATE] Other" at bounding box center [836, 227] width 104 height 15
click at [793, 223] on input "[US_STATE] Other" at bounding box center [788, 224] width 9 height 9
checkbox input "true"
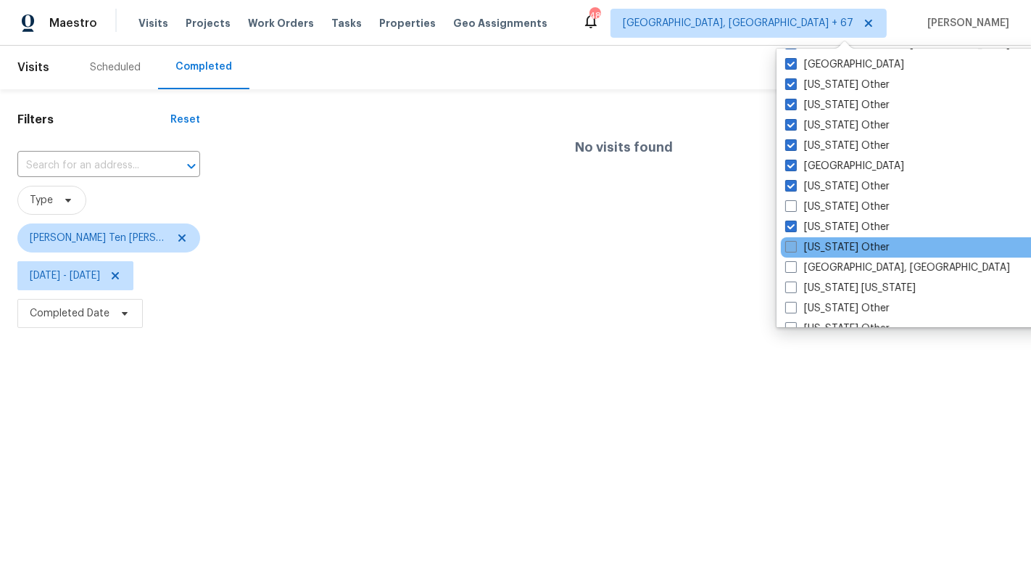
click at [829, 240] on label "[US_STATE] Other" at bounding box center [837, 247] width 104 height 15
click at [795, 240] on input "[US_STATE] Other" at bounding box center [789, 244] width 9 height 9
checkbox input "true"
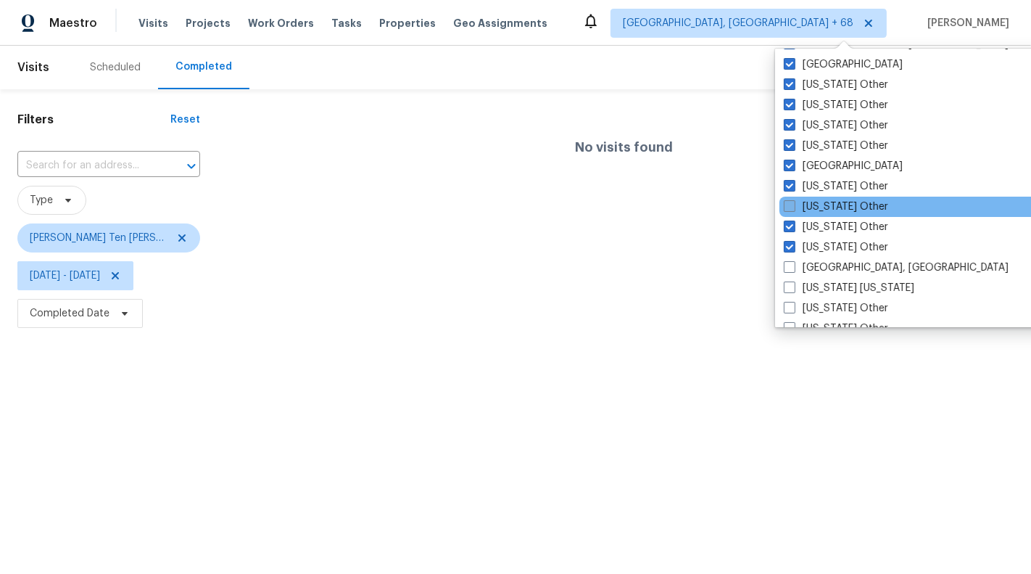
click at [825, 199] on label "[US_STATE] Other" at bounding box center [836, 206] width 104 height 15
click at [793, 199] on input "[US_STATE] Other" at bounding box center [788, 203] width 9 height 9
checkbox input "true"
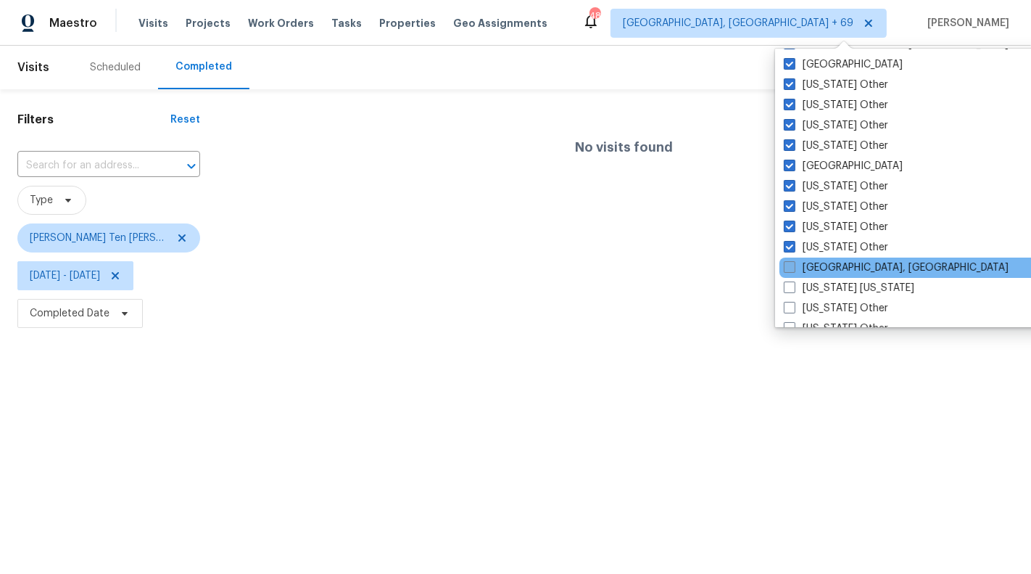
click at [835, 265] on label "[GEOGRAPHIC_DATA], [GEOGRAPHIC_DATA]" at bounding box center [896, 267] width 225 height 15
click at [793, 265] on input "[GEOGRAPHIC_DATA], [GEOGRAPHIC_DATA]" at bounding box center [788, 264] width 9 height 9
checkbox input "true"
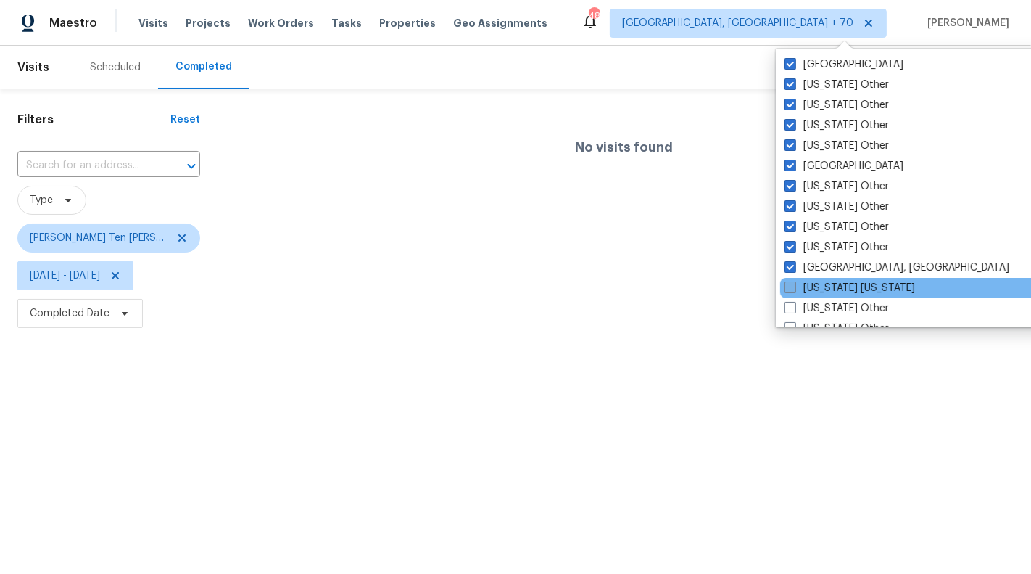
click at [834, 286] on label "[US_STATE] [US_STATE]" at bounding box center [850, 288] width 131 height 15
click at [794, 286] on input "[US_STATE] [US_STATE]" at bounding box center [789, 285] width 9 height 9
checkbox input "true"
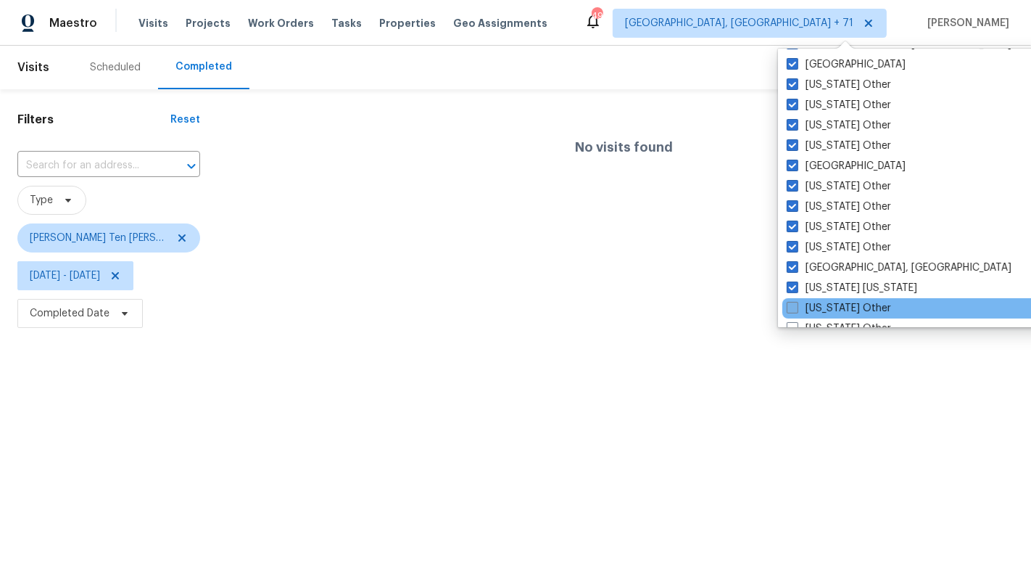
click at [834, 302] on label "[US_STATE] Other" at bounding box center [839, 308] width 104 height 15
click at [796, 302] on input "[US_STATE] Other" at bounding box center [791, 305] width 9 height 9
checkbox input "true"
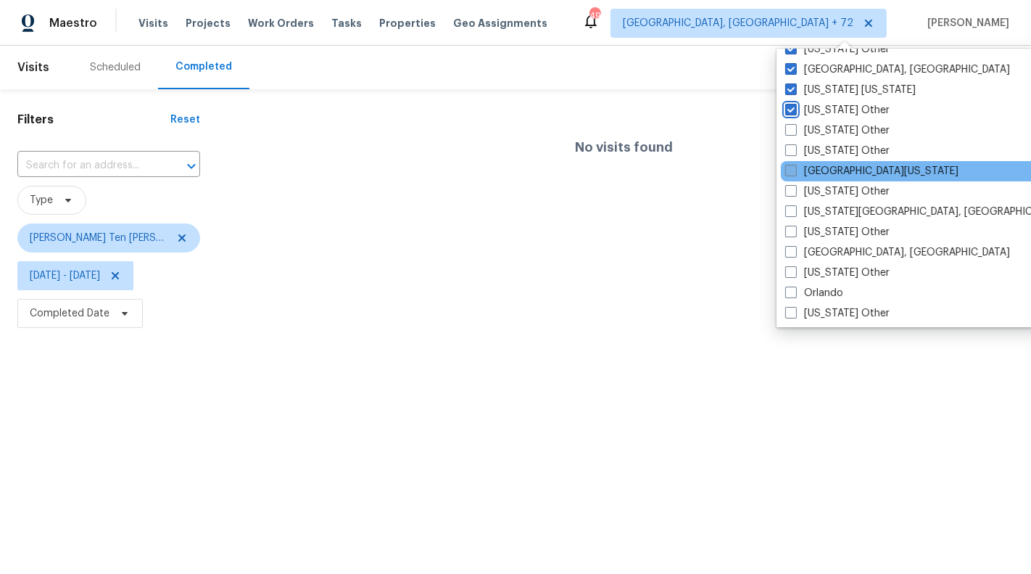
scroll to position [1443, 0]
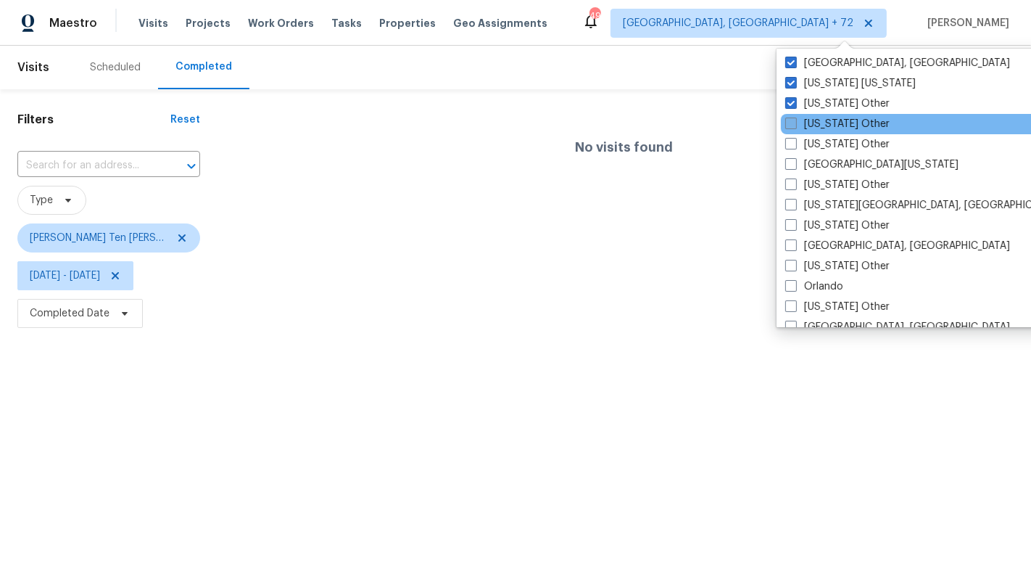
click at [825, 125] on label "[US_STATE] Other" at bounding box center [837, 124] width 104 height 15
click at [795, 125] on input "[US_STATE] Other" at bounding box center [789, 121] width 9 height 9
checkbox input "true"
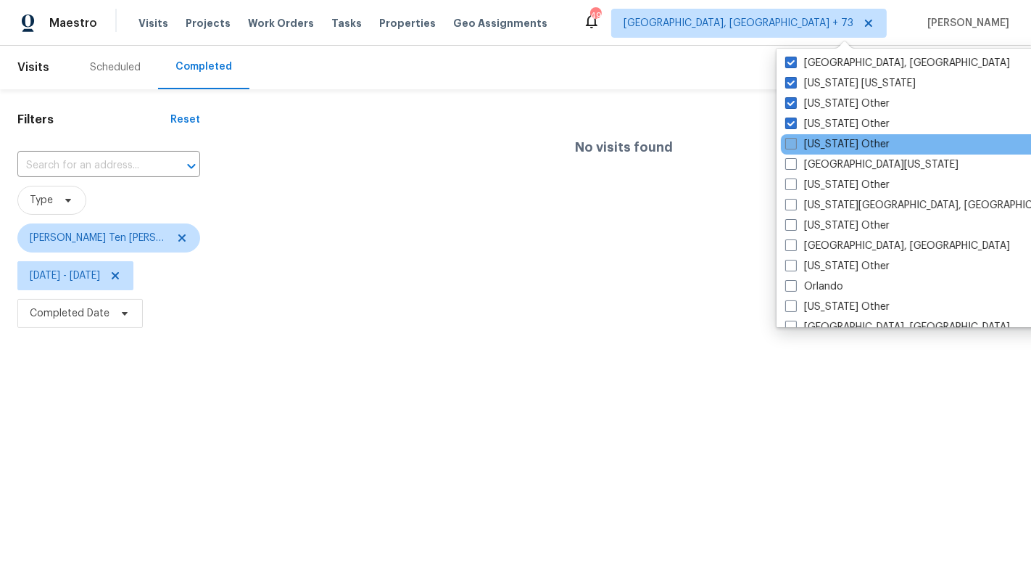
click at [826, 141] on label "[US_STATE] Other" at bounding box center [837, 144] width 104 height 15
click at [795, 141] on input "[US_STATE] Other" at bounding box center [789, 141] width 9 height 9
checkbox input "true"
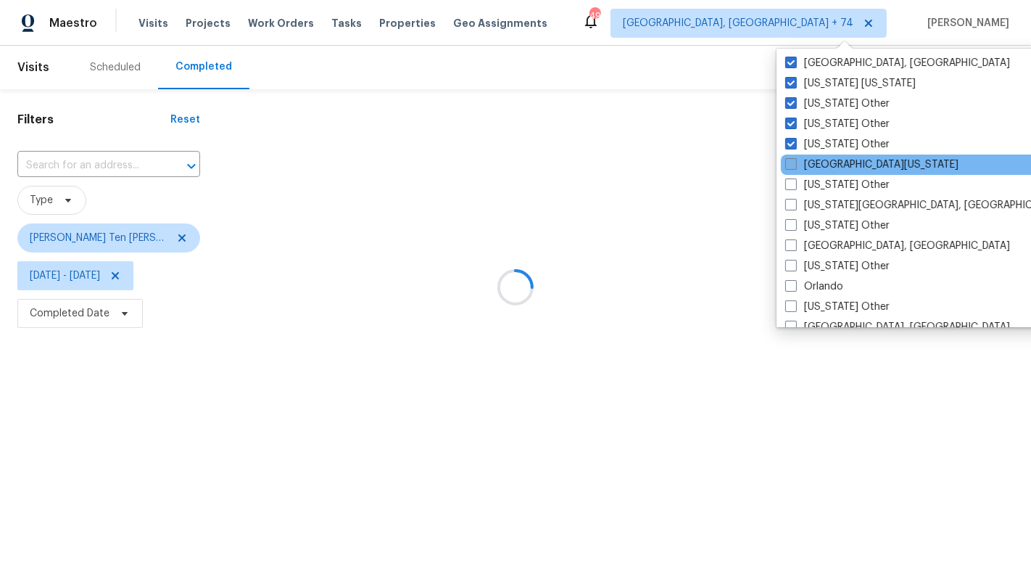
click at [825, 162] on label "[GEOGRAPHIC_DATA][US_STATE]" at bounding box center [871, 164] width 173 height 15
click at [795, 162] on input "[GEOGRAPHIC_DATA][US_STATE]" at bounding box center [789, 161] width 9 height 9
checkbox input "true"
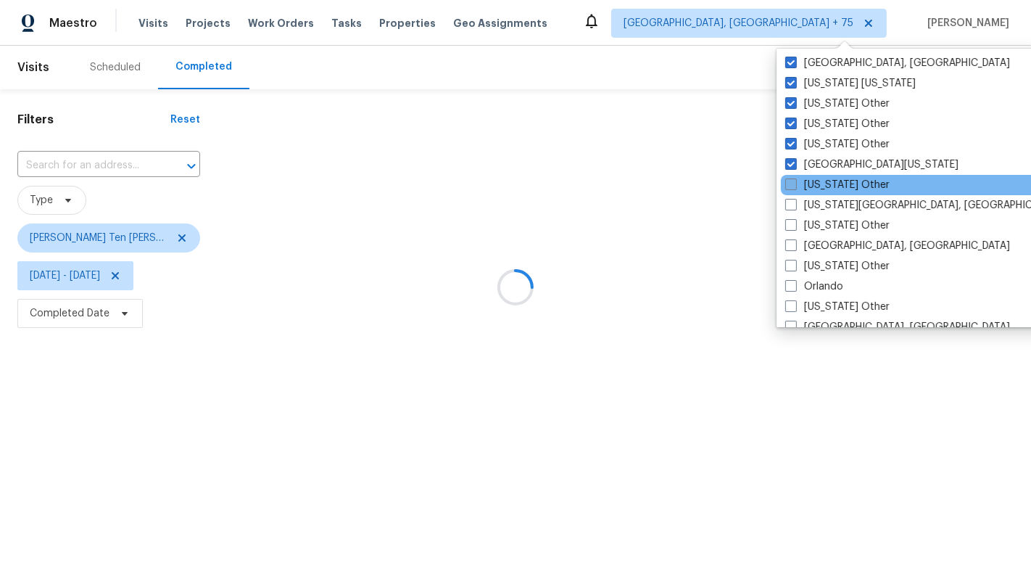
click at [826, 181] on label "[US_STATE] Other" at bounding box center [837, 185] width 104 height 15
click at [795, 181] on input "[US_STATE] Other" at bounding box center [789, 182] width 9 height 9
checkbox input "true"
click at [828, 194] on div "[US_STATE] Other" at bounding box center [927, 185] width 292 height 20
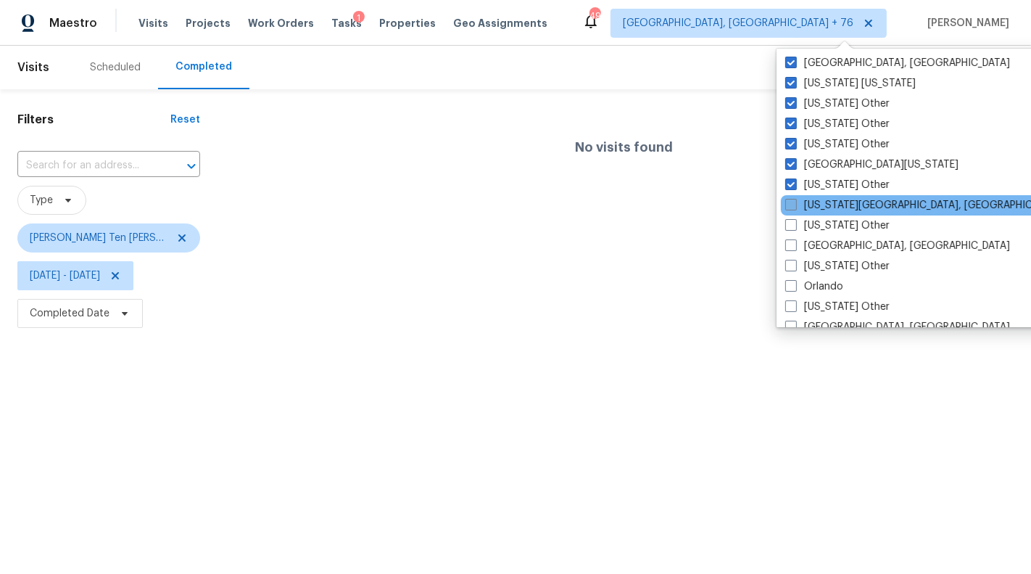
click at [828, 199] on label "[US_STATE][GEOGRAPHIC_DATA], [GEOGRAPHIC_DATA]" at bounding box center [924, 205] width 279 height 15
click at [795, 199] on input "[US_STATE][GEOGRAPHIC_DATA], [GEOGRAPHIC_DATA]" at bounding box center [789, 202] width 9 height 9
checkbox input "true"
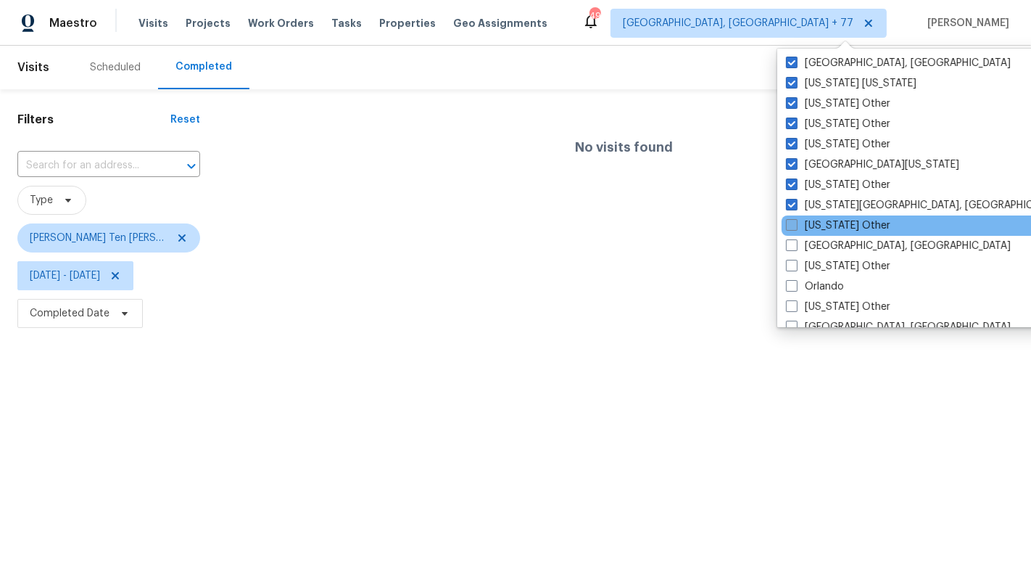
click at [829, 220] on label "[US_STATE] Other" at bounding box center [838, 225] width 104 height 15
click at [796, 220] on input "[US_STATE] Other" at bounding box center [790, 222] width 9 height 9
checkbox input "true"
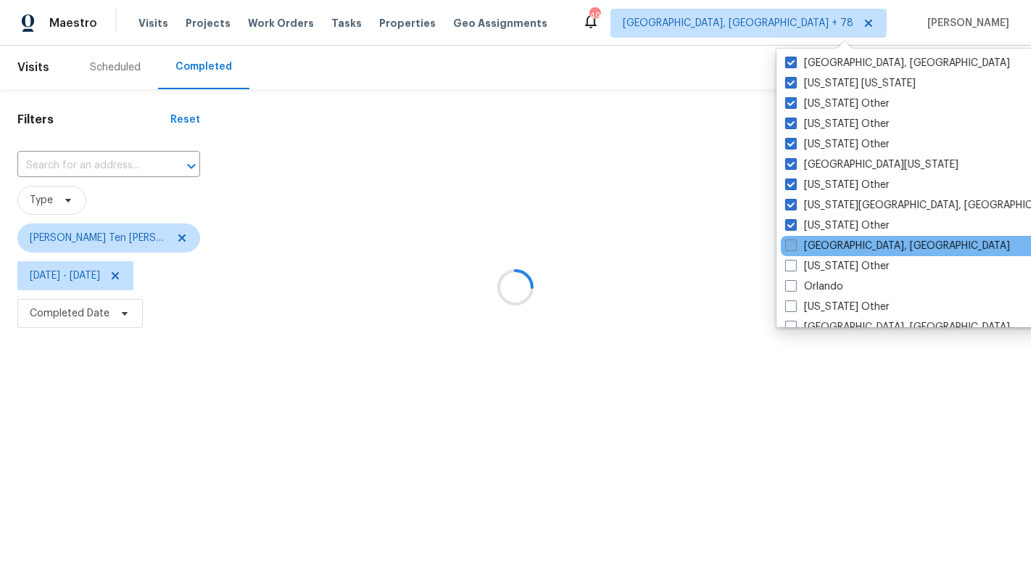
click at [829, 249] on label "[GEOGRAPHIC_DATA], [GEOGRAPHIC_DATA]" at bounding box center [897, 246] width 225 height 15
click at [795, 248] on input "[GEOGRAPHIC_DATA], [GEOGRAPHIC_DATA]" at bounding box center [789, 243] width 9 height 9
checkbox input "true"
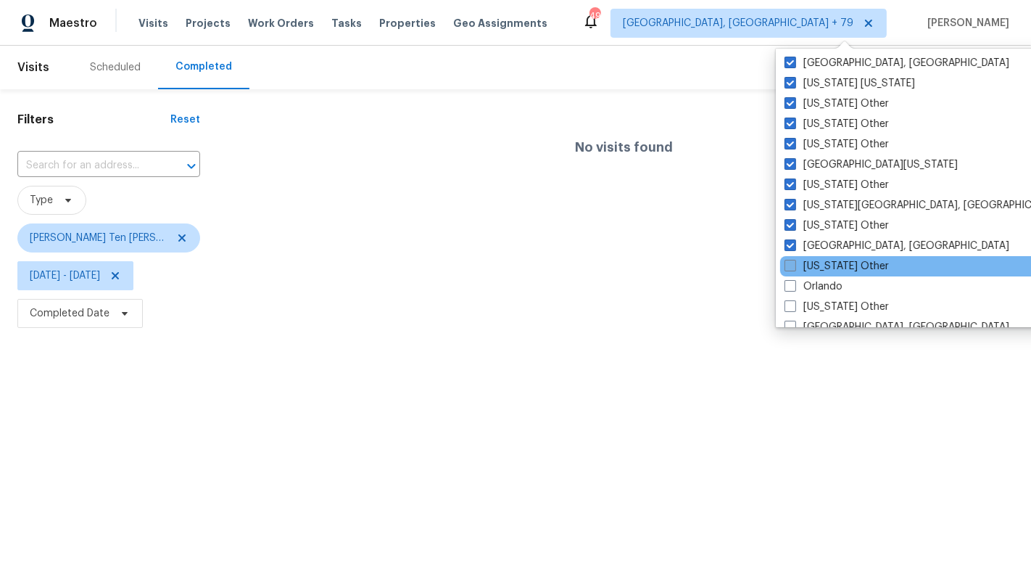
click at [830, 261] on label "[US_STATE] Other" at bounding box center [837, 266] width 104 height 15
click at [794, 261] on input "[US_STATE] Other" at bounding box center [789, 263] width 9 height 9
checkbox input "true"
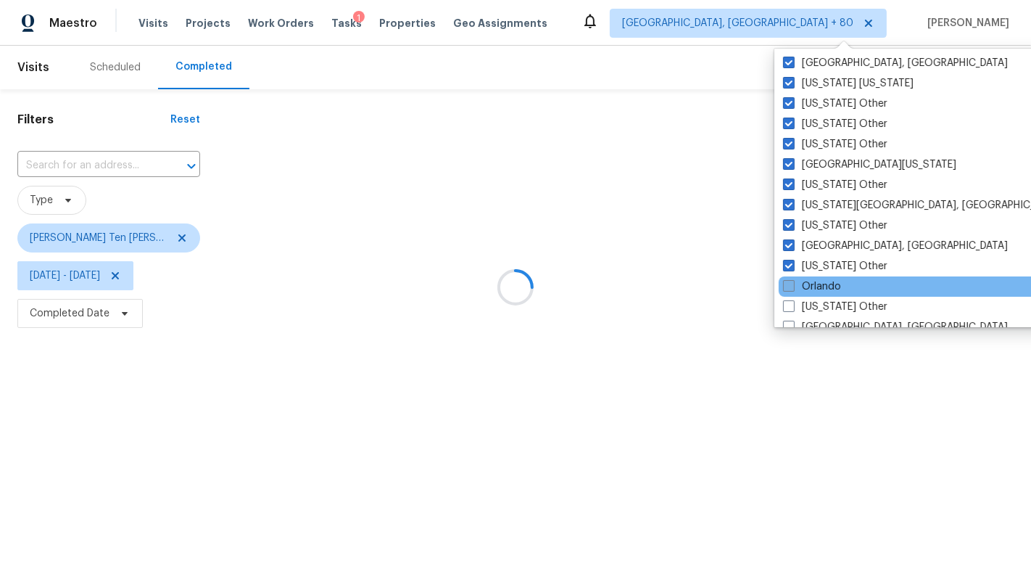
click at [828, 283] on label "Orlando" at bounding box center [812, 286] width 58 height 15
click at [793, 283] on input "Orlando" at bounding box center [787, 283] width 9 height 9
checkbox input "true"
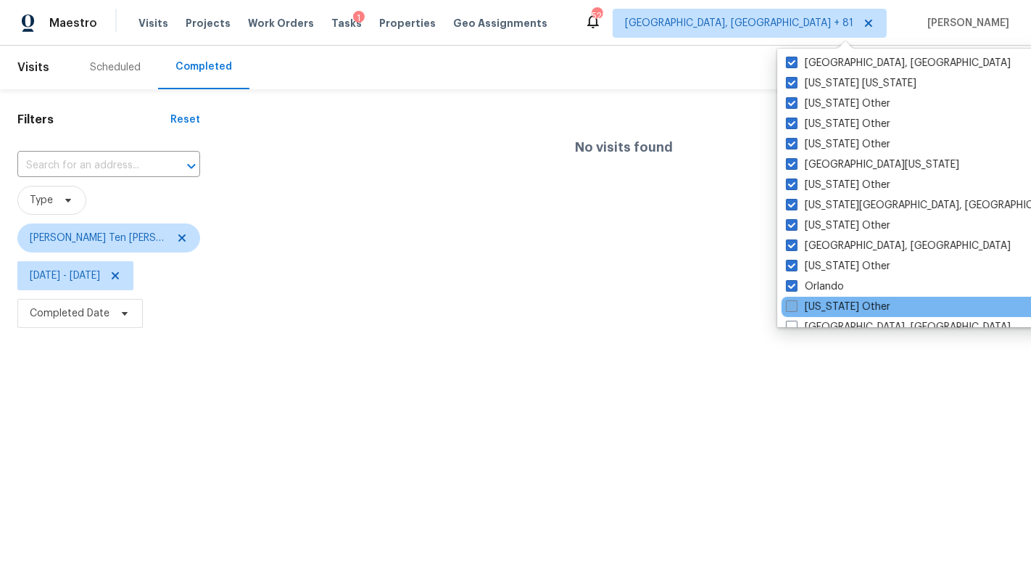
click at [831, 304] on label "[US_STATE] Other" at bounding box center [838, 307] width 104 height 15
click at [796, 304] on input "[US_STATE] Other" at bounding box center [790, 304] width 9 height 9
checkbox input "true"
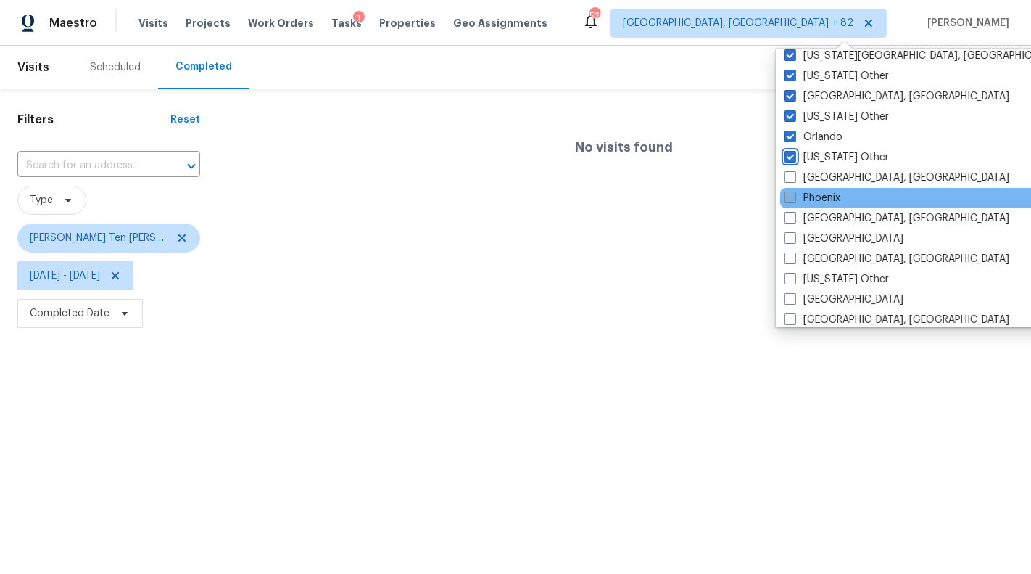
scroll to position [1600, 0]
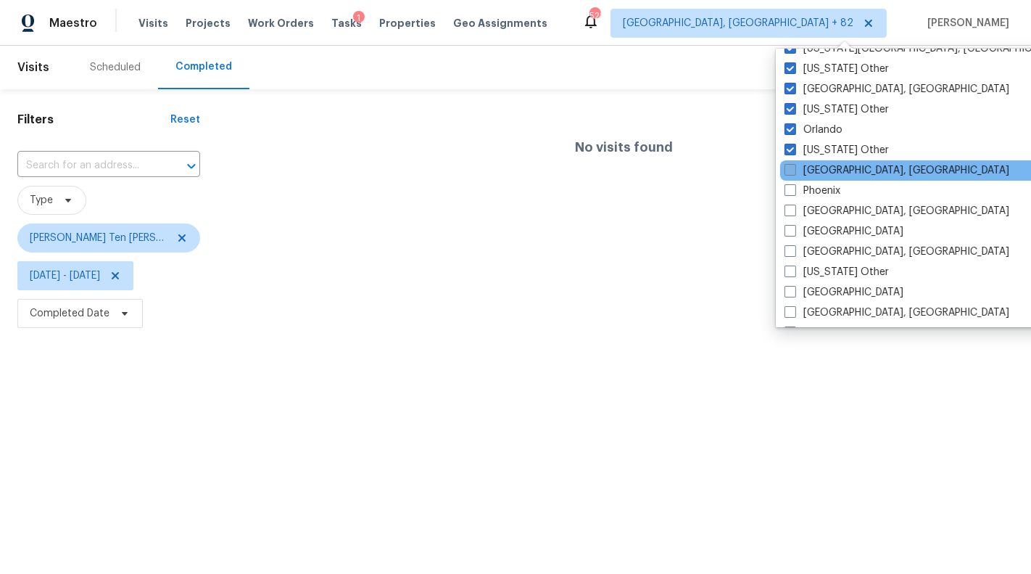
click at [836, 171] on label "[GEOGRAPHIC_DATA], [GEOGRAPHIC_DATA]" at bounding box center [897, 170] width 225 height 15
click at [794, 171] on input "[GEOGRAPHIC_DATA], [GEOGRAPHIC_DATA]" at bounding box center [789, 167] width 9 height 9
checkbox input "true"
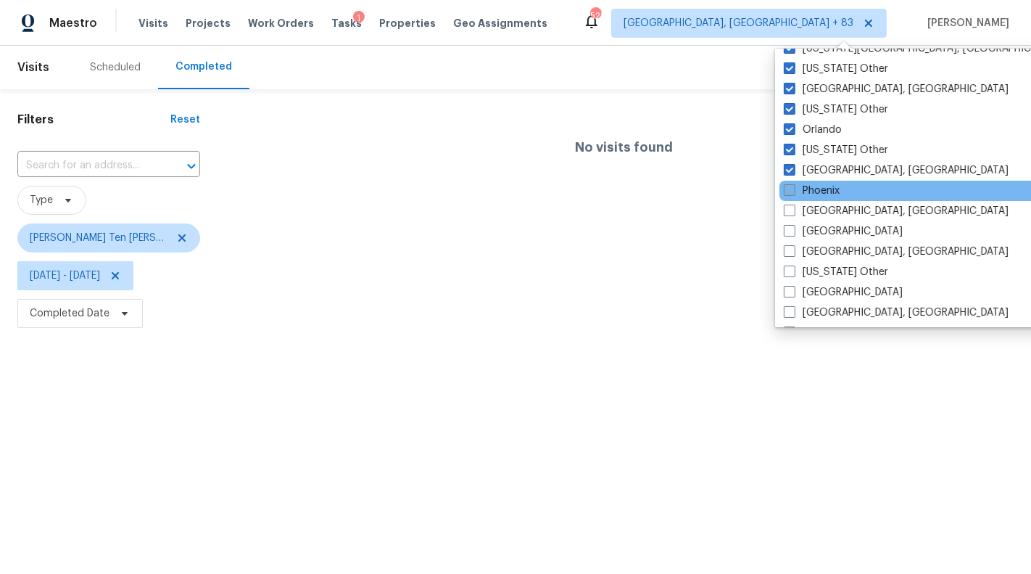
click at [830, 185] on label "Phoenix" at bounding box center [812, 190] width 56 height 15
click at [793, 185] on input "Phoenix" at bounding box center [788, 187] width 9 height 9
checkbox input "true"
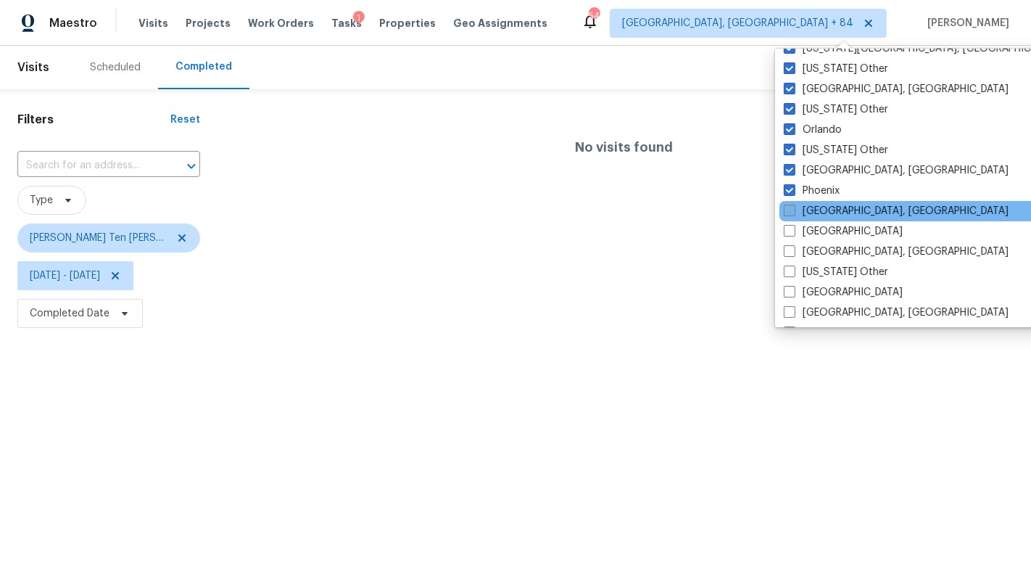
click at [830, 204] on label "[GEOGRAPHIC_DATA], [GEOGRAPHIC_DATA]" at bounding box center [896, 211] width 225 height 15
click at [793, 204] on input "[GEOGRAPHIC_DATA], [GEOGRAPHIC_DATA]" at bounding box center [788, 208] width 9 height 9
checkbox input "true"
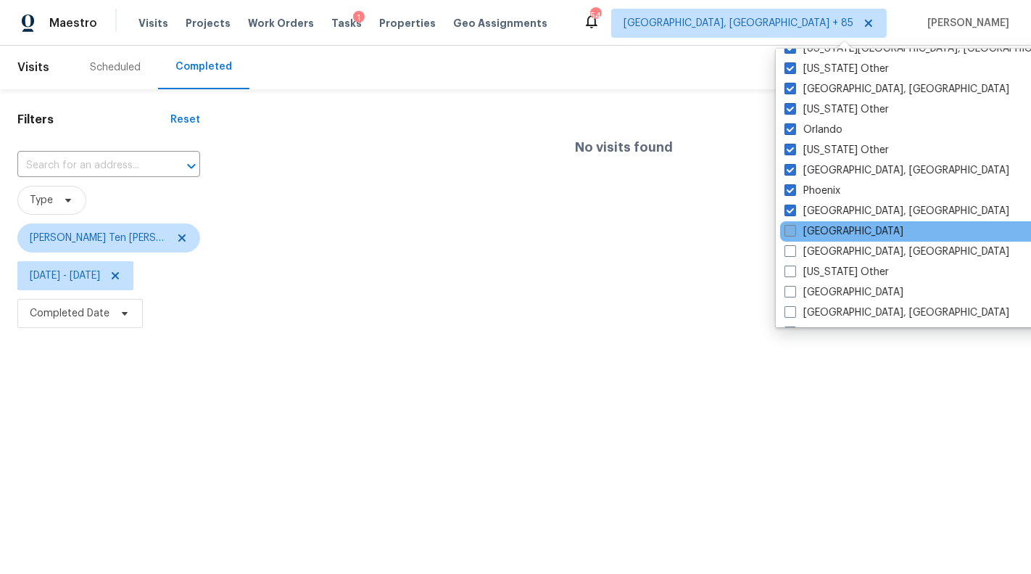
click at [830, 227] on label "[GEOGRAPHIC_DATA]" at bounding box center [844, 231] width 119 height 15
click at [794, 227] on input "[GEOGRAPHIC_DATA]" at bounding box center [789, 228] width 9 height 9
checkbox input "true"
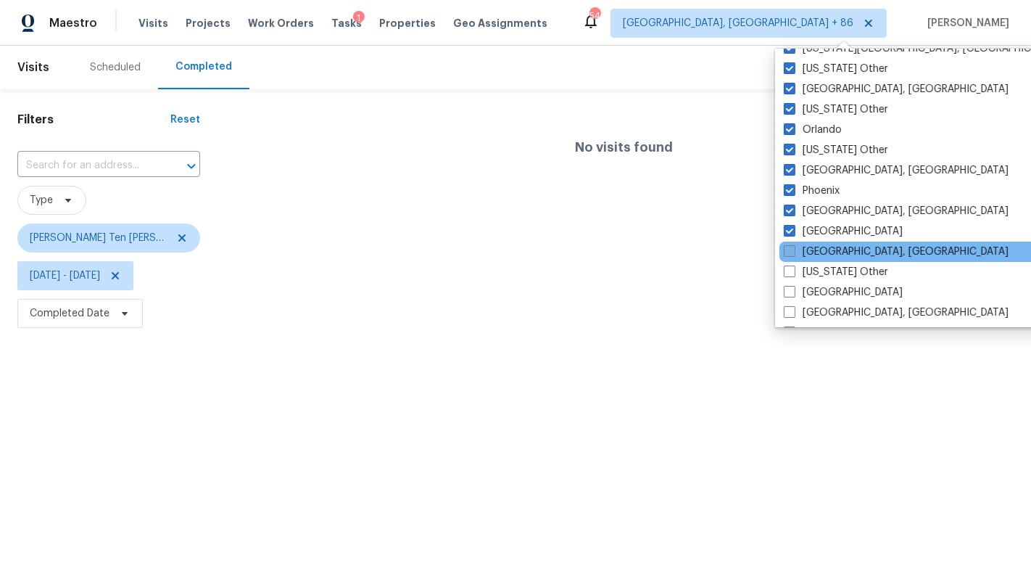
click at [830, 253] on label "[GEOGRAPHIC_DATA], [GEOGRAPHIC_DATA]" at bounding box center [896, 251] width 225 height 15
click at [793, 253] on input "[GEOGRAPHIC_DATA], [GEOGRAPHIC_DATA]" at bounding box center [788, 248] width 9 height 9
checkbox input "true"
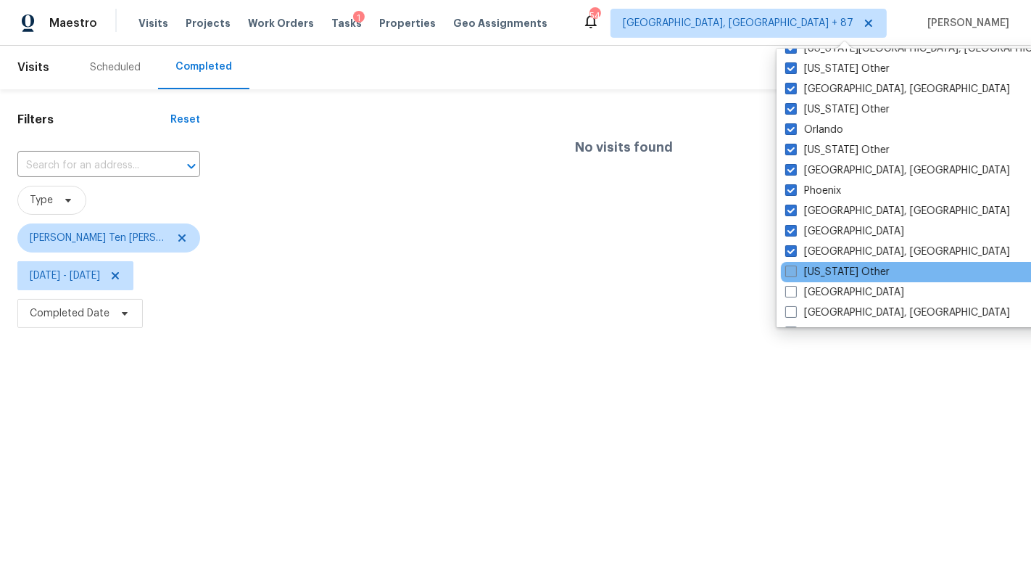
click at [830, 265] on label "[US_STATE] Other" at bounding box center [837, 272] width 104 height 15
click at [795, 265] on input "[US_STATE] Other" at bounding box center [789, 269] width 9 height 9
checkbox input "true"
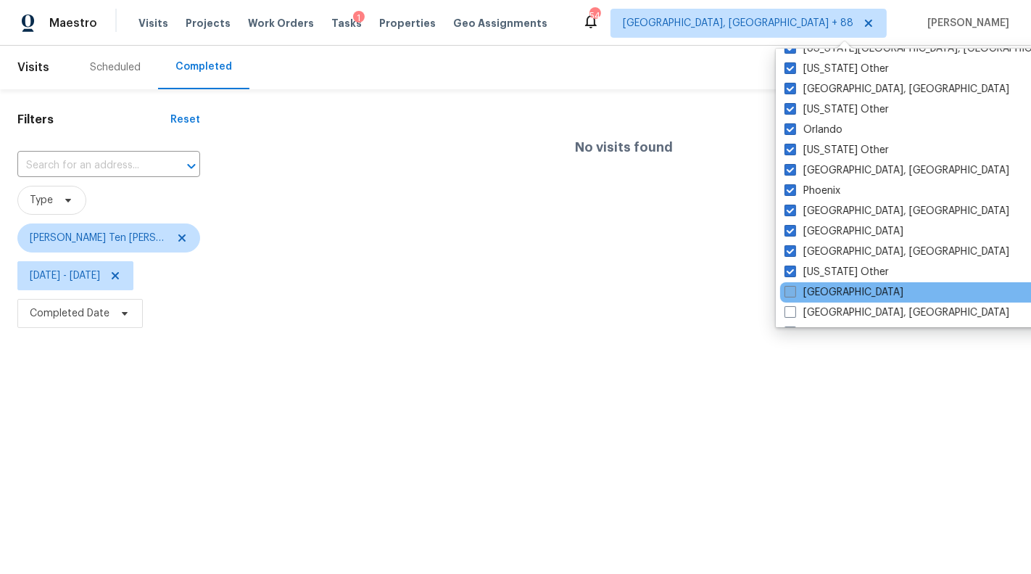
click at [830, 285] on label "[GEOGRAPHIC_DATA]" at bounding box center [844, 292] width 119 height 15
click at [794, 285] on input "[GEOGRAPHIC_DATA]" at bounding box center [789, 289] width 9 height 9
checkbox input "true"
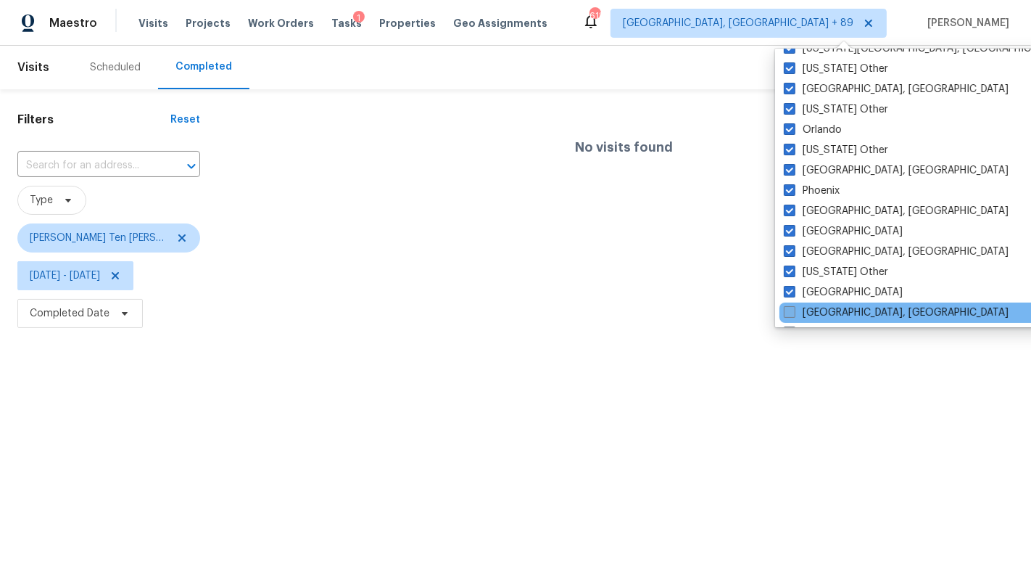
click at [833, 308] on label "[GEOGRAPHIC_DATA], [GEOGRAPHIC_DATA]" at bounding box center [896, 312] width 225 height 15
click at [793, 308] on input "[GEOGRAPHIC_DATA], [GEOGRAPHIC_DATA]" at bounding box center [788, 309] width 9 height 9
checkbox input "true"
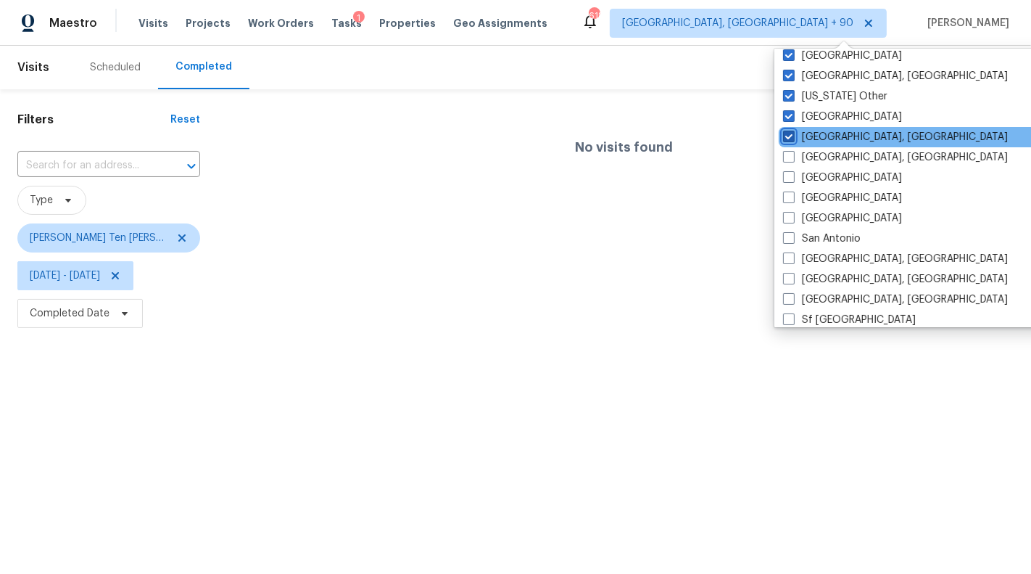
scroll to position [1792, 0]
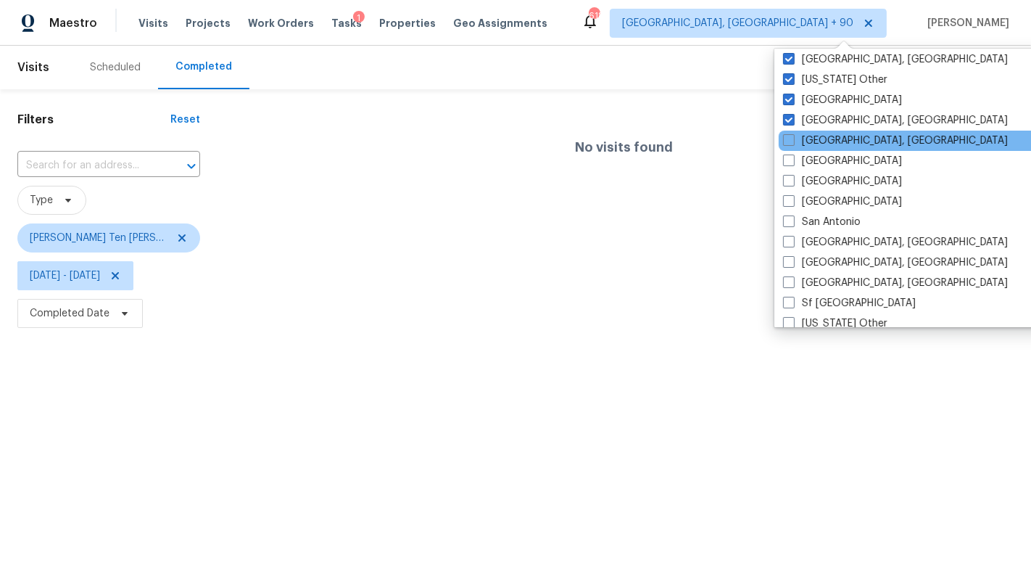
click at [830, 131] on div "[GEOGRAPHIC_DATA], [GEOGRAPHIC_DATA]" at bounding box center [925, 141] width 292 height 20
click at [830, 133] on label "[GEOGRAPHIC_DATA], [GEOGRAPHIC_DATA]" at bounding box center [895, 140] width 225 height 15
click at [793, 133] on input "[GEOGRAPHIC_DATA], [GEOGRAPHIC_DATA]" at bounding box center [787, 137] width 9 height 9
checkbox input "true"
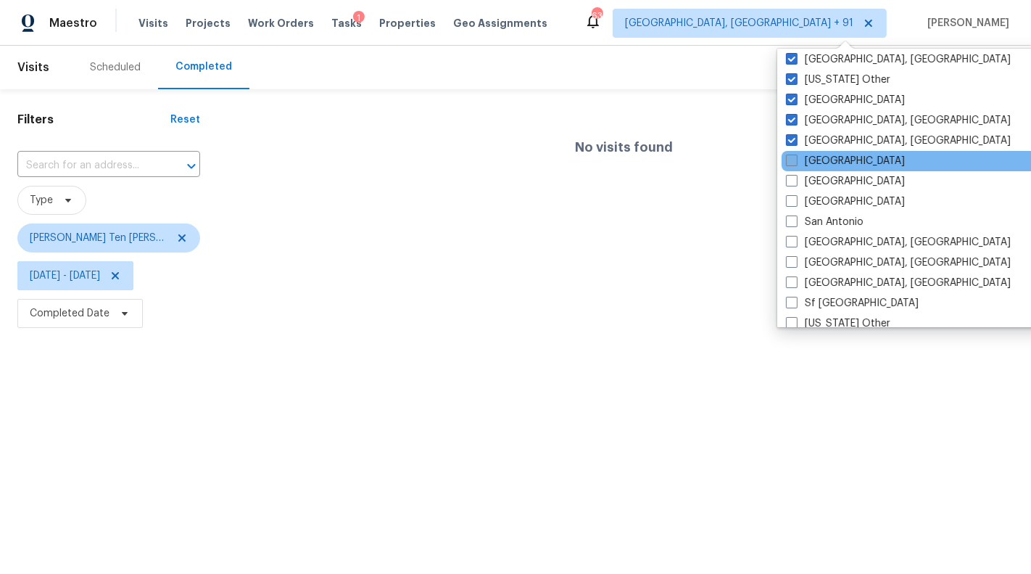
click at [830, 157] on label "[GEOGRAPHIC_DATA]" at bounding box center [845, 161] width 119 height 15
click at [796, 157] on input "[GEOGRAPHIC_DATA]" at bounding box center [790, 158] width 9 height 9
checkbox input "true"
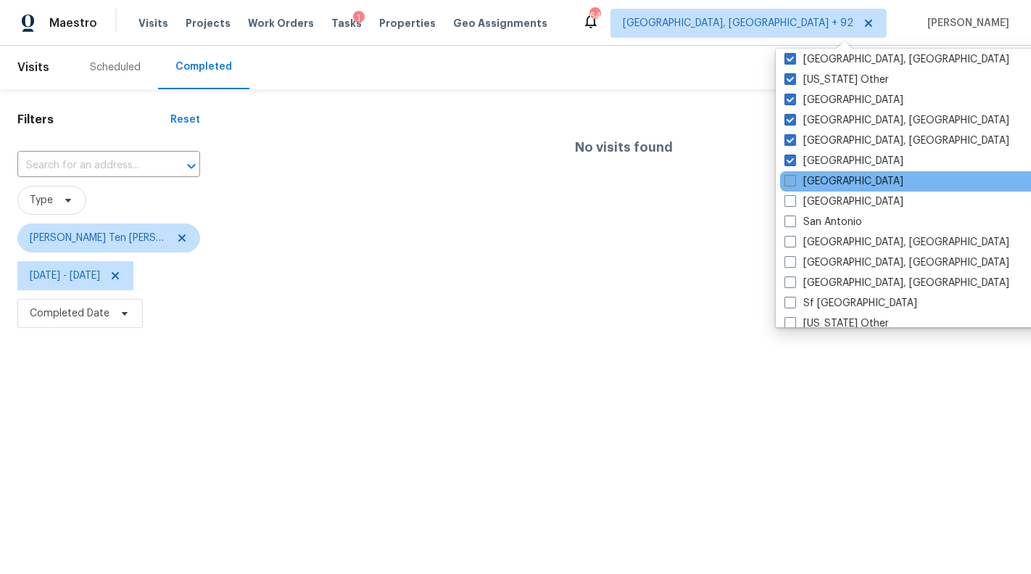
click at [831, 178] on label "[GEOGRAPHIC_DATA]" at bounding box center [844, 181] width 119 height 15
click at [794, 178] on input "[GEOGRAPHIC_DATA]" at bounding box center [789, 178] width 9 height 9
checkbox input "true"
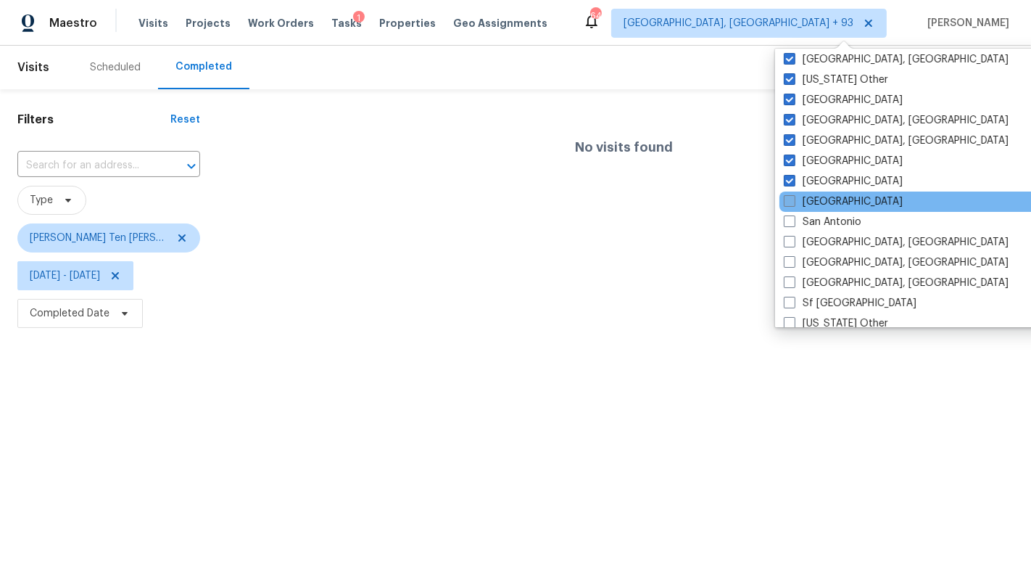
click at [832, 194] on label "[GEOGRAPHIC_DATA]" at bounding box center [843, 201] width 119 height 15
click at [793, 194] on input "[GEOGRAPHIC_DATA]" at bounding box center [788, 198] width 9 height 9
checkbox input "true"
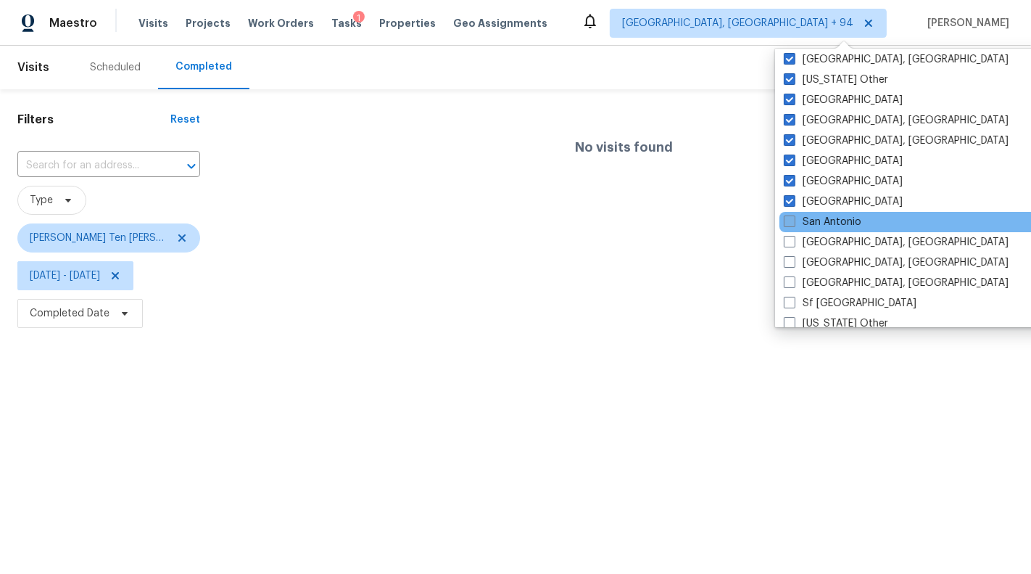
click at [833, 222] on label "San Antonio" at bounding box center [823, 222] width 78 height 15
click at [793, 222] on input "San Antonio" at bounding box center [788, 219] width 9 height 9
checkbox input "true"
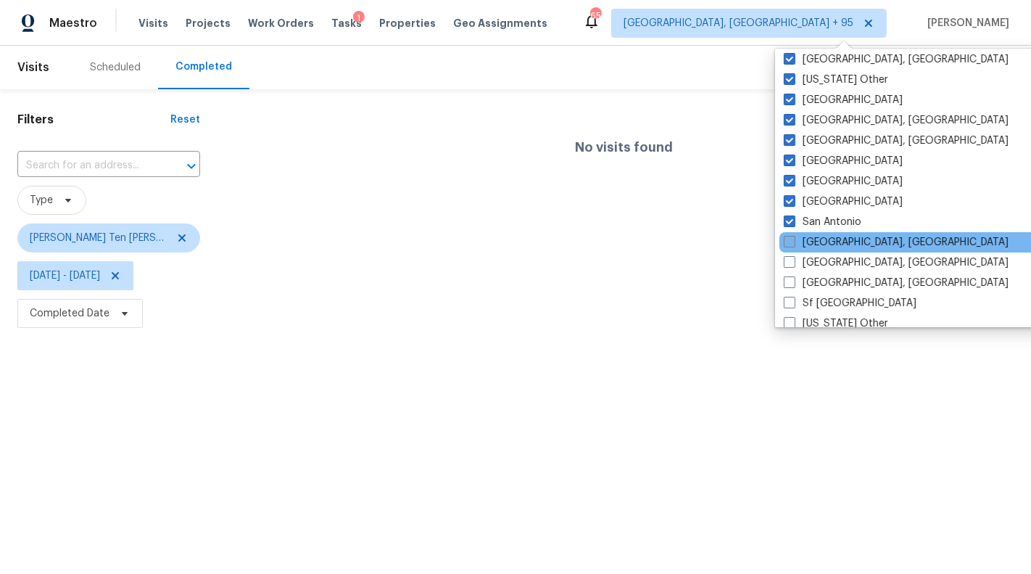
click at [834, 236] on label "[GEOGRAPHIC_DATA], [GEOGRAPHIC_DATA]" at bounding box center [896, 242] width 225 height 15
click at [793, 236] on input "[GEOGRAPHIC_DATA], [GEOGRAPHIC_DATA]" at bounding box center [788, 239] width 9 height 9
checkbox input "true"
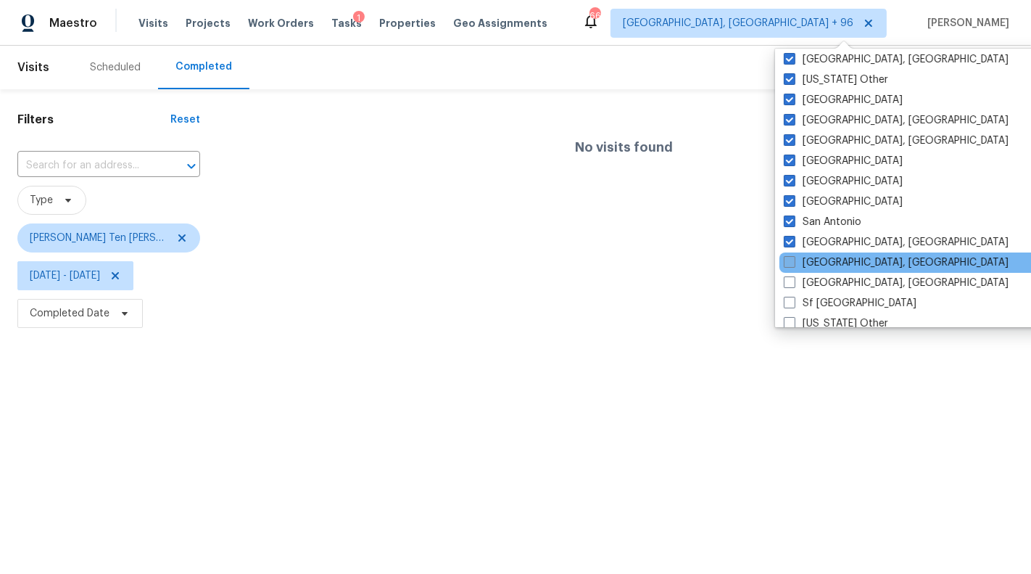
click at [834, 257] on label "[GEOGRAPHIC_DATA], [GEOGRAPHIC_DATA]" at bounding box center [896, 262] width 225 height 15
click at [793, 257] on input "[GEOGRAPHIC_DATA], [GEOGRAPHIC_DATA]" at bounding box center [788, 259] width 9 height 9
checkbox input "true"
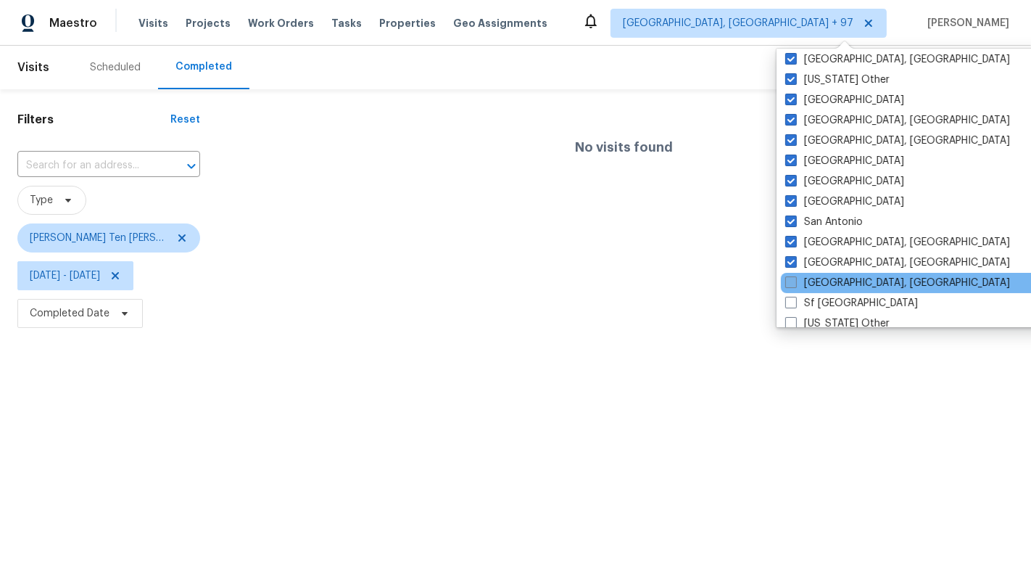
click at [835, 284] on label "[GEOGRAPHIC_DATA], [GEOGRAPHIC_DATA]" at bounding box center [897, 283] width 225 height 15
click at [795, 284] on input "[GEOGRAPHIC_DATA], [GEOGRAPHIC_DATA]" at bounding box center [789, 280] width 9 height 9
checkbox input "true"
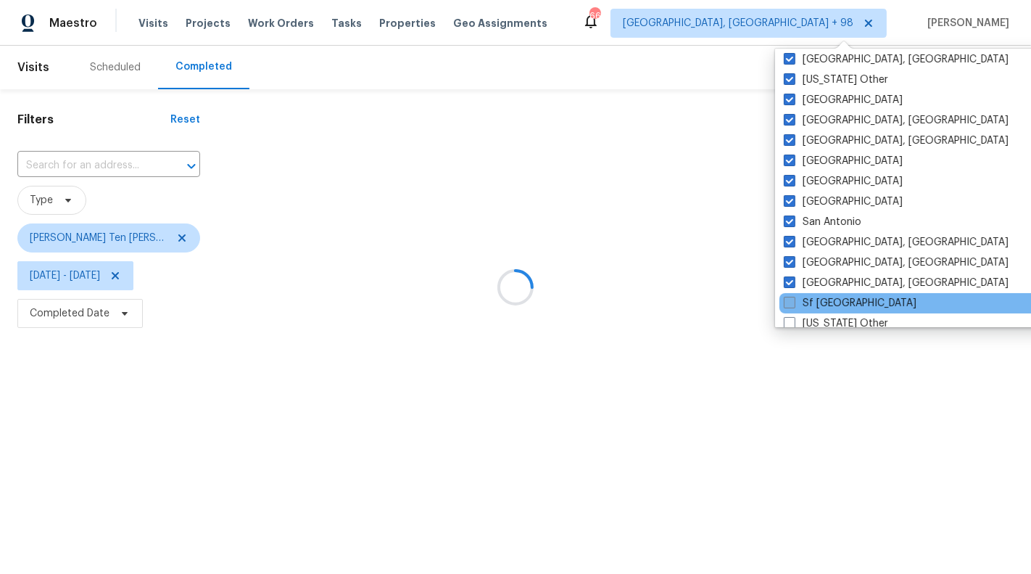
click at [835, 299] on label "Sf [GEOGRAPHIC_DATA]" at bounding box center [850, 303] width 133 height 15
click at [793, 299] on input "Sf [GEOGRAPHIC_DATA]" at bounding box center [788, 300] width 9 height 9
checkbox input "true"
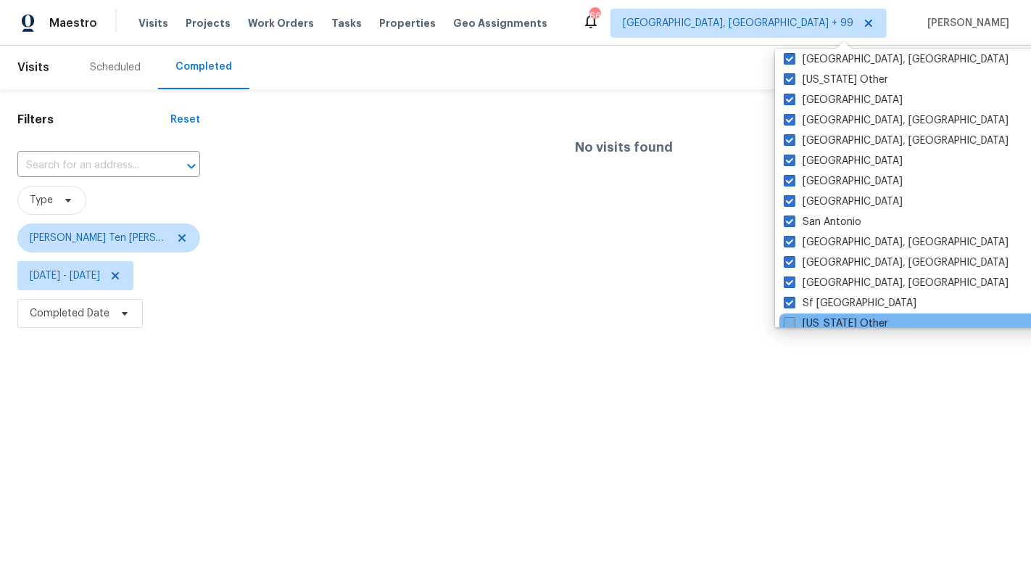
click at [837, 317] on label "[US_STATE] Other" at bounding box center [836, 323] width 104 height 15
click at [793, 317] on input "[US_STATE] Other" at bounding box center [788, 320] width 9 height 9
checkbox input "true"
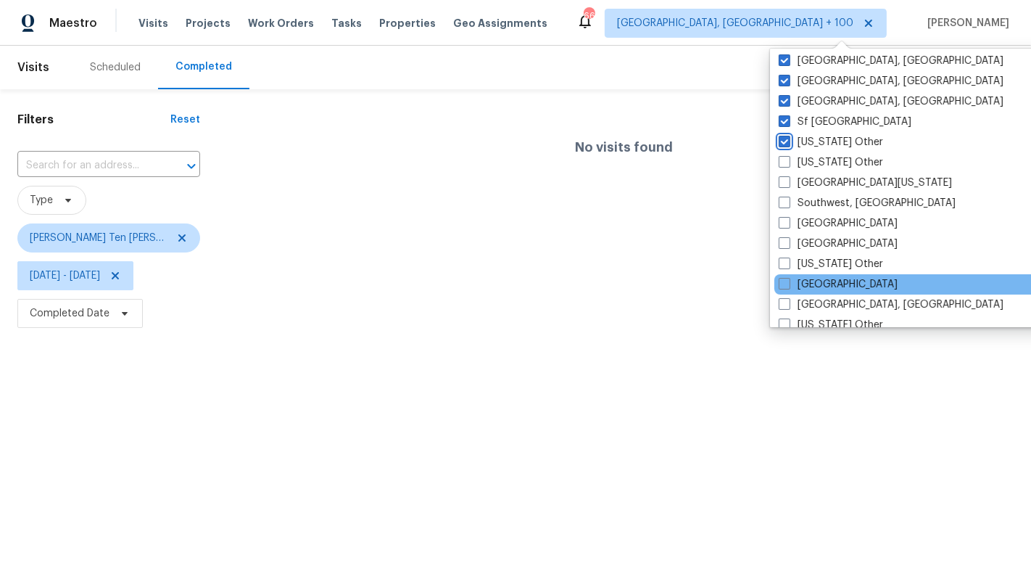
scroll to position [1978, 0]
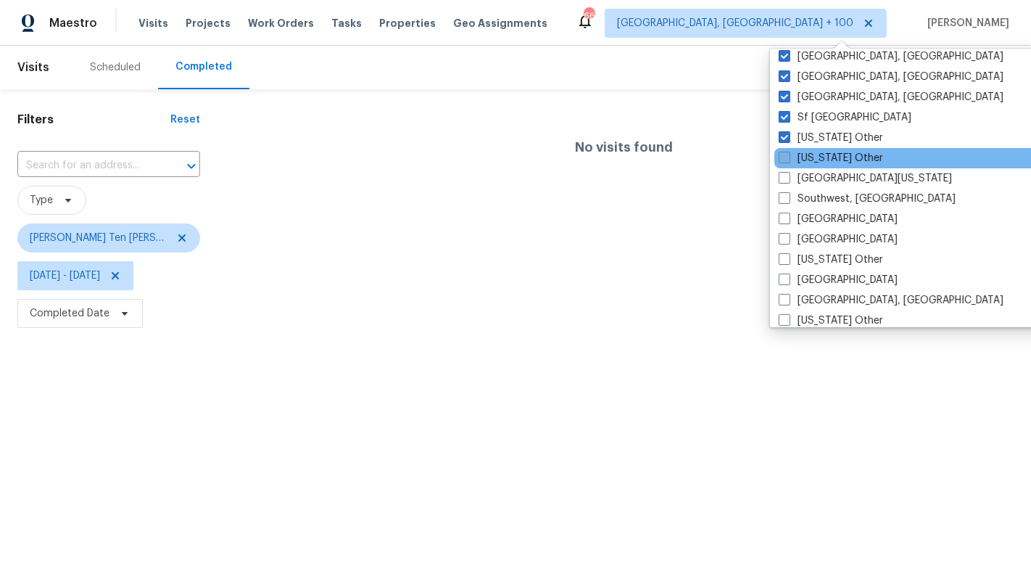
click at [832, 162] on label "[US_STATE] Other" at bounding box center [831, 158] width 104 height 15
click at [788, 160] on input "[US_STATE] Other" at bounding box center [783, 155] width 9 height 9
checkbox input "true"
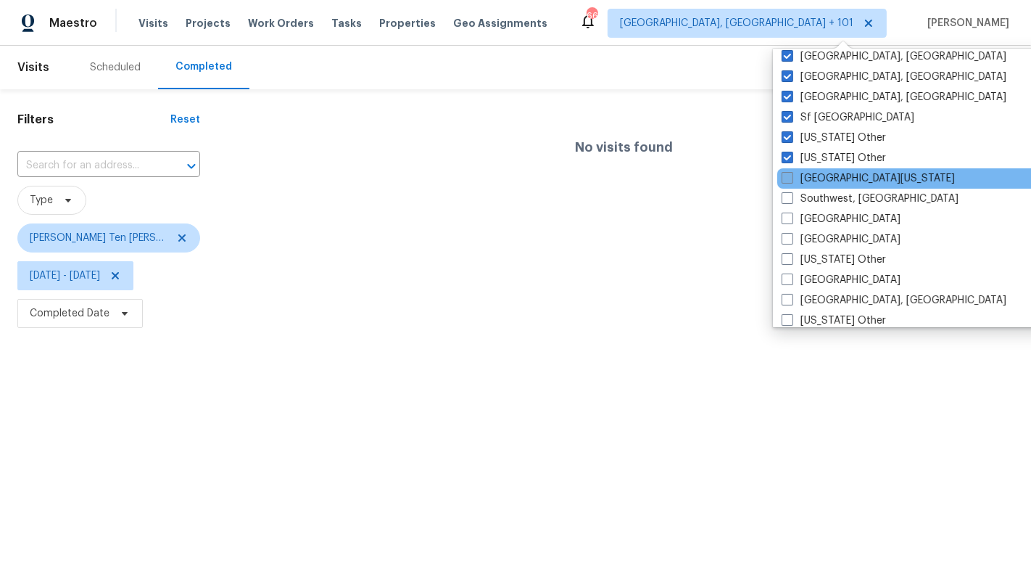
click at [832, 172] on label "[GEOGRAPHIC_DATA][US_STATE]" at bounding box center [868, 178] width 173 height 15
click at [791, 172] on input "[GEOGRAPHIC_DATA][US_STATE]" at bounding box center [786, 175] width 9 height 9
checkbox input "true"
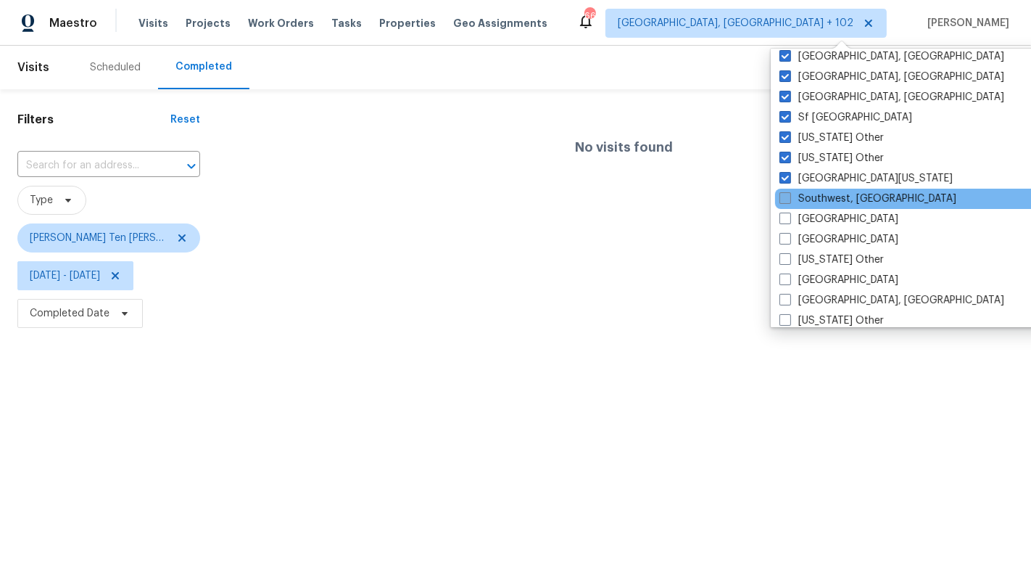
click at [830, 197] on label "Southwest, [GEOGRAPHIC_DATA]" at bounding box center [868, 198] width 177 height 15
click at [789, 197] on input "Southwest, [GEOGRAPHIC_DATA]" at bounding box center [784, 195] width 9 height 9
checkbox input "true"
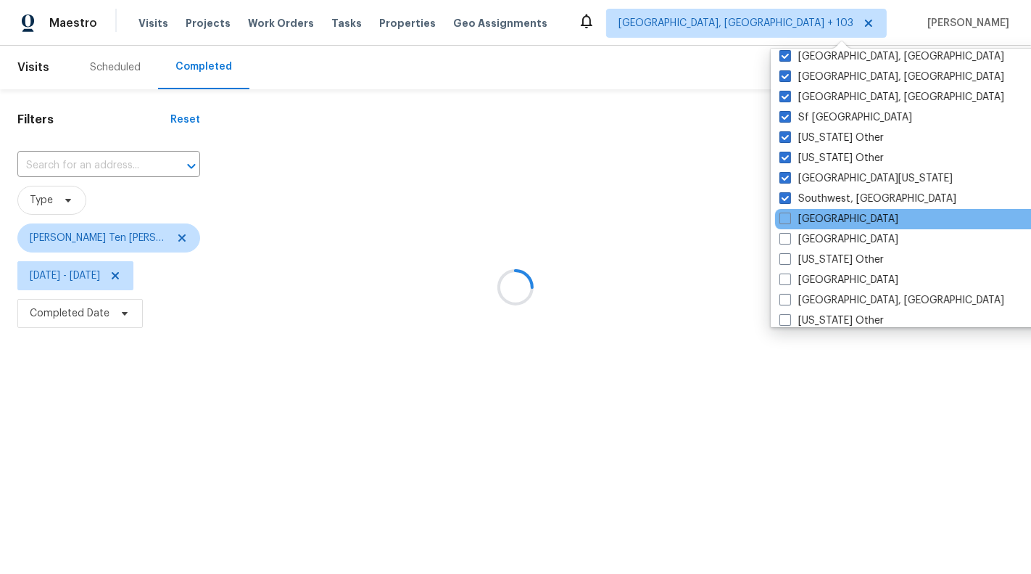
click at [829, 209] on div "[GEOGRAPHIC_DATA]" at bounding box center [921, 219] width 292 height 20
click at [827, 215] on label "[GEOGRAPHIC_DATA]" at bounding box center [839, 219] width 119 height 15
click at [789, 215] on input "[GEOGRAPHIC_DATA]" at bounding box center [784, 216] width 9 height 9
checkbox input "true"
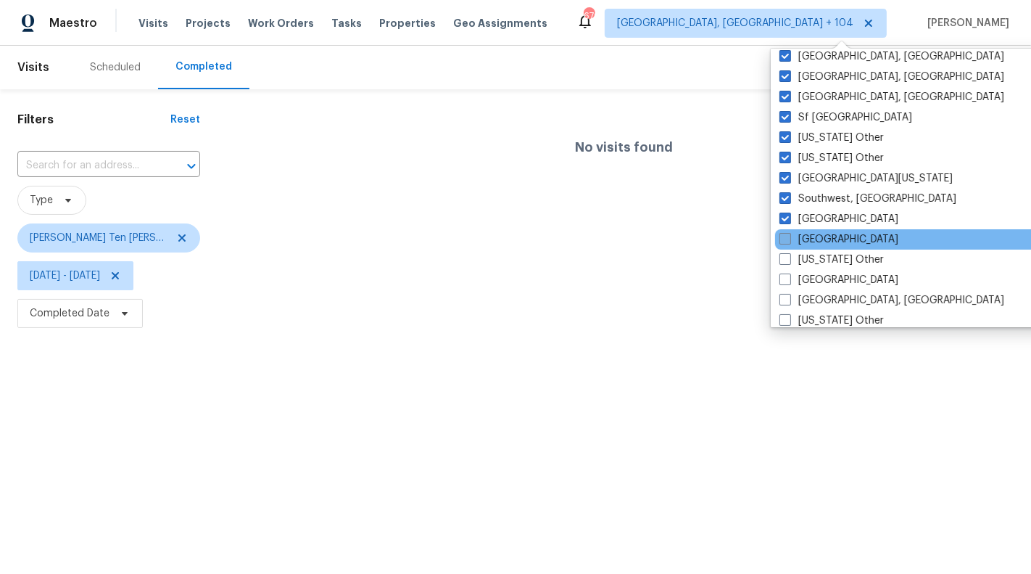
click at [826, 234] on label "[GEOGRAPHIC_DATA]" at bounding box center [839, 239] width 119 height 15
click at [789, 234] on input "[GEOGRAPHIC_DATA]" at bounding box center [784, 236] width 9 height 9
checkbox input "true"
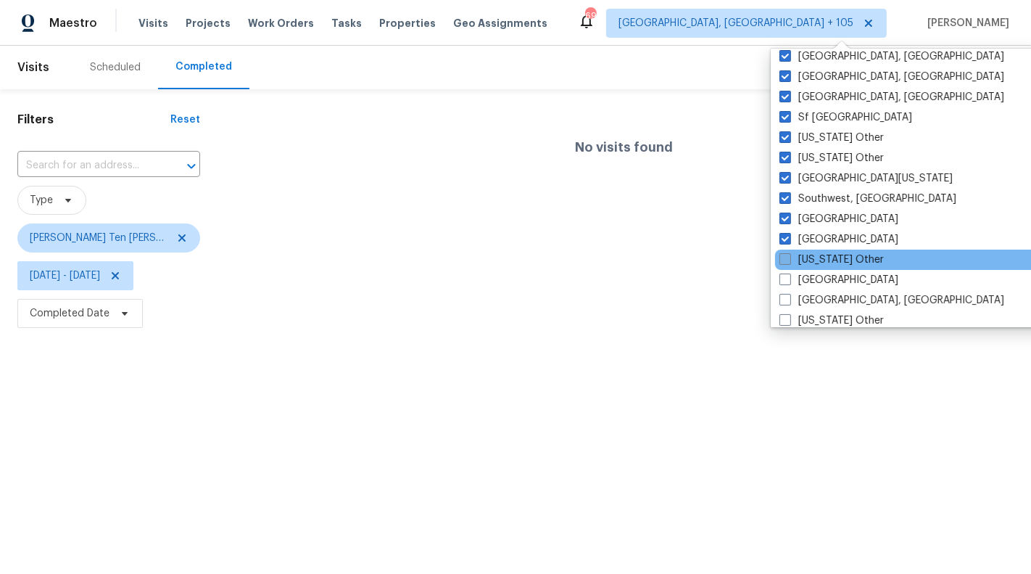
click at [826, 253] on label "[US_STATE] Other" at bounding box center [832, 259] width 104 height 15
click at [789, 253] on input "[US_STATE] Other" at bounding box center [784, 256] width 9 height 9
checkbox input "true"
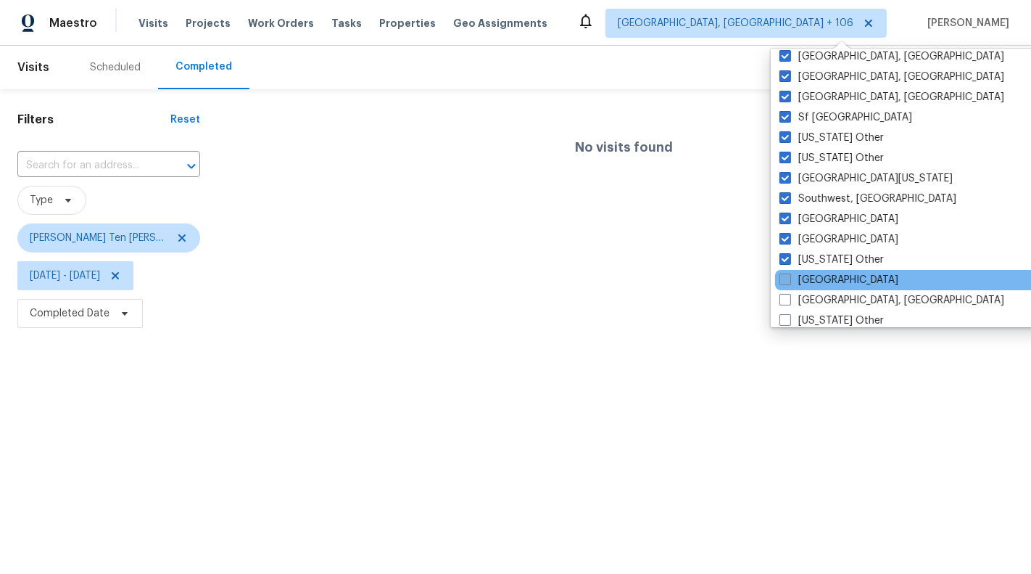
click at [825, 274] on label "[GEOGRAPHIC_DATA]" at bounding box center [839, 280] width 119 height 15
click at [789, 274] on input "[GEOGRAPHIC_DATA]" at bounding box center [784, 277] width 9 height 9
checkbox input "true"
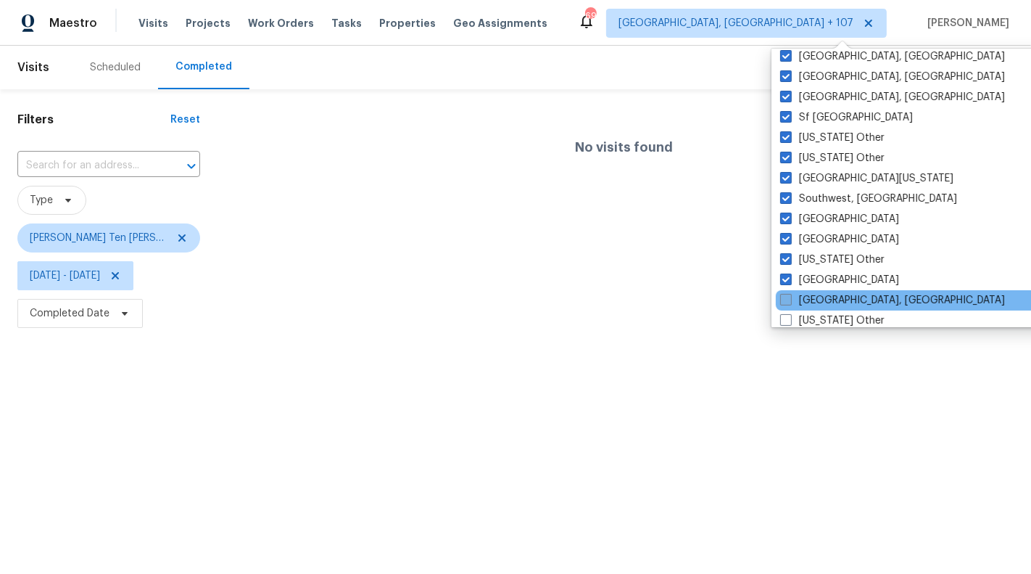
click at [826, 299] on label "[GEOGRAPHIC_DATA], [GEOGRAPHIC_DATA]" at bounding box center [892, 300] width 225 height 15
click at [790, 299] on input "[GEOGRAPHIC_DATA], [GEOGRAPHIC_DATA]" at bounding box center [784, 297] width 9 height 9
checkbox input "true"
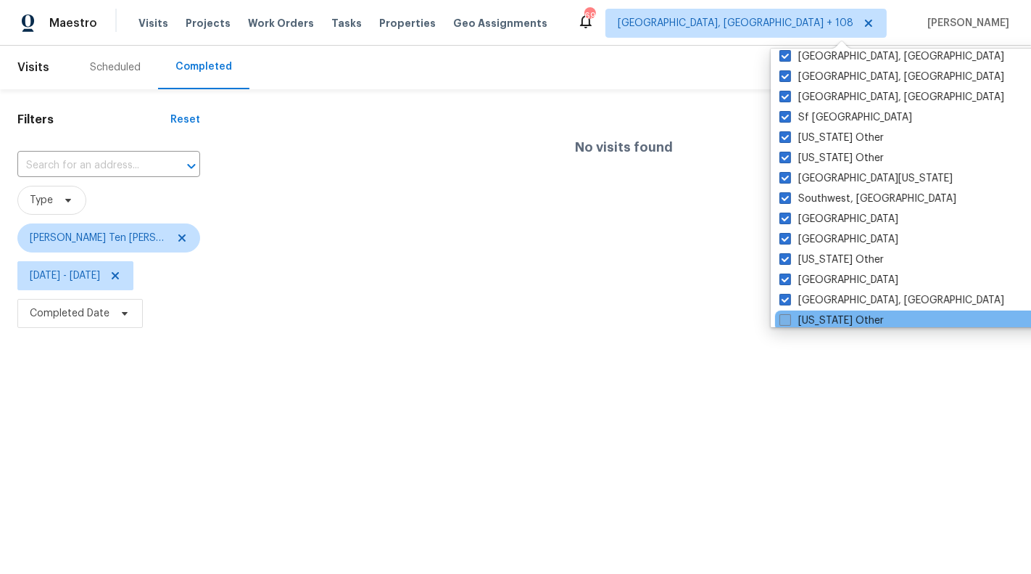
click at [828, 313] on label "[US_STATE] Other" at bounding box center [832, 320] width 104 height 15
click at [789, 313] on input "[US_STATE] Other" at bounding box center [784, 317] width 9 height 9
checkbox input "true"
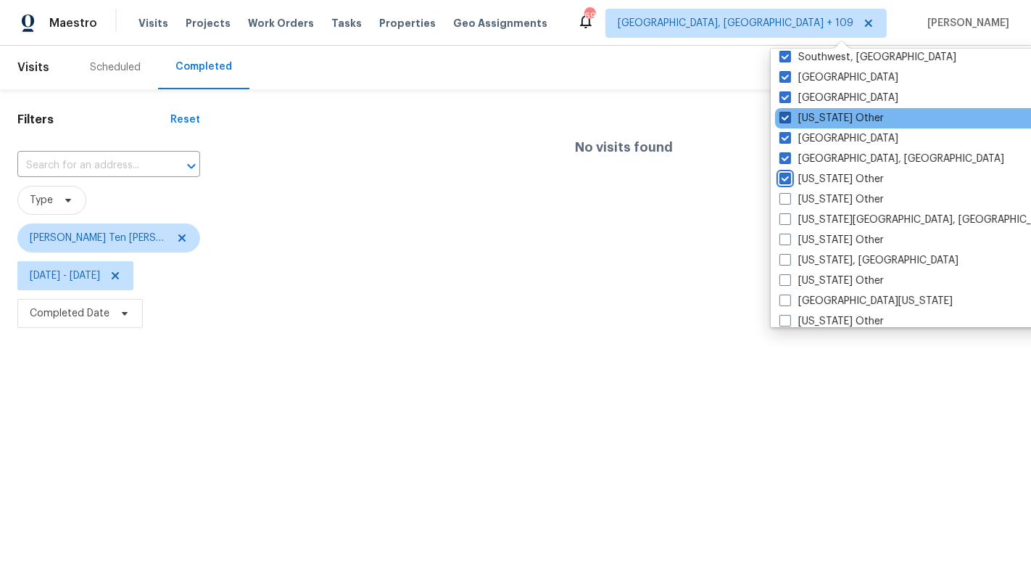
scroll to position [2123, 0]
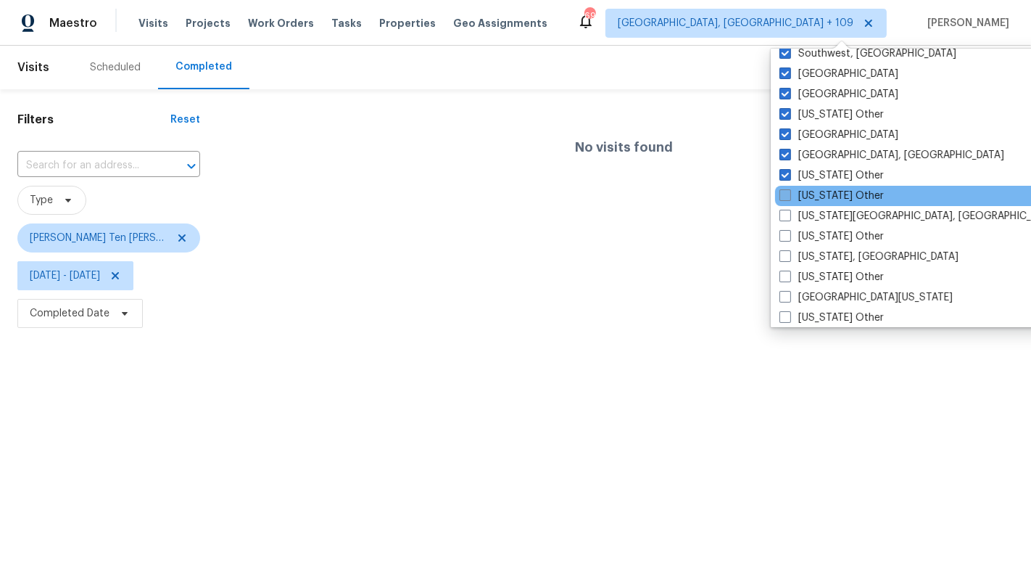
click at [830, 199] on label "[US_STATE] Other" at bounding box center [832, 196] width 104 height 15
click at [789, 198] on input "[US_STATE] Other" at bounding box center [784, 193] width 9 height 9
checkbox input "true"
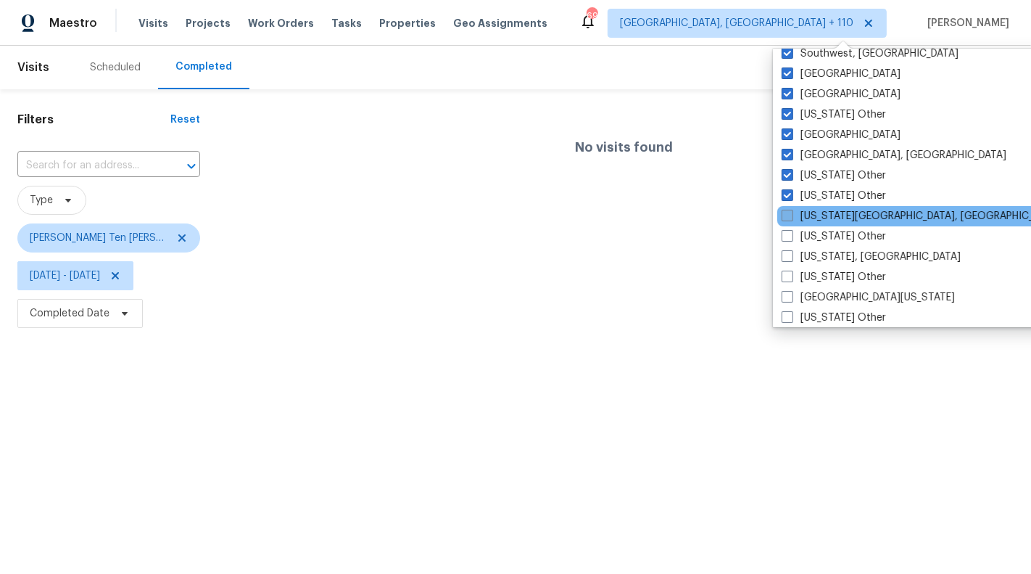
click at [830, 214] on label "[US_STATE][GEOGRAPHIC_DATA], [GEOGRAPHIC_DATA]" at bounding box center [921, 216] width 279 height 15
click at [791, 214] on input "[US_STATE][GEOGRAPHIC_DATA], [GEOGRAPHIC_DATA]" at bounding box center [786, 213] width 9 height 9
checkbox input "true"
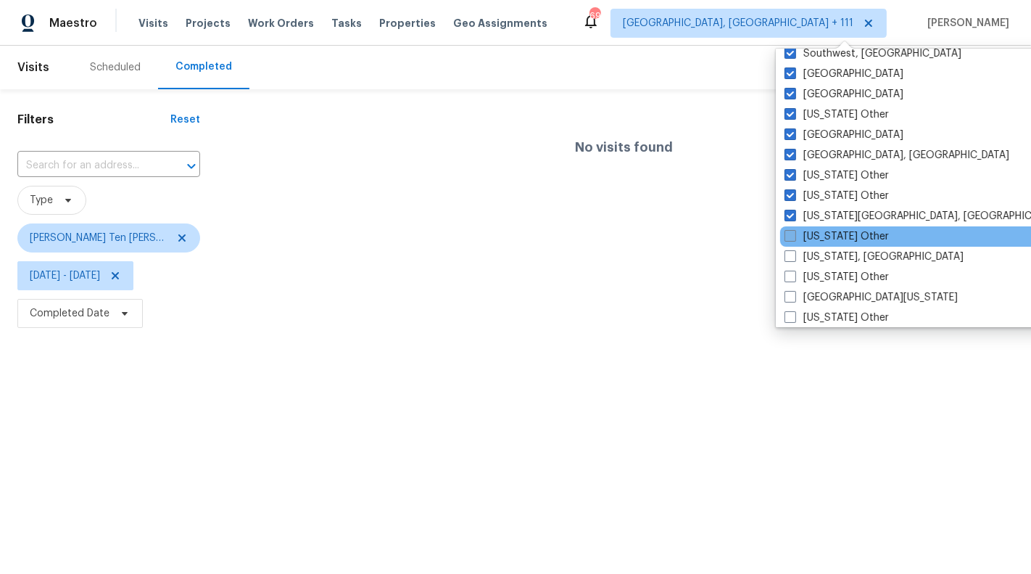
click at [830, 232] on label "[US_STATE] Other" at bounding box center [837, 236] width 104 height 15
click at [794, 232] on input "[US_STATE] Other" at bounding box center [789, 233] width 9 height 9
checkbox input "true"
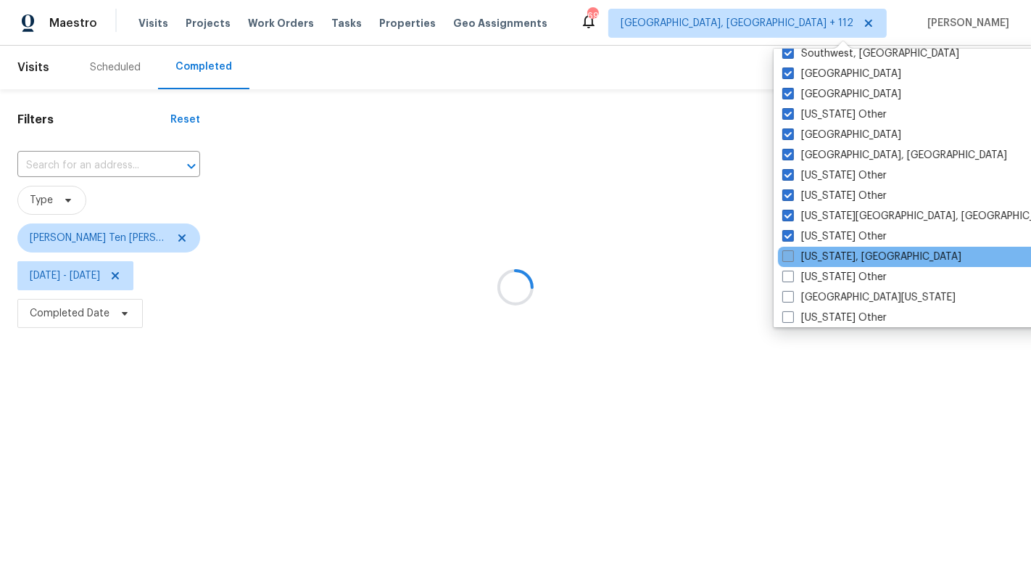
click at [832, 251] on label "[US_STATE], [GEOGRAPHIC_DATA]" at bounding box center [871, 256] width 179 height 15
click at [792, 251] on input "[US_STATE], [GEOGRAPHIC_DATA]" at bounding box center [786, 253] width 9 height 9
checkbox input "true"
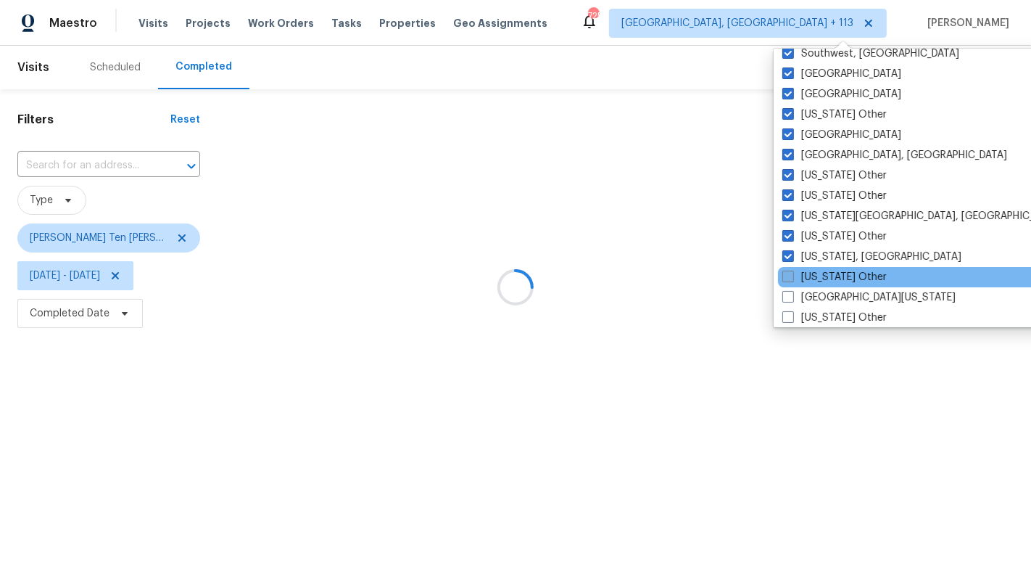
click at [833, 271] on label "[US_STATE] Other" at bounding box center [834, 277] width 104 height 15
click at [792, 271] on input "[US_STATE] Other" at bounding box center [786, 274] width 9 height 9
checkbox input "true"
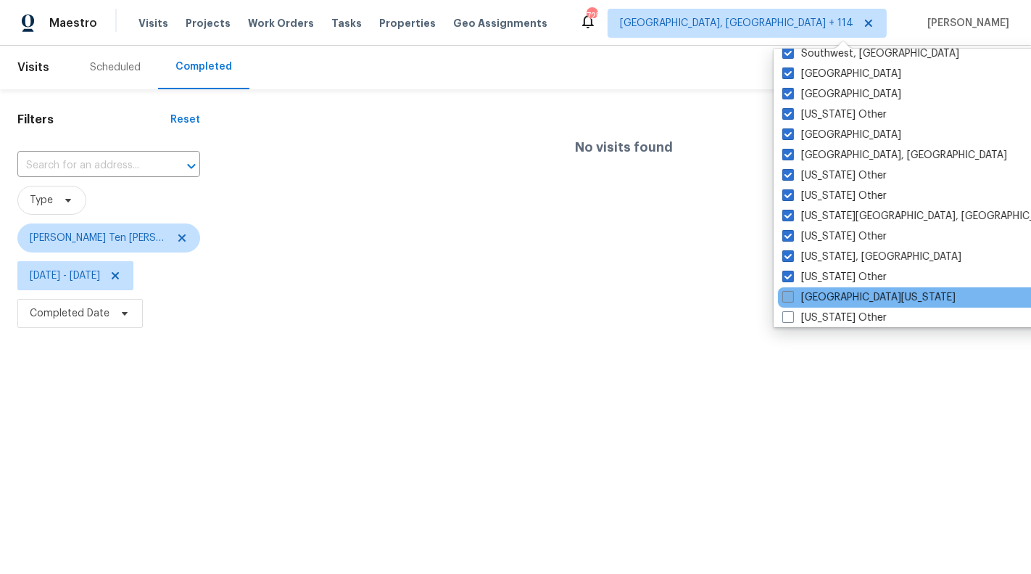
click at [834, 294] on label "[GEOGRAPHIC_DATA][US_STATE]" at bounding box center [868, 297] width 173 height 15
click at [792, 294] on input "[GEOGRAPHIC_DATA][US_STATE]" at bounding box center [786, 294] width 9 height 9
checkbox input "true"
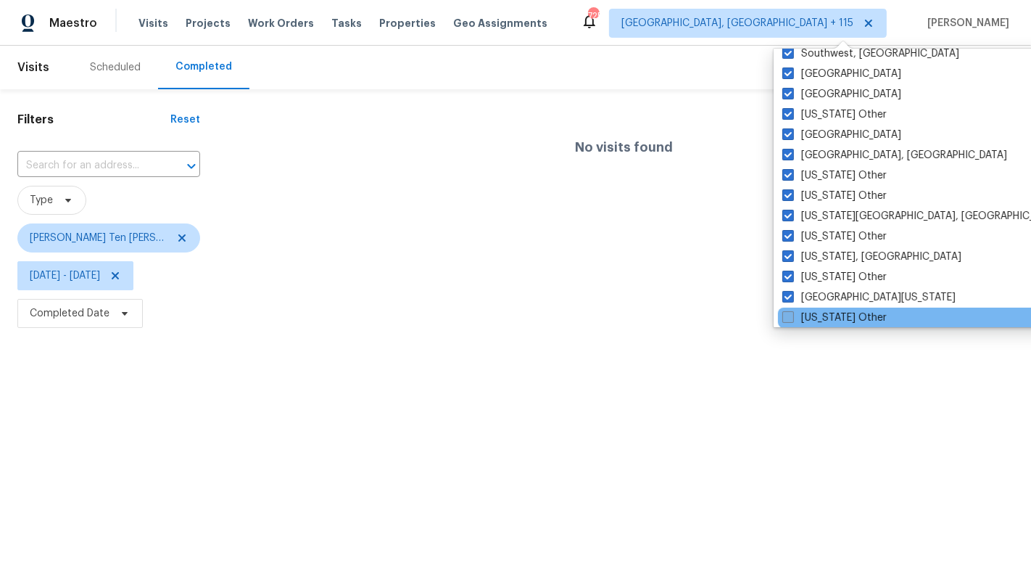
click at [836, 315] on label "[US_STATE] Other" at bounding box center [834, 317] width 104 height 15
click at [792, 315] on input "[US_STATE] Other" at bounding box center [786, 314] width 9 height 9
checkbox input "true"
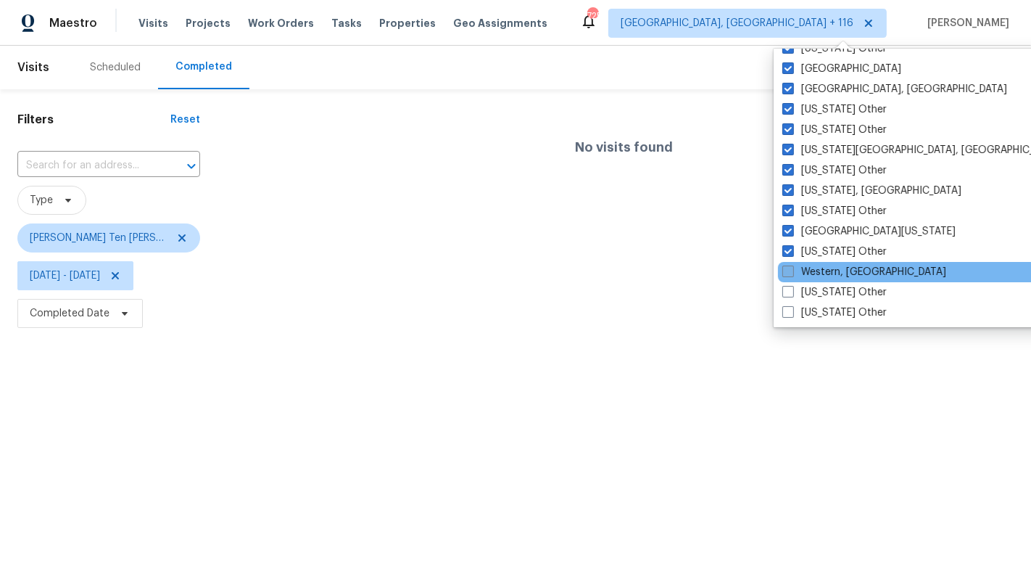
click at [832, 271] on label "Western, [GEOGRAPHIC_DATA]" at bounding box center [864, 272] width 164 height 15
click at [792, 271] on input "Western, [GEOGRAPHIC_DATA]" at bounding box center [786, 269] width 9 height 9
checkbox input "true"
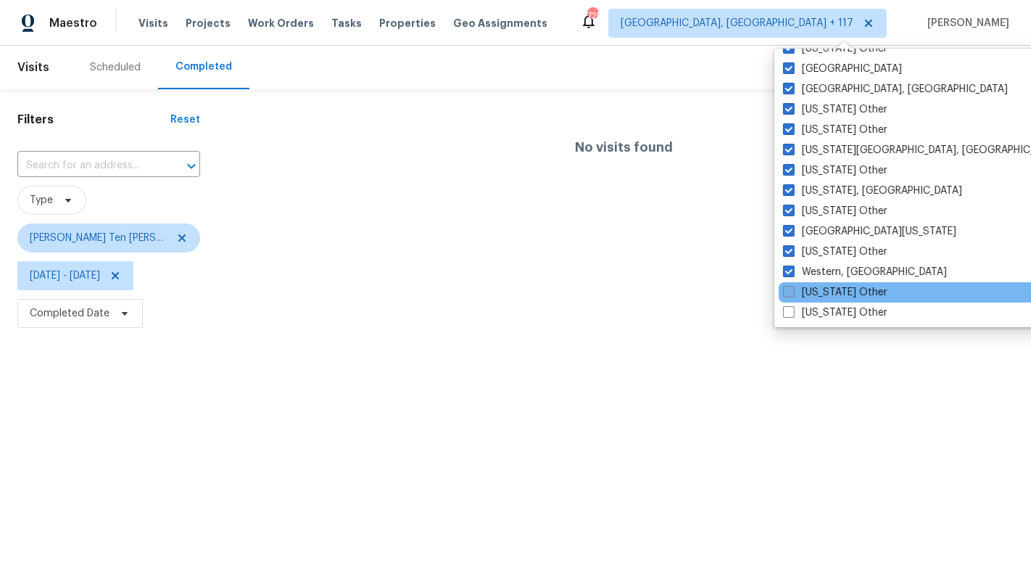
click at [832, 289] on label "[US_STATE] Other" at bounding box center [835, 292] width 104 height 15
click at [793, 289] on input "[US_STATE] Other" at bounding box center [787, 289] width 9 height 9
checkbox input "true"
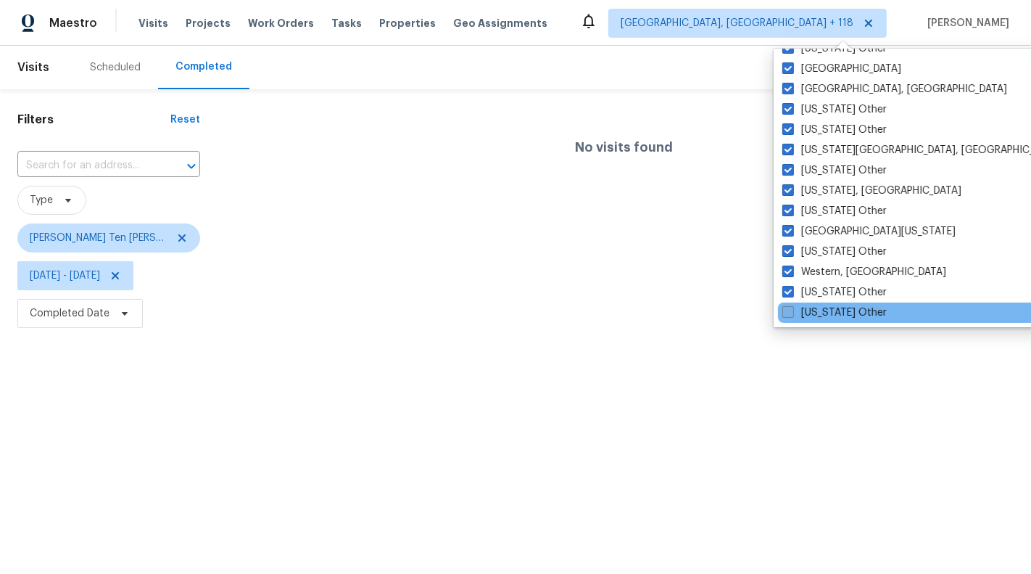
click at [832, 312] on label "[US_STATE] Other" at bounding box center [834, 312] width 104 height 15
click at [792, 312] on input "[US_STATE] Other" at bounding box center [786, 309] width 9 height 9
checkbox input "true"
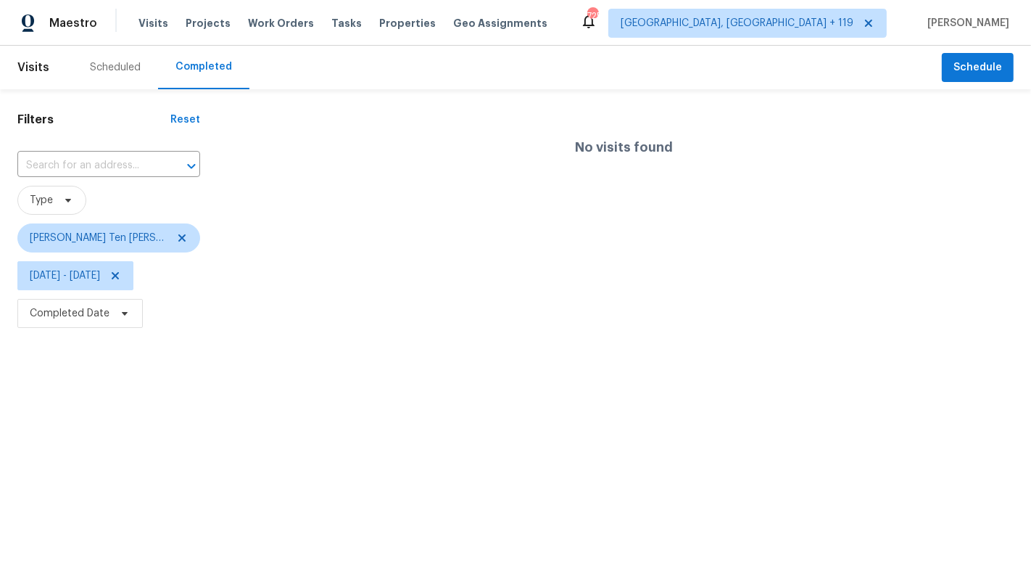
click at [611, 332] on html "Maestro Visits Projects Work Orders Tasks Properties Geo Assignments 725 [GEOGR…" at bounding box center [515, 166] width 1031 height 332
click at [176, 240] on icon at bounding box center [182, 238] width 12 height 12
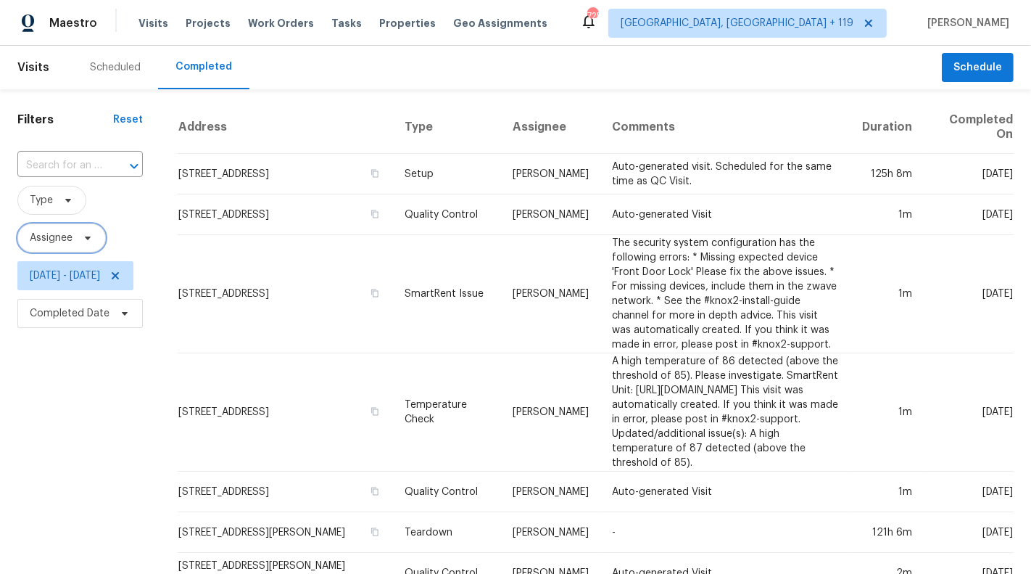
click at [63, 239] on span "Assignee" at bounding box center [51, 238] width 43 height 15
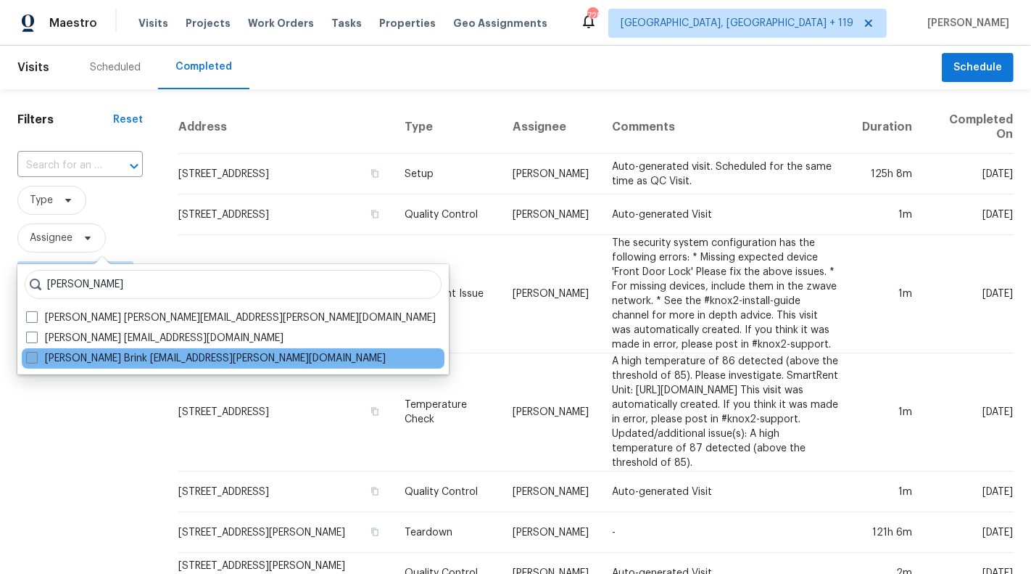
type input "[PERSON_NAME]"
click at [110, 358] on label "[PERSON_NAME] Brink [EMAIL_ADDRESS][PERSON_NAME][DOMAIN_NAME]" at bounding box center [206, 358] width 360 height 15
click at [36, 358] on input "[PERSON_NAME] Brink [EMAIL_ADDRESS][PERSON_NAME][DOMAIN_NAME]" at bounding box center [30, 355] width 9 height 9
checkbox input "true"
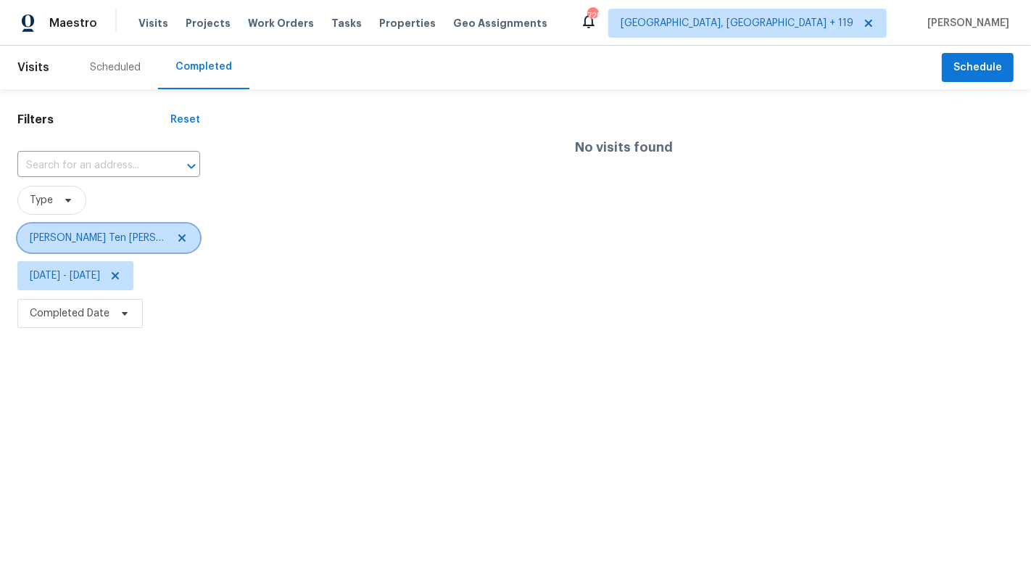
click at [82, 234] on span "[PERSON_NAME] Ten [PERSON_NAME]" at bounding box center [98, 238] width 137 height 15
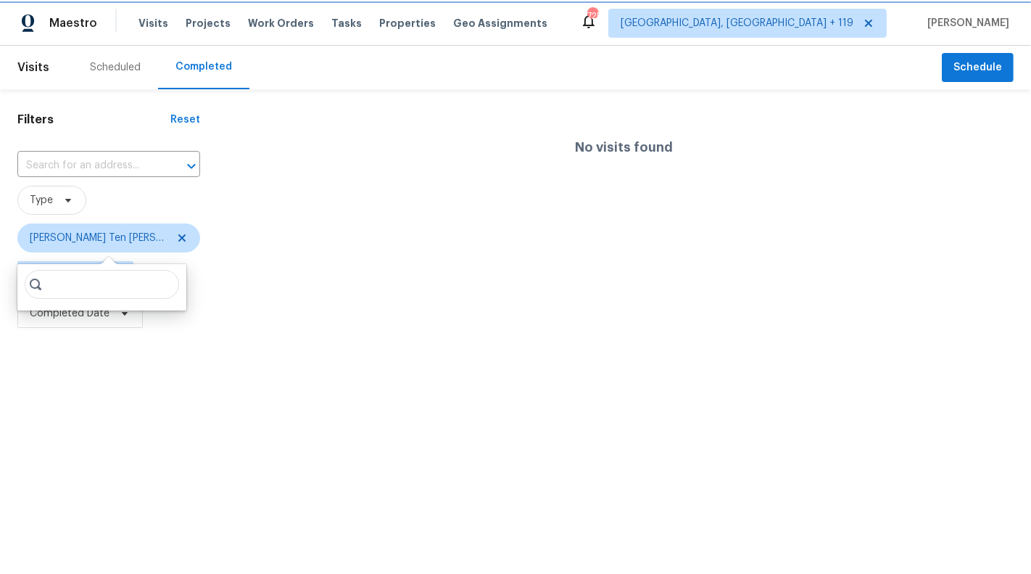
click at [82, 234] on span "[PERSON_NAME] Ten [PERSON_NAME]" at bounding box center [98, 238] width 137 height 15
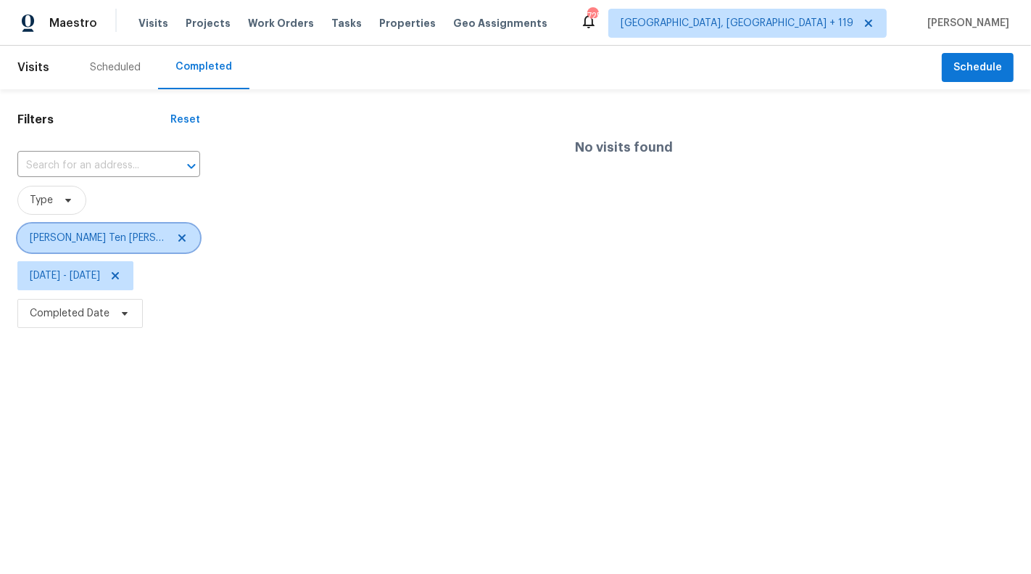
click at [67, 241] on span "[PERSON_NAME] Ten [PERSON_NAME]" at bounding box center [98, 238] width 137 height 15
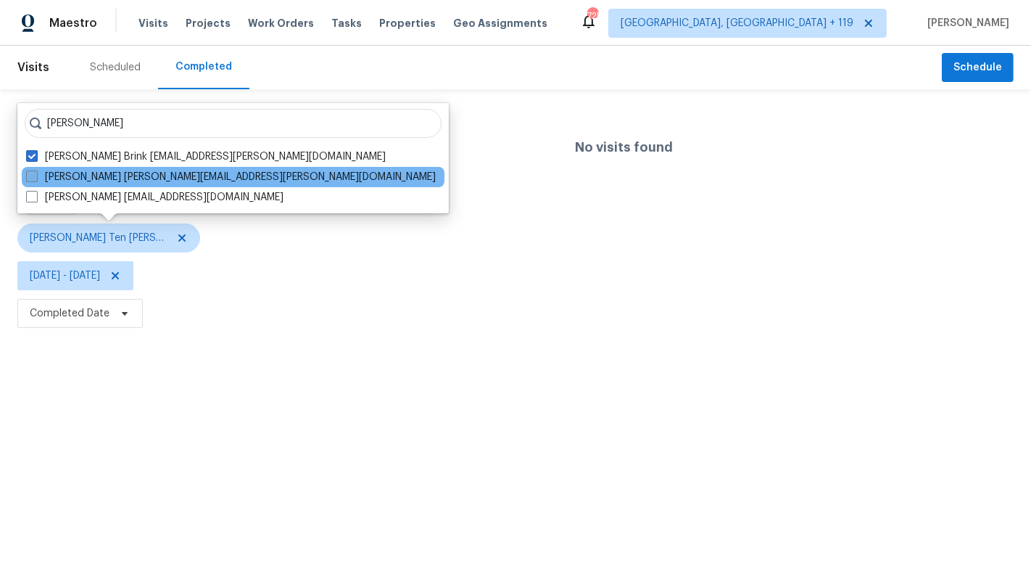
type input "[PERSON_NAME]"
click at [30, 173] on span at bounding box center [32, 176] width 12 height 12
click at [30, 173] on input "[PERSON_NAME] [PERSON_NAME][EMAIL_ADDRESS][PERSON_NAME][DOMAIN_NAME]" at bounding box center [30, 174] width 9 height 9
checkbox input "true"
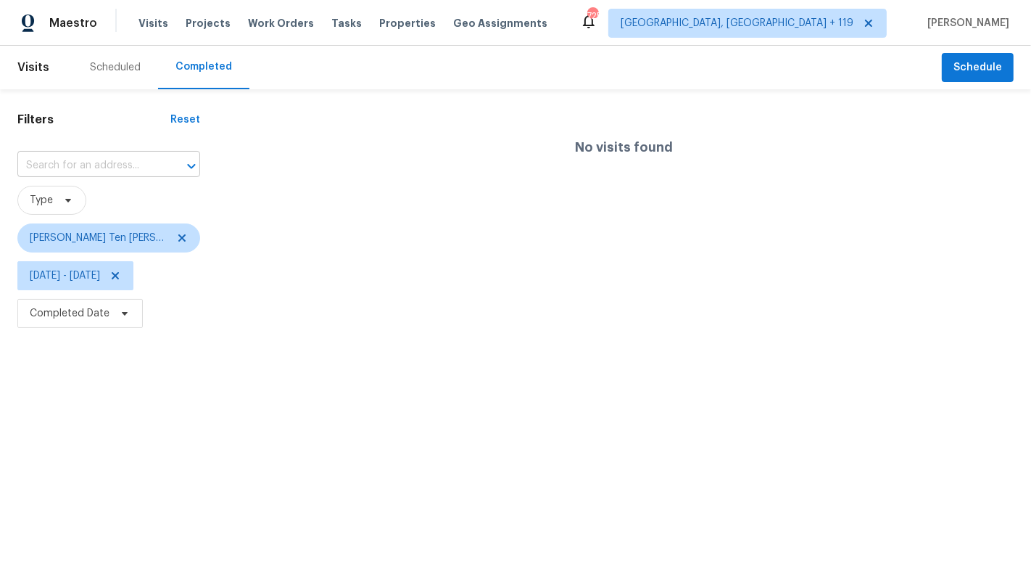
click at [95, 163] on input "text" at bounding box center [88, 165] width 142 height 22
type input "d"
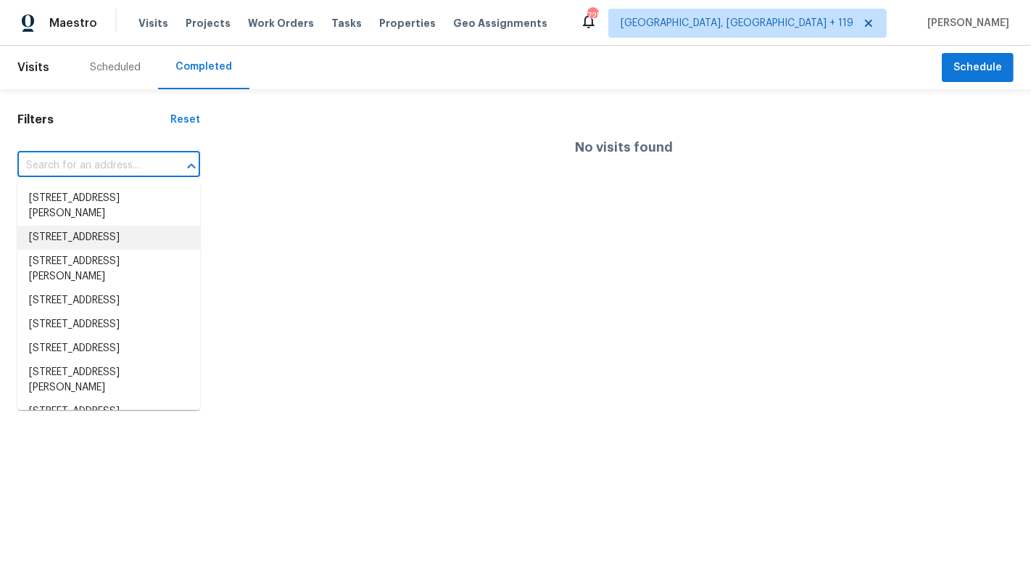
click at [296, 274] on div "No visits found" at bounding box center [625, 216] width 814 height 231
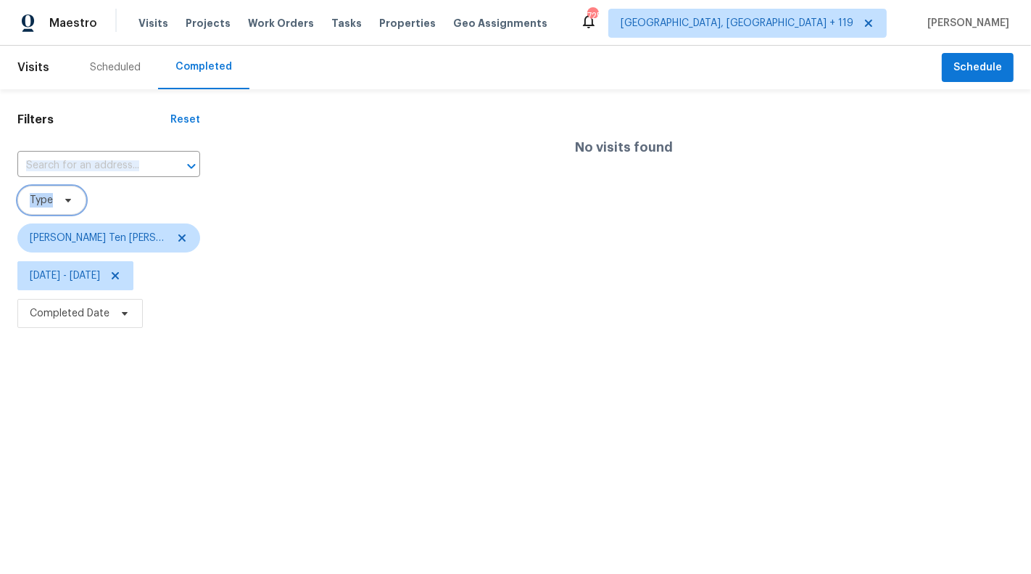
drag, startPoint x: 52, startPoint y: 199, endPoint x: 180, endPoint y: 179, distance: 129.2
click at [180, 178] on div "​ Type [PERSON_NAME] Ten [PERSON_NAME] + 1 [DATE] - [DATE] Completed Date" at bounding box center [108, 241] width 183 height 182
click at [92, 239] on span "[PERSON_NAME] Ten [PERSON_NAME] + 1" at bounding box center [98, 238] width 137 height 15
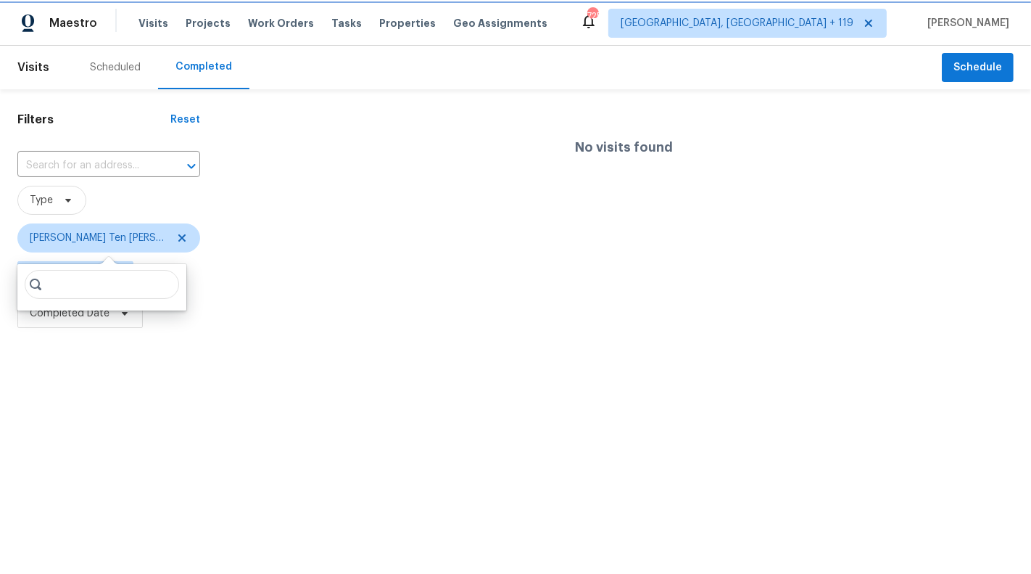
click at [88, 236] on span "[PERSON_NAME] Ten [PERSON_NAME] + 1" at bounding box center [98, 238] width 137 height 15
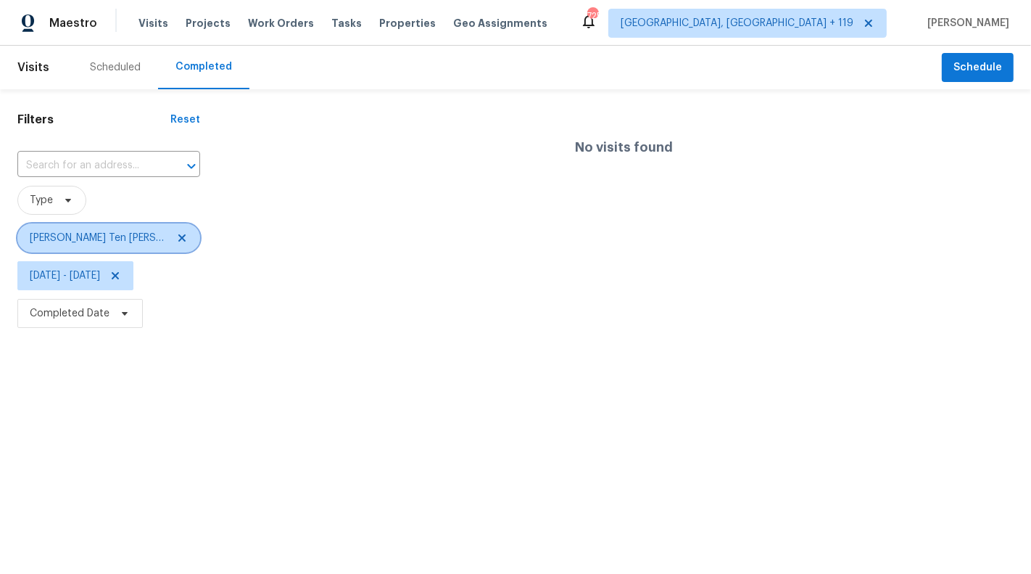
click at [88, 236] on span "[PERSON_NAME] Ten [PERSON_NAME] + 1" at bounding box center [98, 238] width 137 height 15
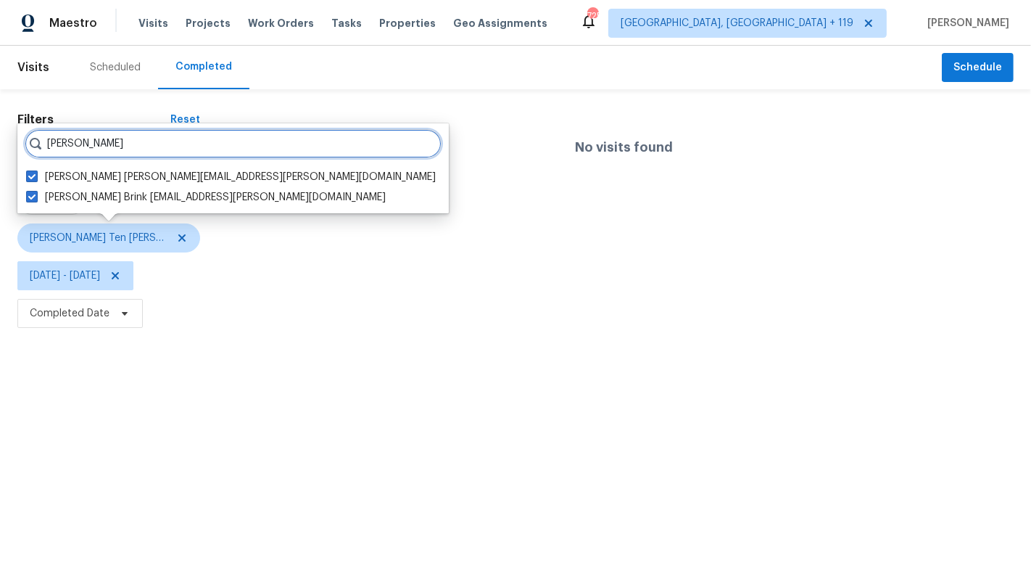
type input "[PERSON_NAME]"
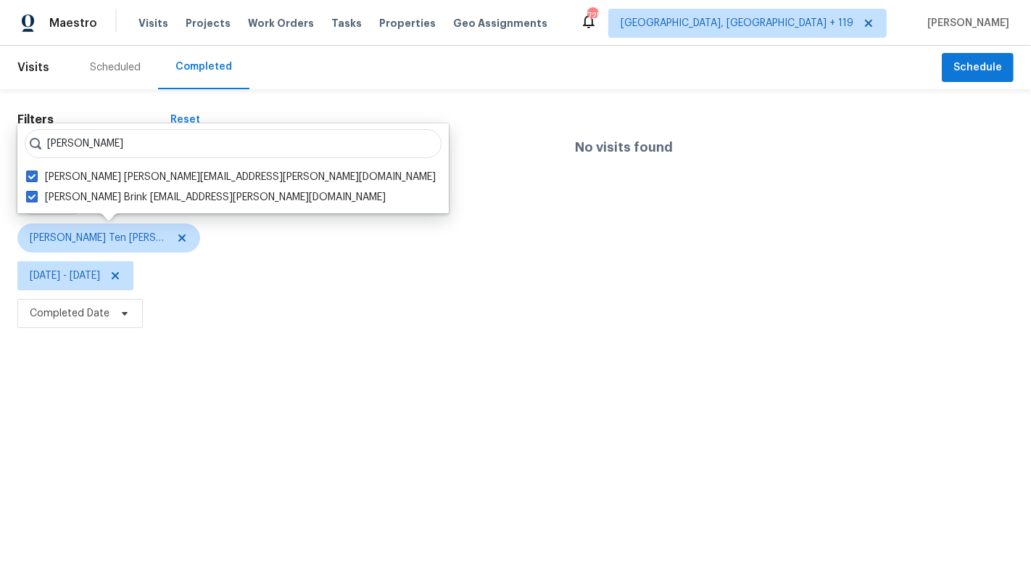
click at [435, 332] on html "Maestro Visits Projects Work Orders Tasks Properties Geo Assignments 725 [GEOGR…" at bounding box center [515, 166] width 1031 height 332
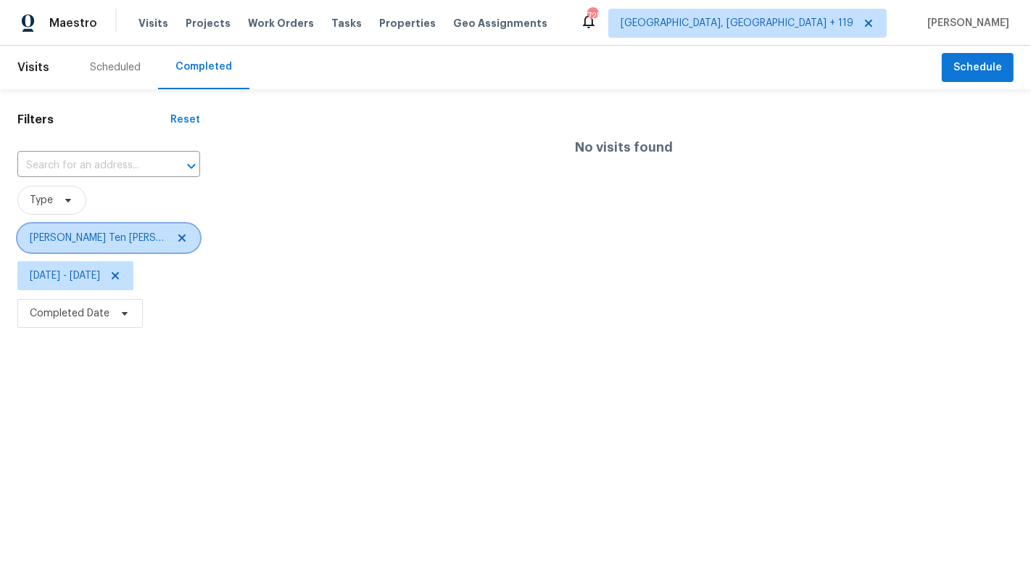
click at [176, 244] on icon at bounding box center [182, 238] width 12 height 12
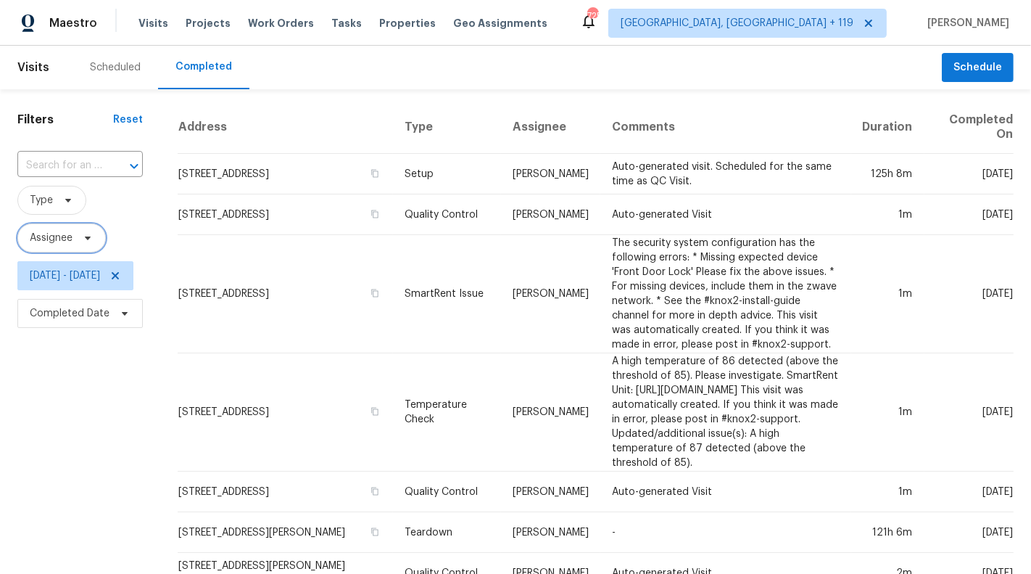
click at [44, 236] on span "Assignee" at bounding box center [51, 238] width 43 height 15
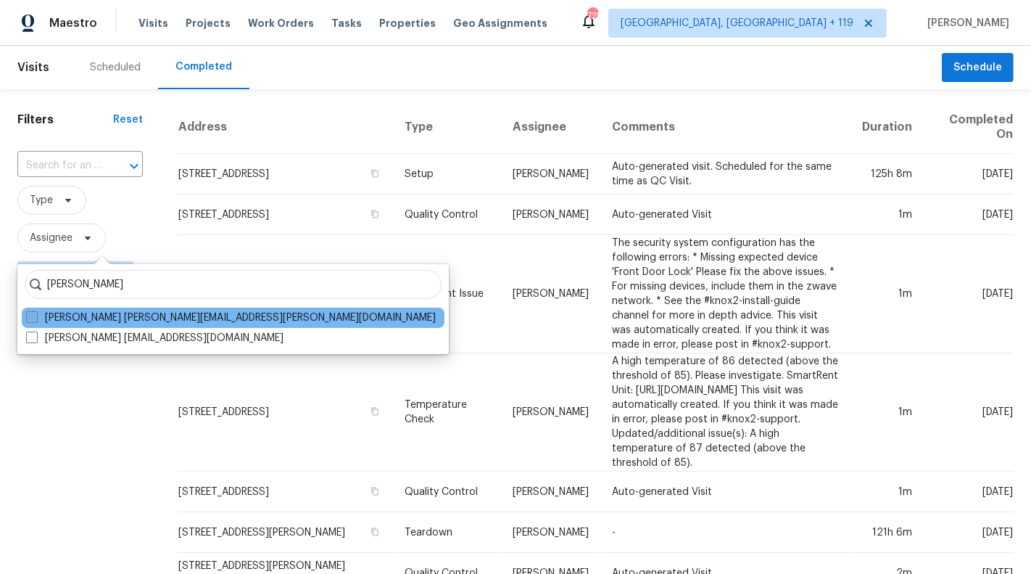
type input "[PERSON_NAME]"
click at [59, 324] on label "[PERSON_NAME] [PERSON_NAME][EMAIL_ADDRESS][PERSON_NAME][DOMAIN_NAME]" at bounding box center [231, 317] width 410 height 15
click at [36, 320] on input "[PERSON_NAME] [PERSON_NAME][EMAIL_ADDRESS][PERSON_NAME][DOMAIN_NAME]" at bounding box center [30, 314] width 9 height 9
checkbox input "true"
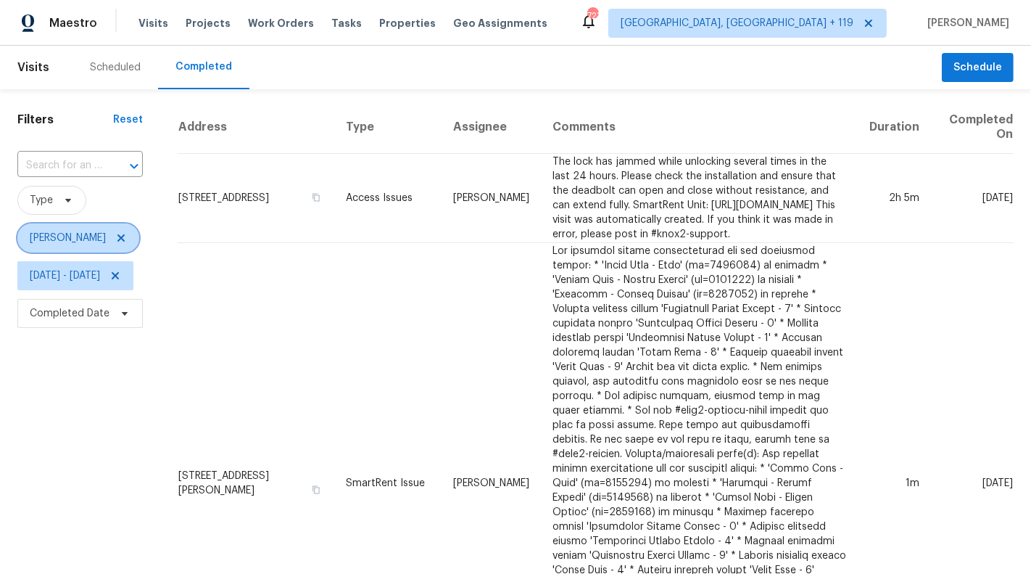
click at [117, 238] on icon at bounding box center [120, 237] width 7 height 7
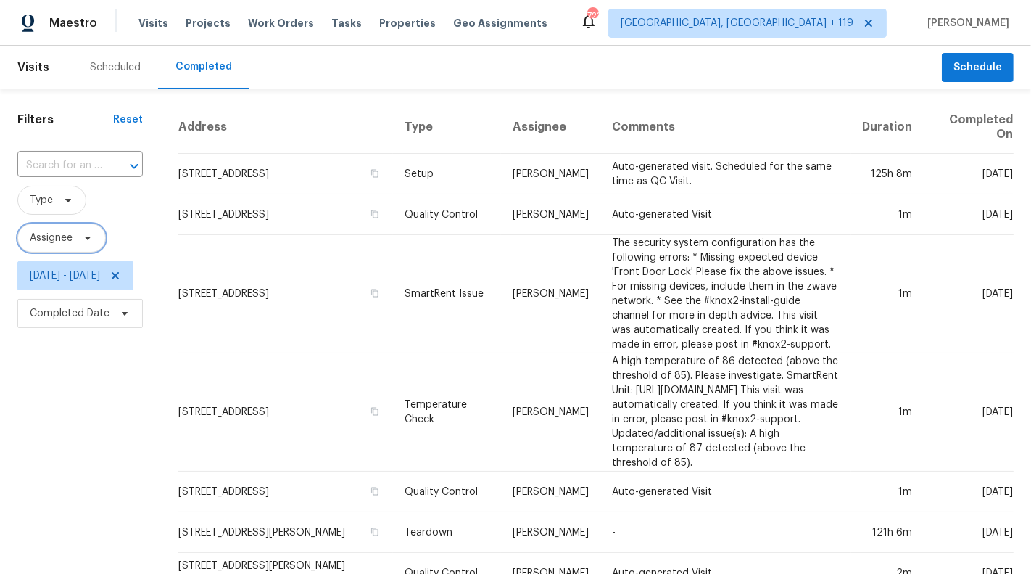
click at [44, 237] on span "Assignee" at bounding box center [51, 238] width 43 height 15
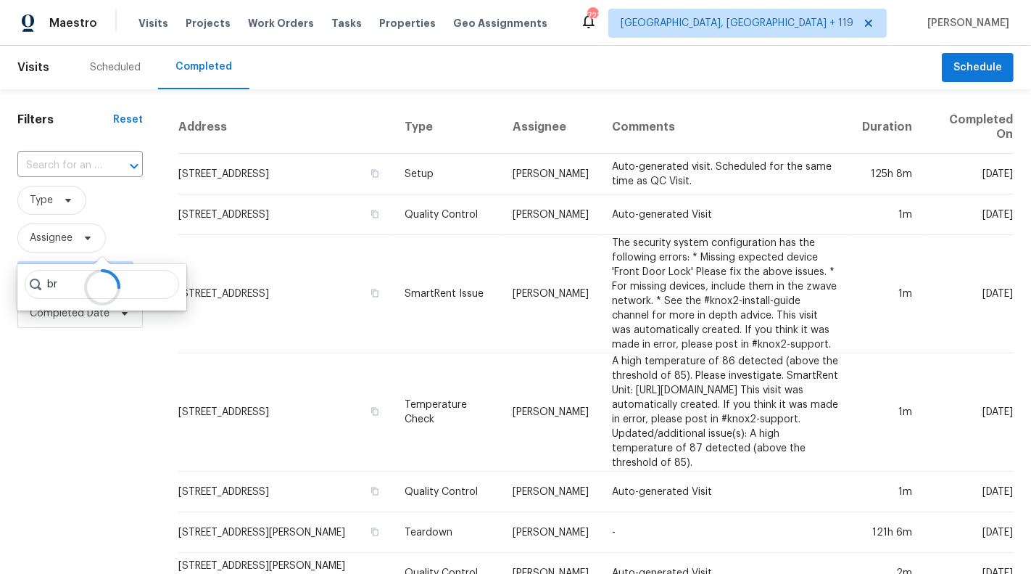
type input "b"
type input "[PERSON_NAME]"
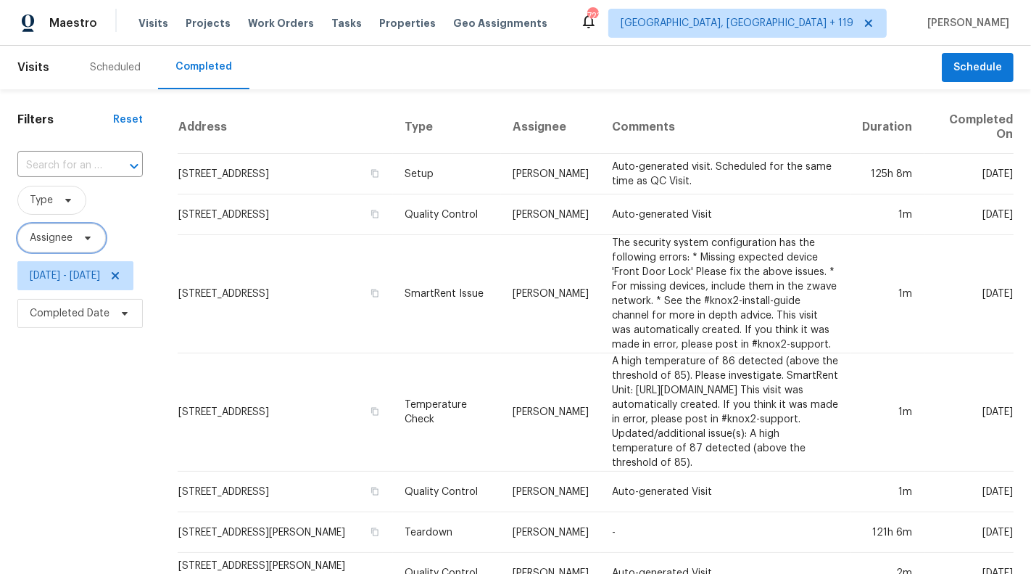
click at [63, 237] on span "Assignee" at bounding box center [51, 238] width 43 height 15
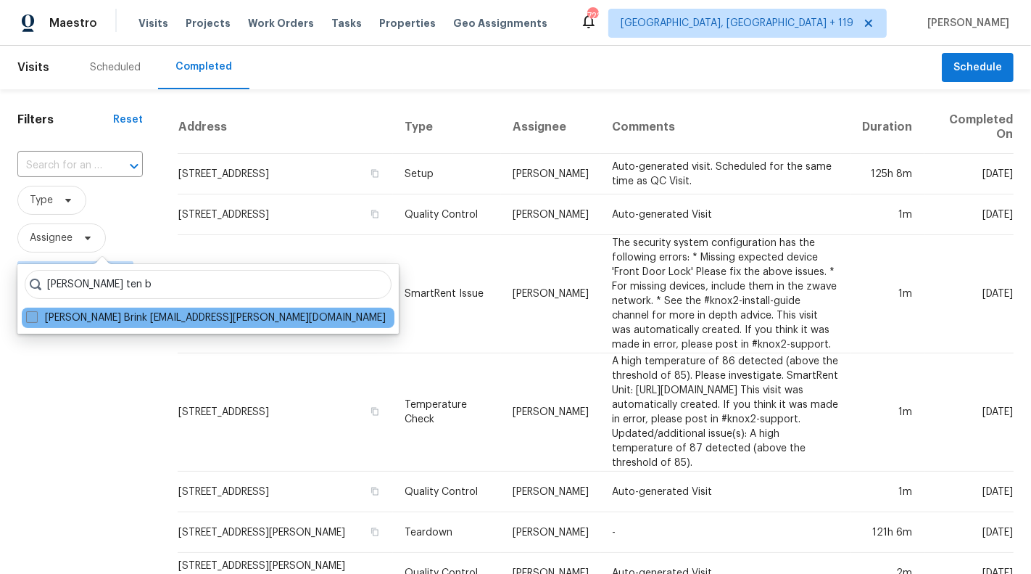
type input "[PERSON_NAME] ten b"
click at [70, 320] on label "[PERSON_NAME] Brink [EMAIL_ADDRESS][PERSON_NAME][DOMAIN_NAME]" at bounding box center [206, 317] width 360 height 15
click at [36, 320] on input "[PERSON_NAME] Brink [EMAIL_ADDRESS][PERSON_NAME][DOMAIN_NAME]" at bounding box center [30, 314] width 9 height 9
checkbox input "true"
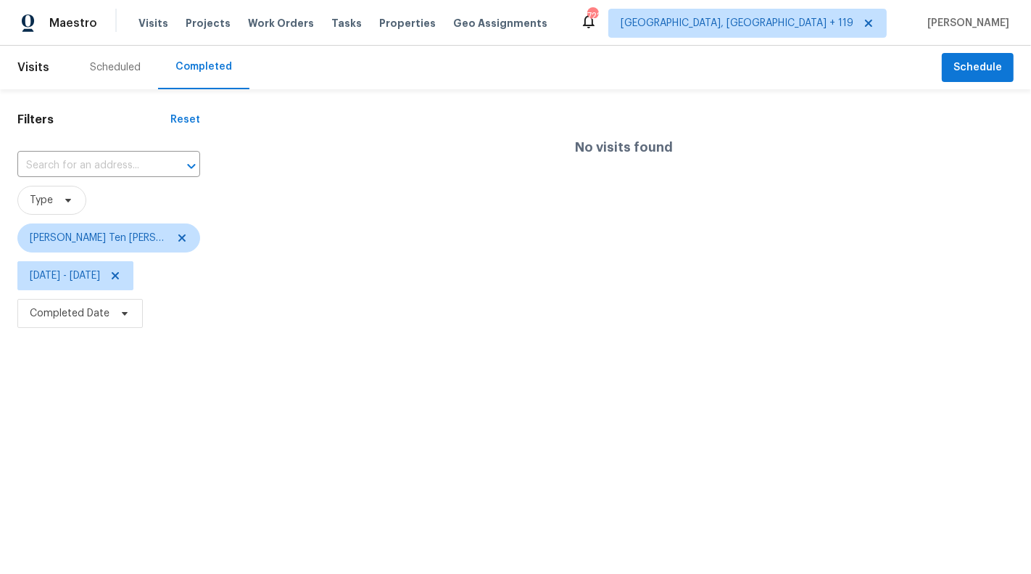
click at [101, 73] on div "Scheduled" at bounding box center [115, 67] width 51 height 15
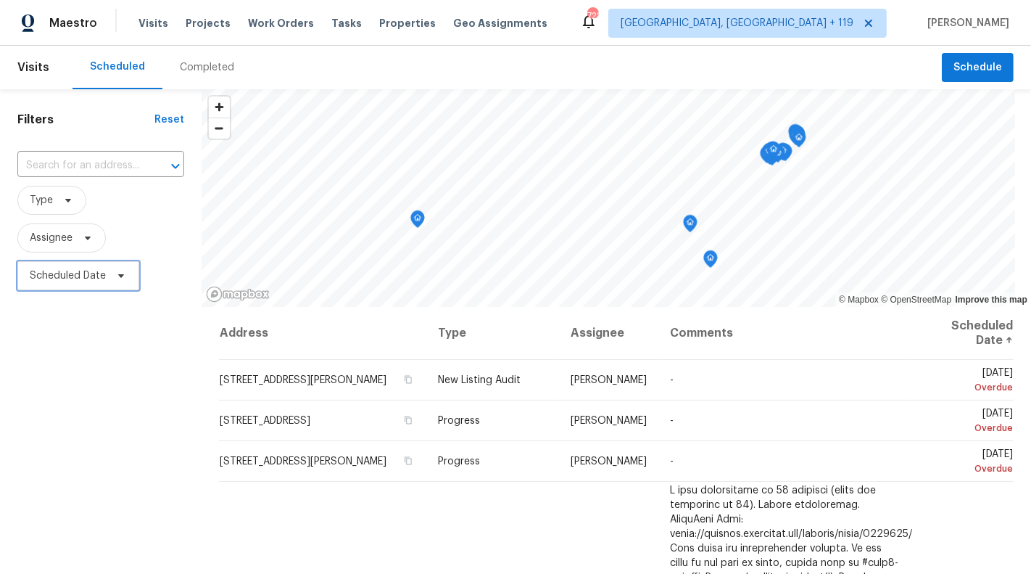
click at [86, 271] on span "Scheduled Date" at bounding box center [68, 275] width 76 height 15
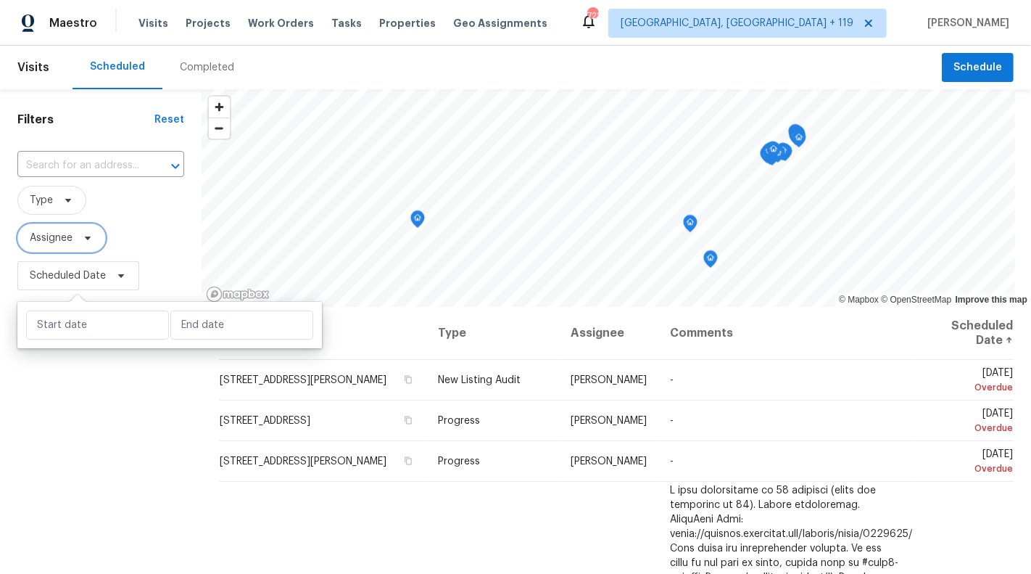
click at [70, 234] on span "Assignee" at bounding box center [51, 238] width 43 height 15
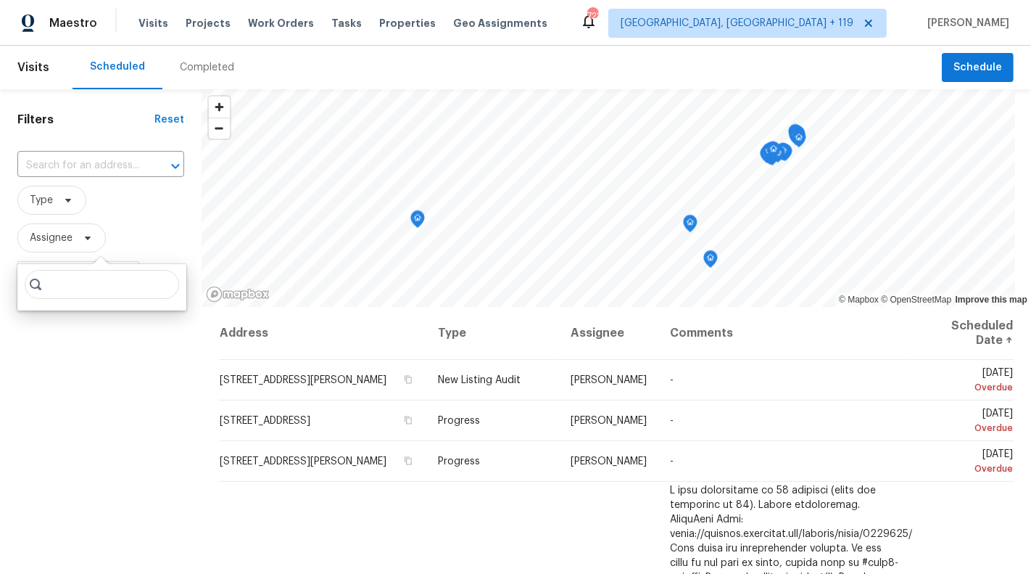
click at [80, 281] on input "search" at bounding box center [102, 284] width 154 height 29
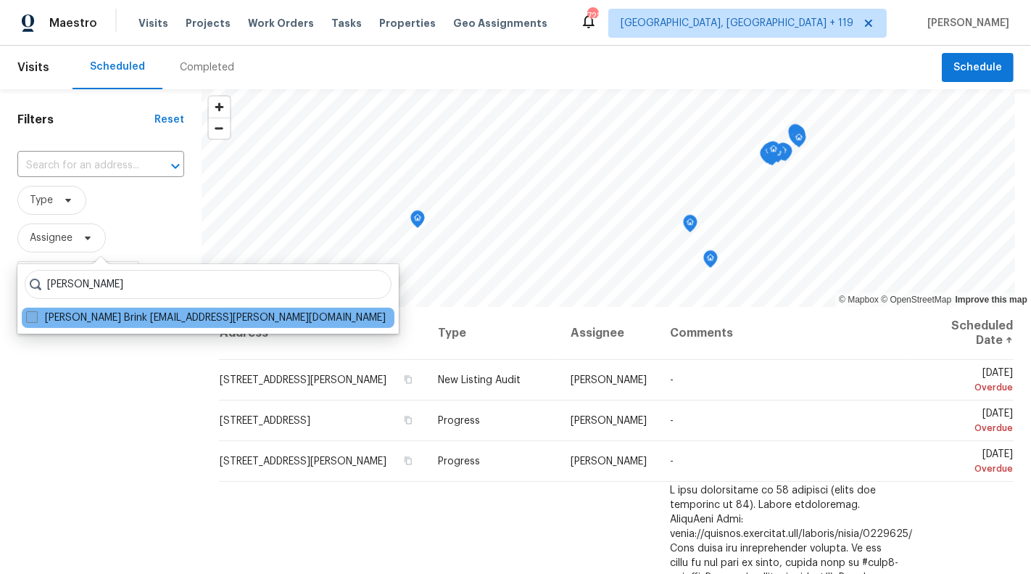
type input "[PERSON_NAME]"
click at [82, 317] on label "[PERSON_NAME] Brink [EMAIL_ADDRESS][PERSON_NAME][DOMAIN_NAME]" at bounding box center [206, 317] width 360 height 15
click at [36, 317] on input "[PERSON_NAME] Brink [EMAIL_ADDRESS][PERSON_NAME][DOMAIN_NAME]" at bounding box center [30, 314] width 9 height 9
checkbox input "true"
